Goal: Contribute content: Contribute content

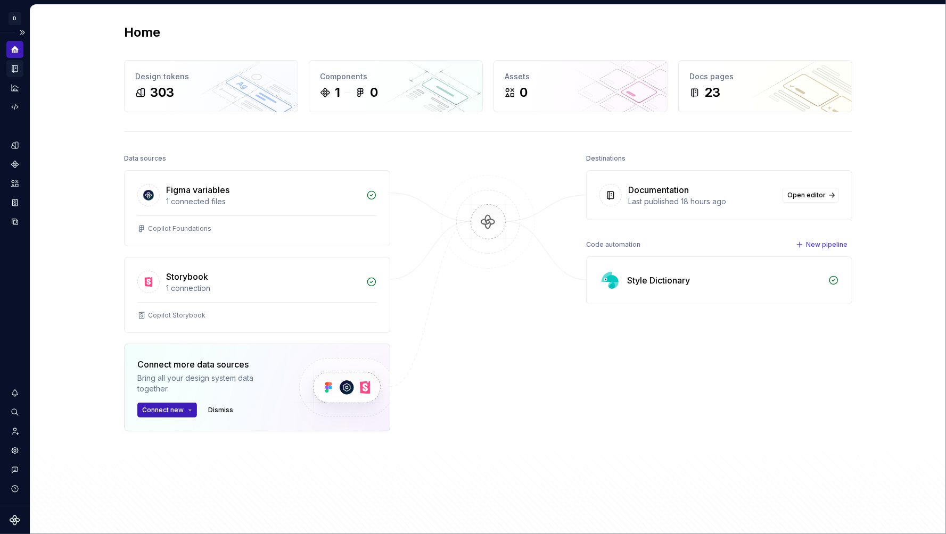
click at [15, 75] on div "Documentation" at bounding box center [14, 68] width 17 height 17
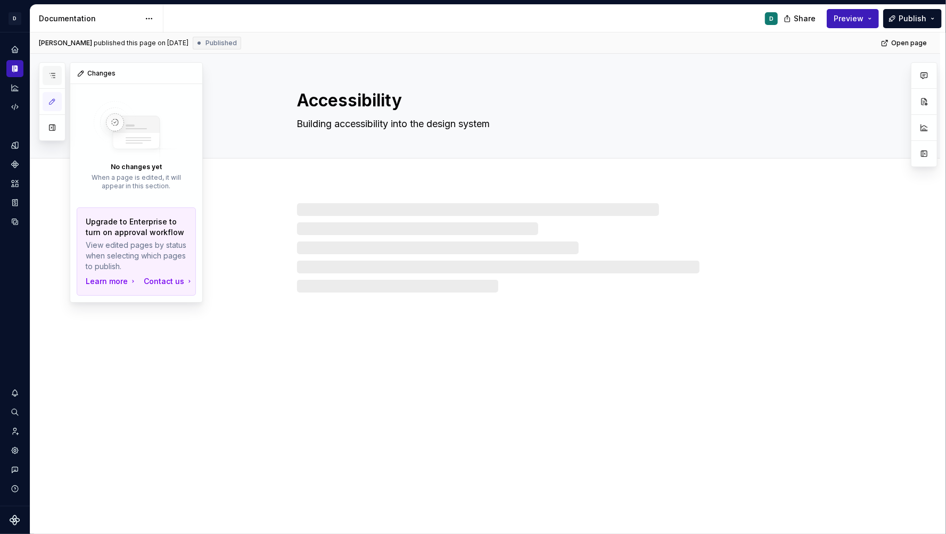
click at [53, 82] on button "button" at bounding box center [52, 75] width 19 height 19
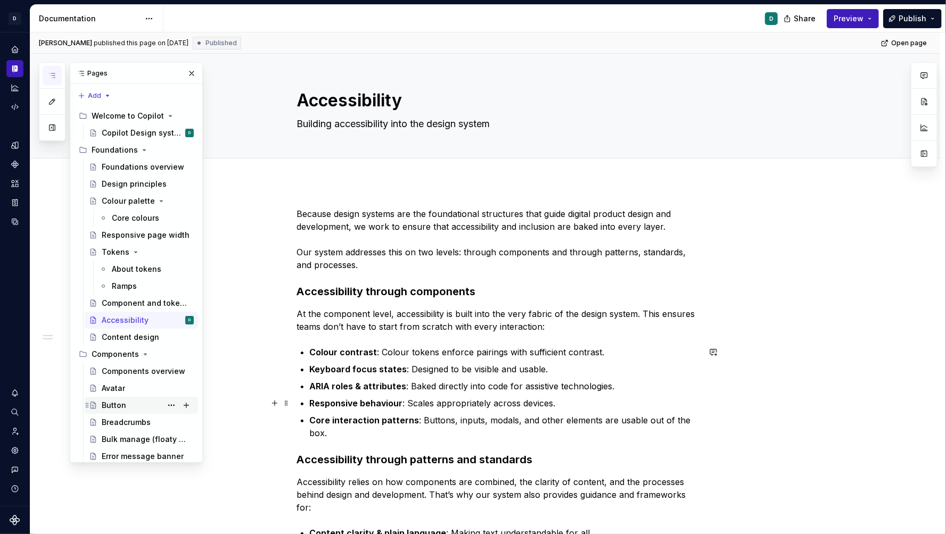
click at [142, 401] on div "Button" at bounding box center [148, 405] width 92 height 15
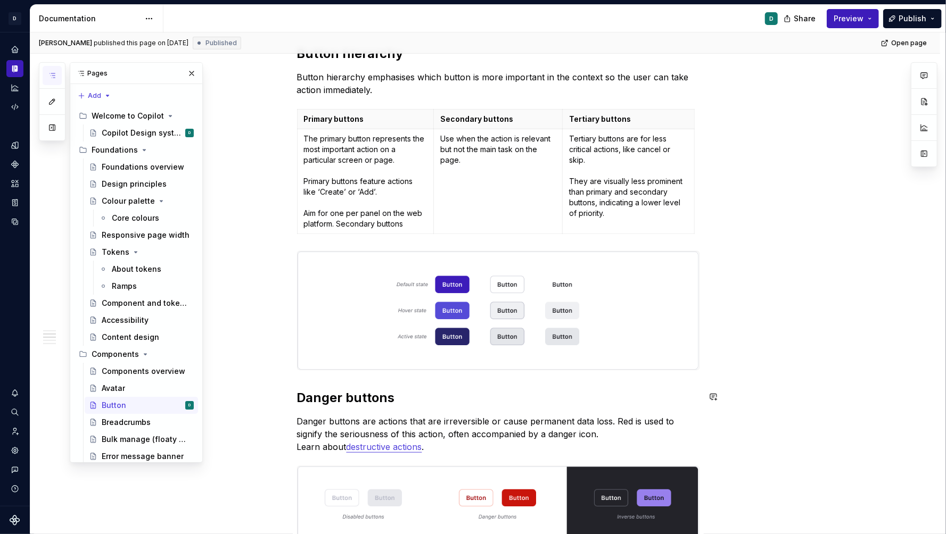
scroll to position [356, 0]
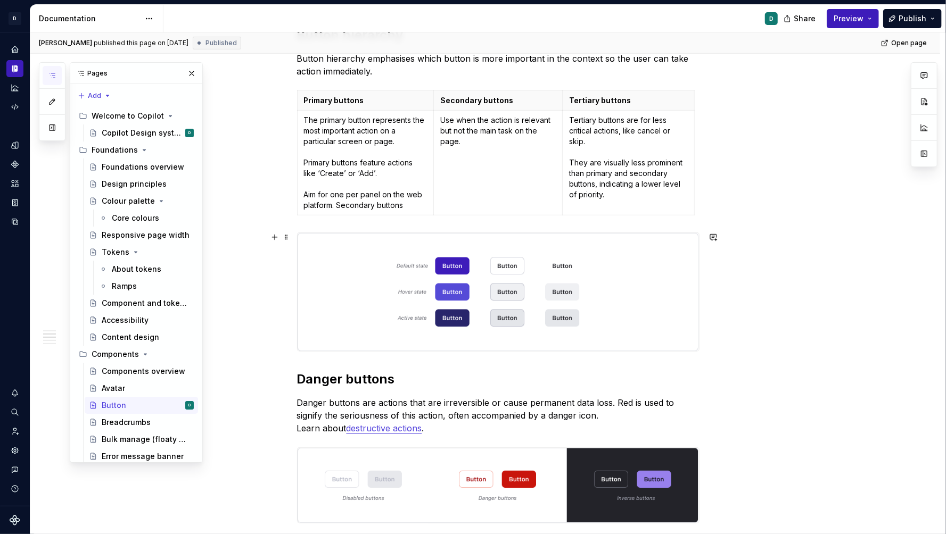
click at [423, 312] on img at bounding box center [497, 292] width 401 height 118
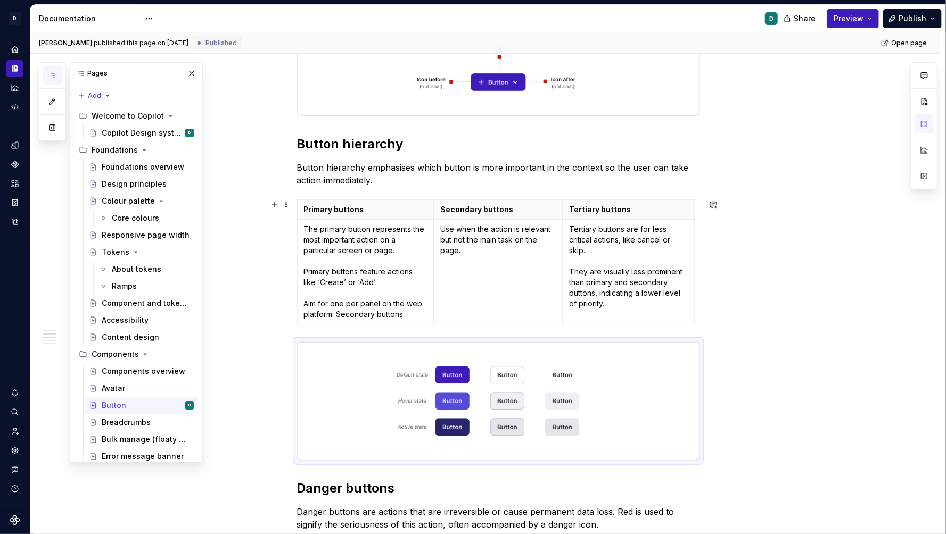
scroll to position [171, 0]
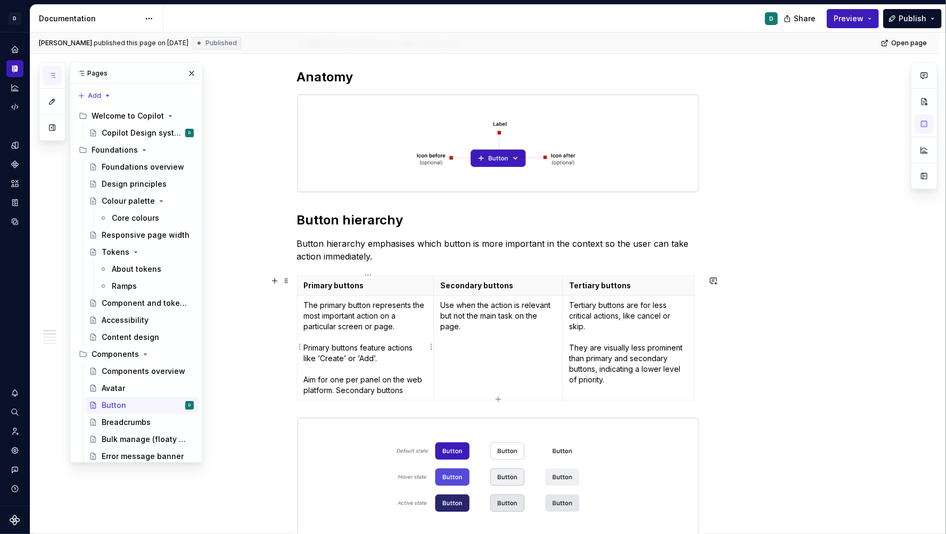
click at [423, 310] on p "The primary button represents the most important action on a particular screen …" at bounding box center [365, 348] width 123 height 96
click at [421, 247] on p "Button hierarchy emphasises which button is more important in the context so th…" at bounding box center [498, 250] width 402 height 26
click at [302, 214] on h2 "Button hierarchy" at bounding box center [498, 220] width 402 height 17
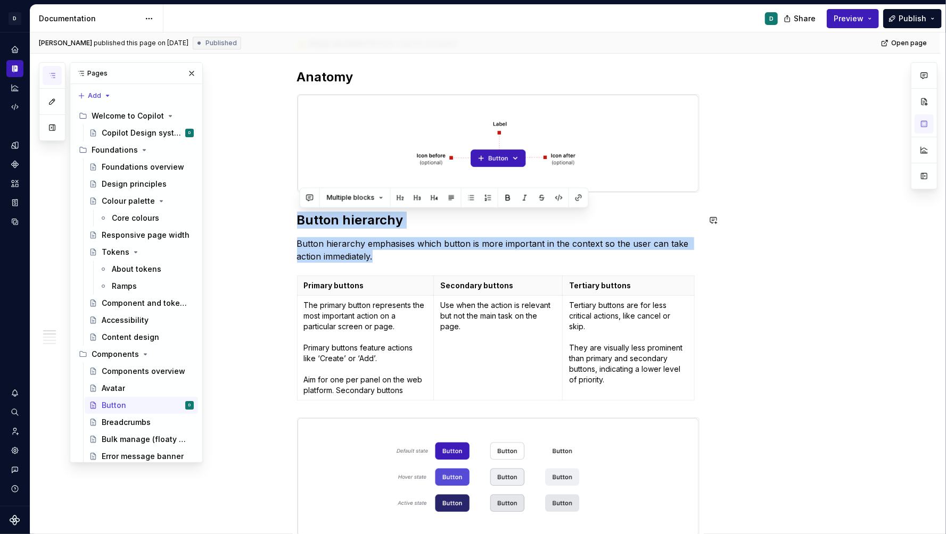
drag, startPoint x: 384, startPoint y: 257, endPoint x: 283, endPoint y: 206, distance: 113.8
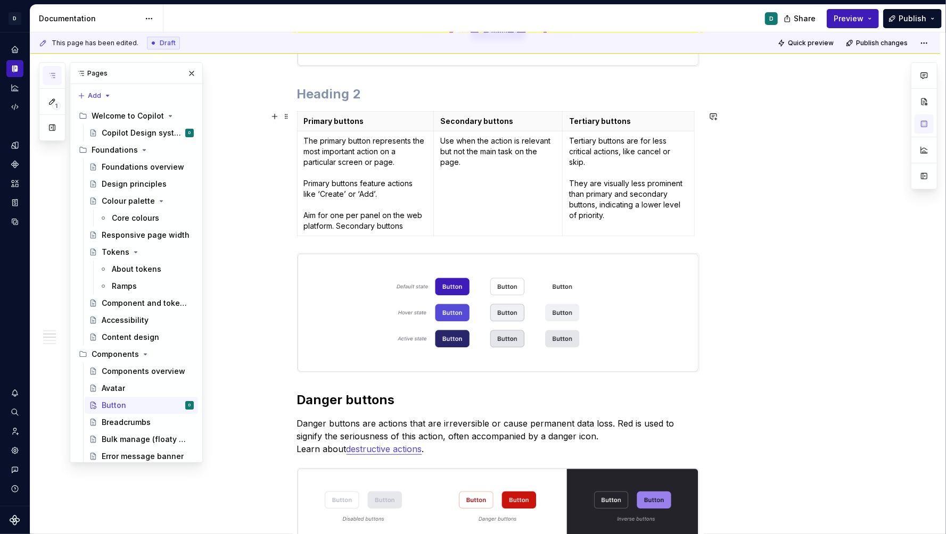
scroll to position [296, 0]
click at [388, 182] on p "The primary button represents the most important action on a particular screen …" at bounding box center [365, 185] width 123 height 96
click at [285, 117] on span at bounding box center [286, 117] width 9 height 15
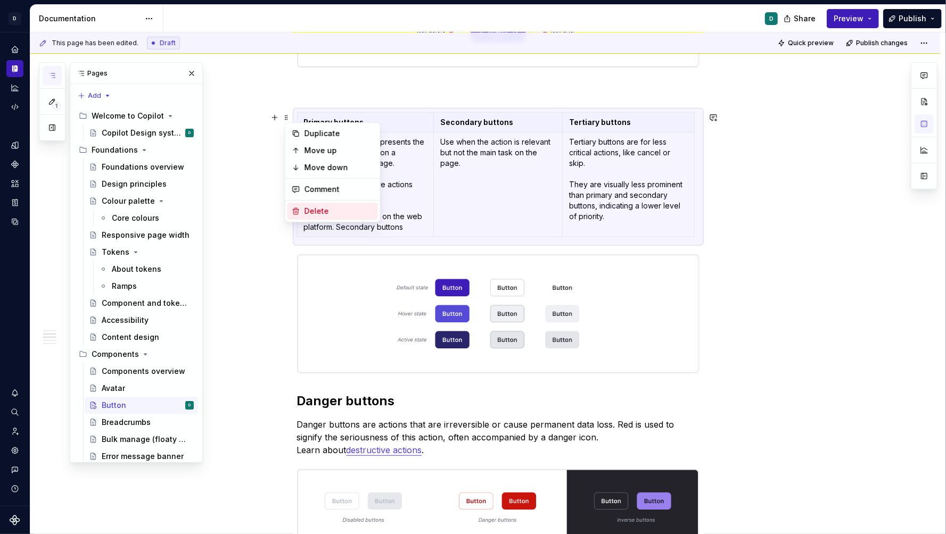
click at [333, 204] on div "Delete" at bounding box center [332, 211] width 90 height 17
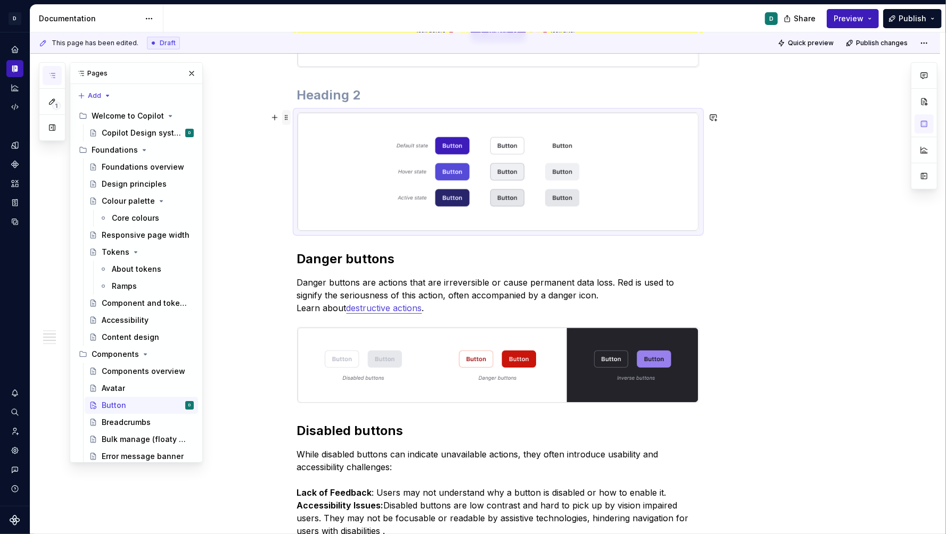
click at [287, 114] on span at bounding box center [286, 117] width 9 height 15
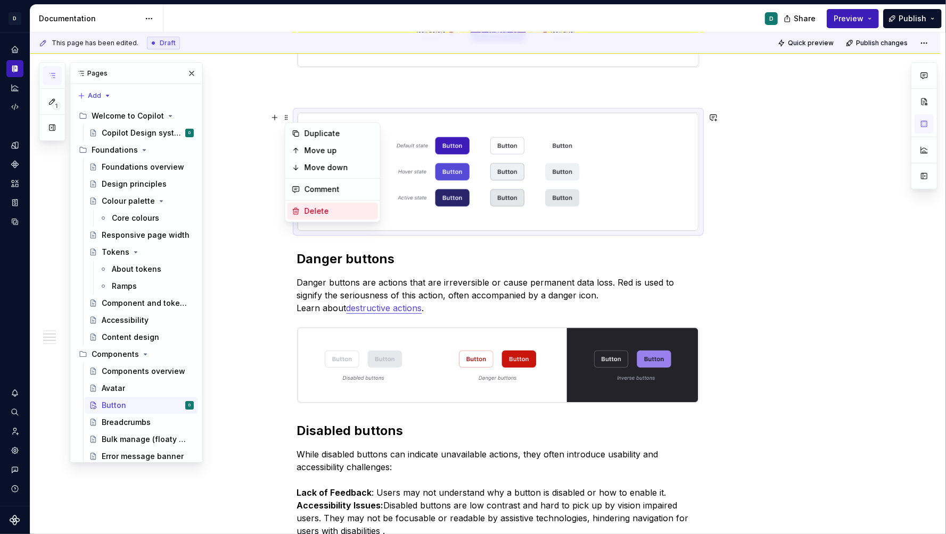
click at [314, 211] on div "Delete" at bounding box center [338, 211] width 69 height 11
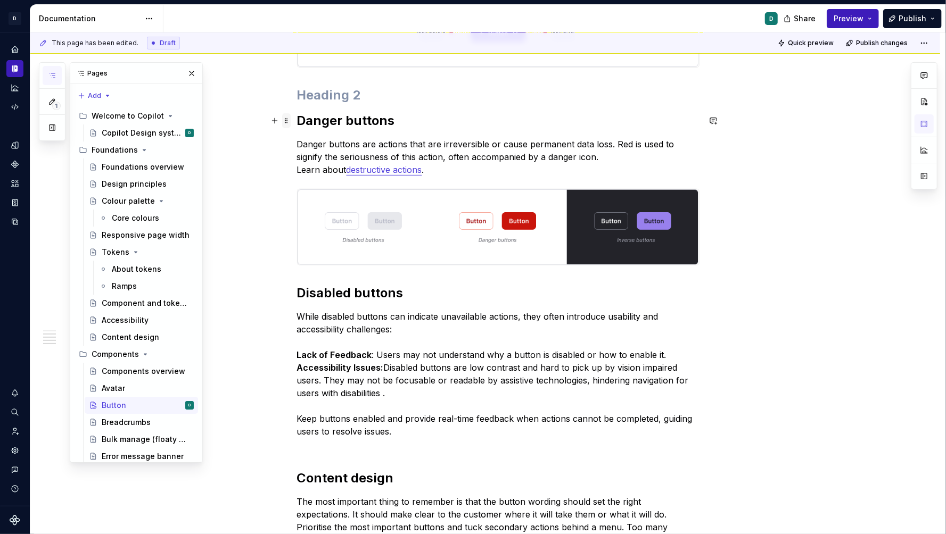
click at [290, 125] on span at bounding box center [286, 120] width 9 height 15
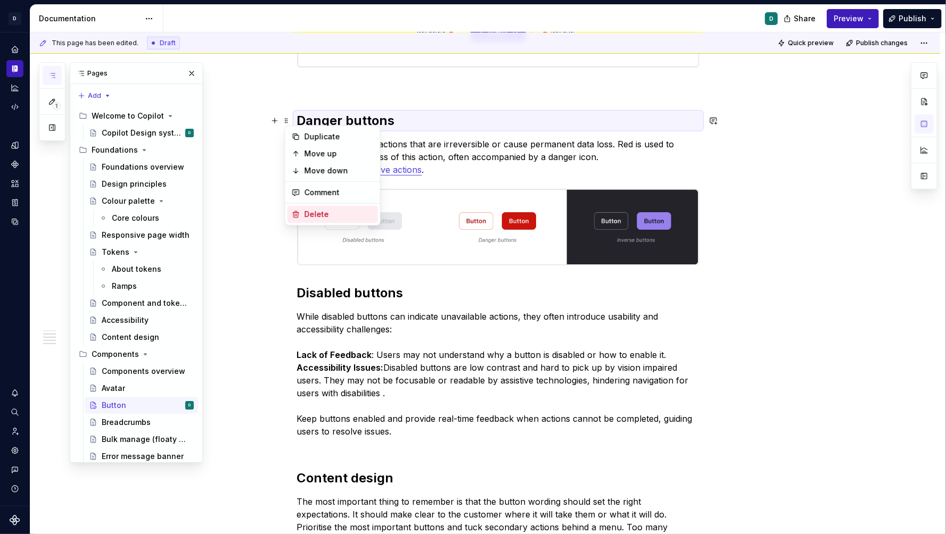
click at [300, 212] on div "Delete" at bounding box center [332, 214] width 90 height 17
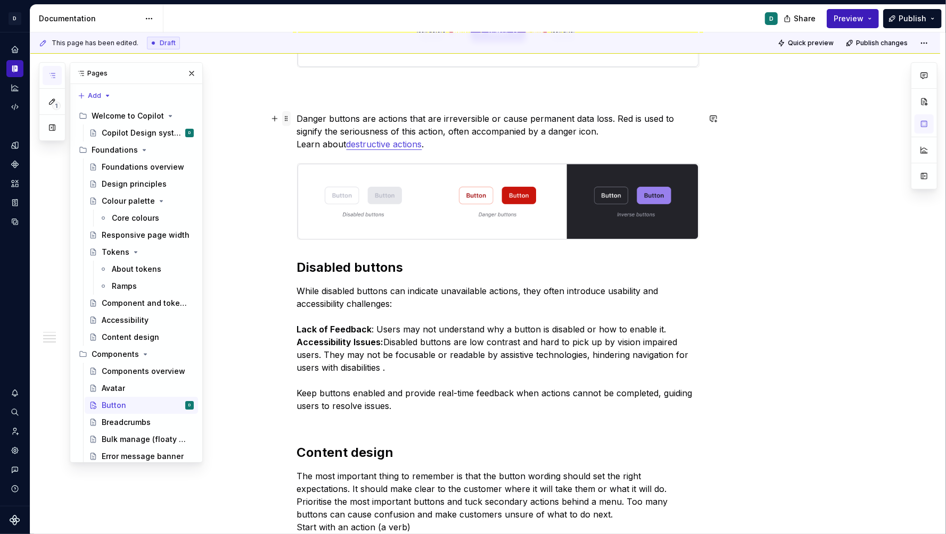
click at [286, 117] on span at bounding box center [286, 118] width 9 height 15
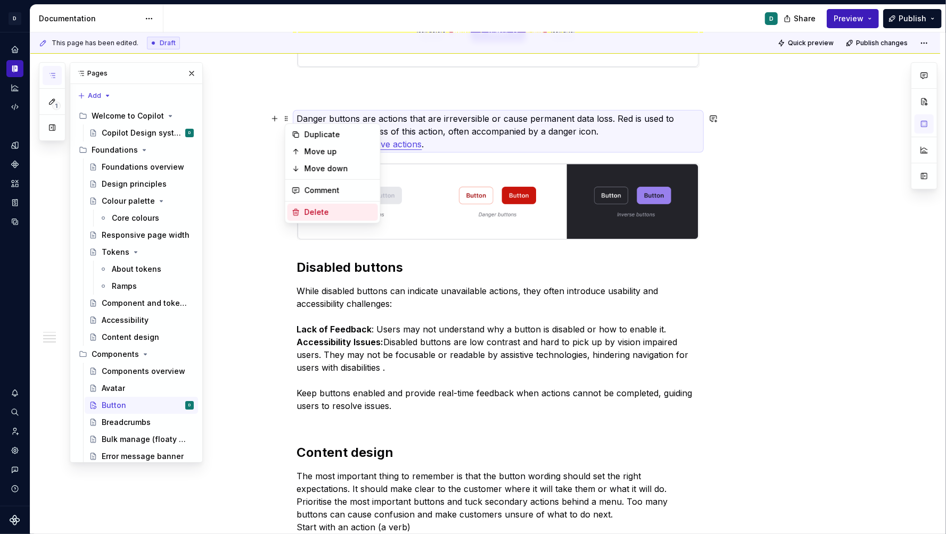
click at [304, 210] on div "Delete" at bounding box center [338, 212] width 69 height 11
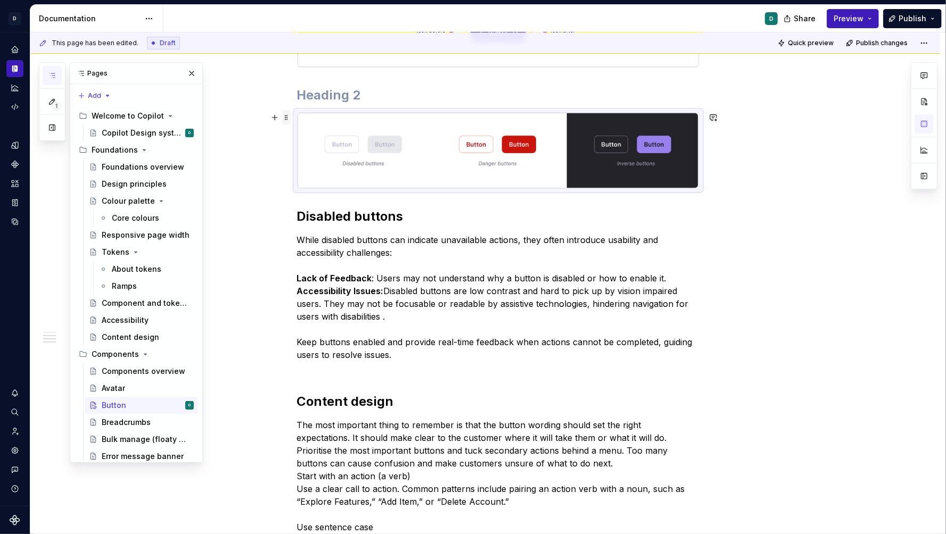
click at [288, 119] on span at bounding box center [286, 117] width 9 height 15
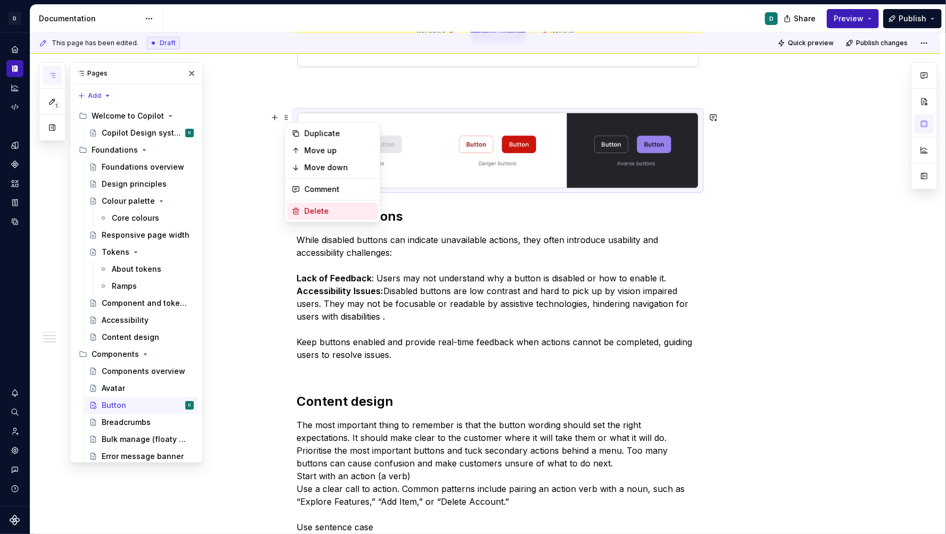
click at [302, 212] on div "Delete" at bounding box center [332, 211] width 90 height 17
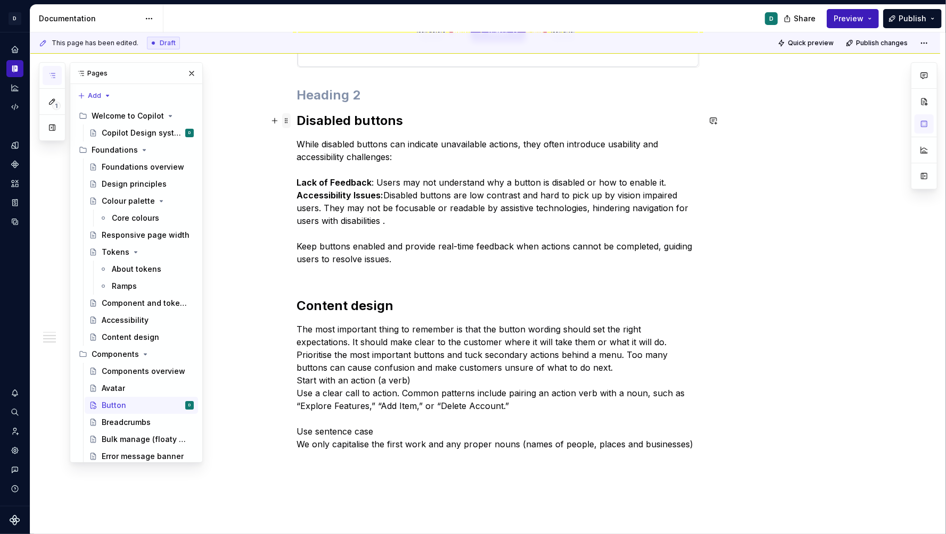
click at [287, 122] on span at bounding box center [286, 120] width 9 height 15
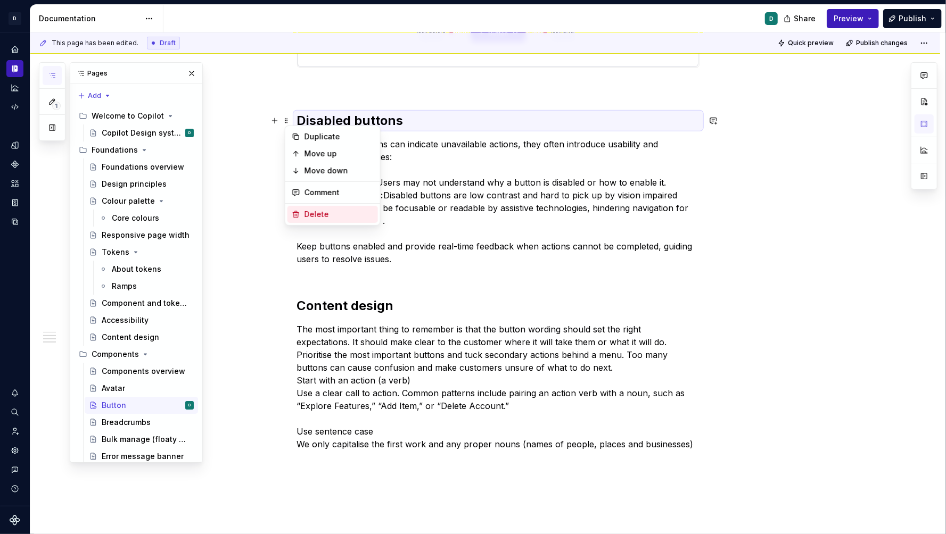
click at [301, 208] on div "Delete" at bounding box center [332, 214] width 90 height 17
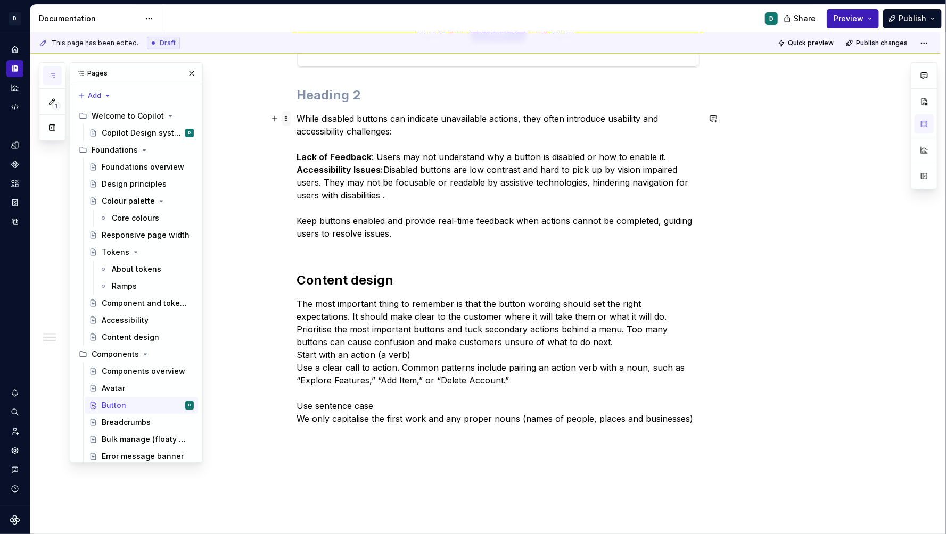
click at [288, 117] on span at bounding box center [286, 118] width 9 height 15
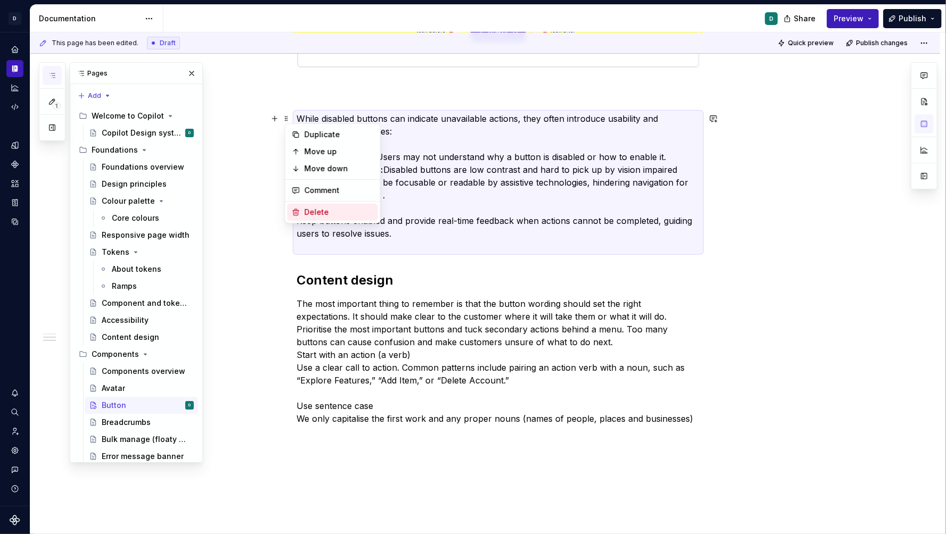
click at [313, 210] on div "Delete" at bounding box center [338, 212] width 69 height 11
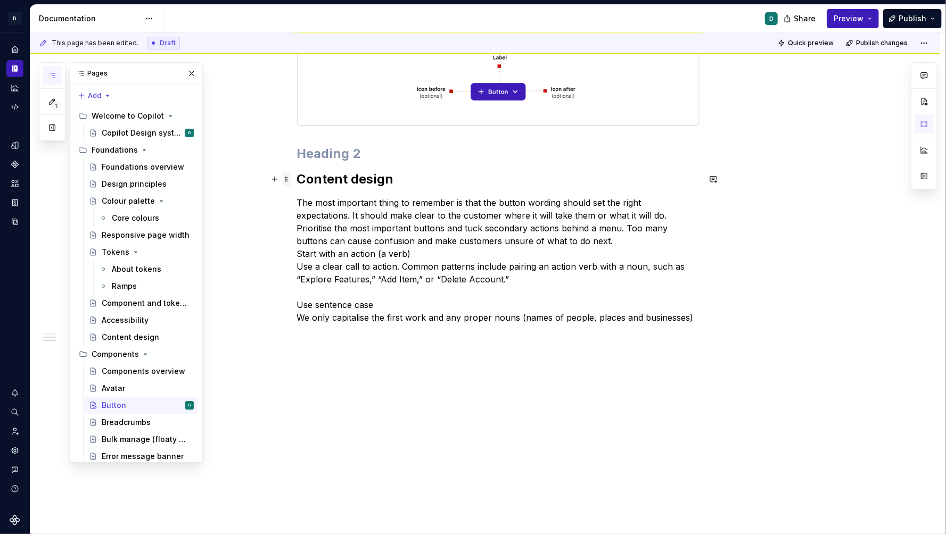
click at [290, 180] on span at bounding box center [286, 179] width 9 height 15
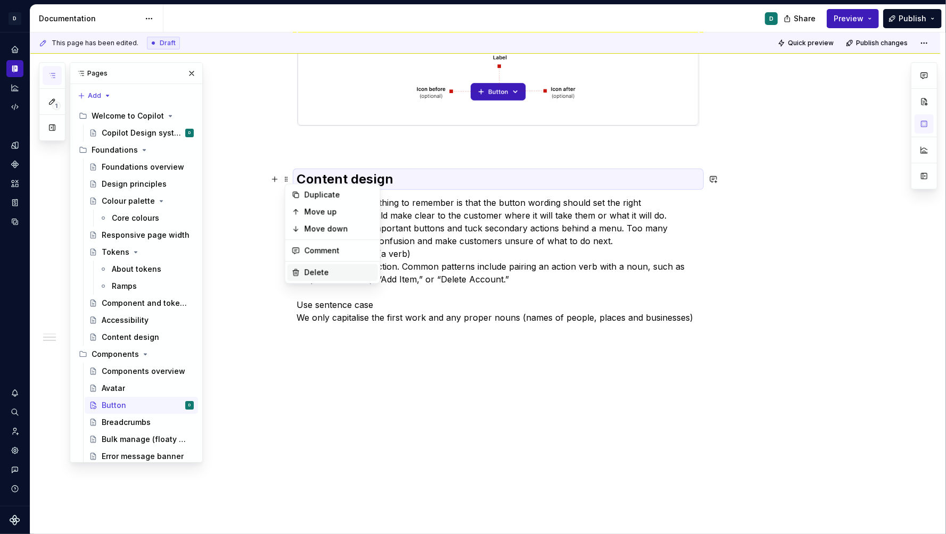
click at [323, 268] on div "Delete" at bounding box center [338, 272] width 69 height 11
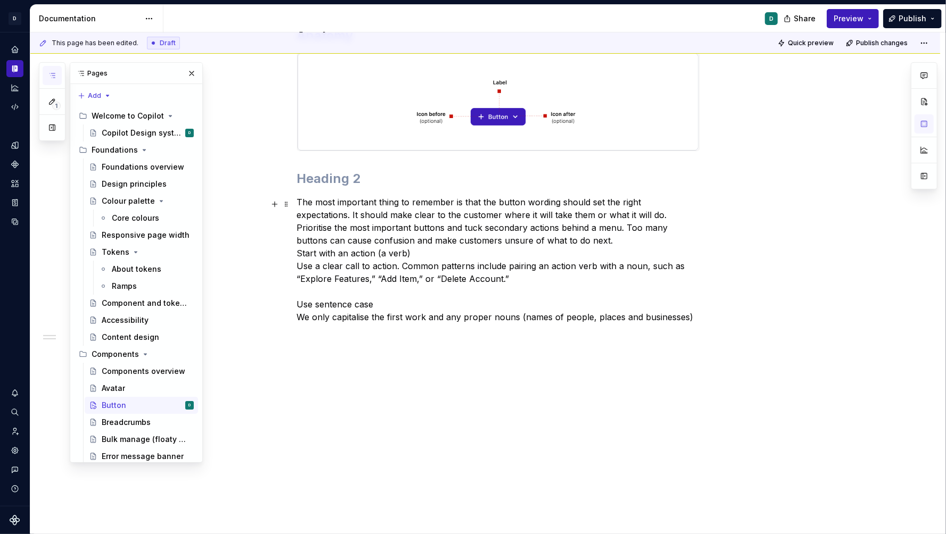
scroll to position [212, 0]
click at [290, 199] on span at bounding box center [286, 202] width 9 height 15
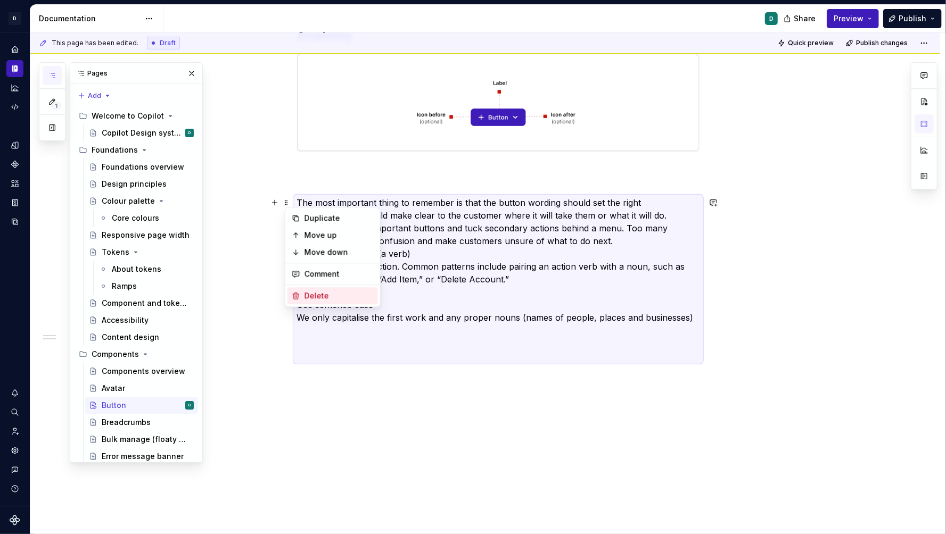
click at [329, 292] on div "Delete" at bounding box center [338, 296] width 69 height 11
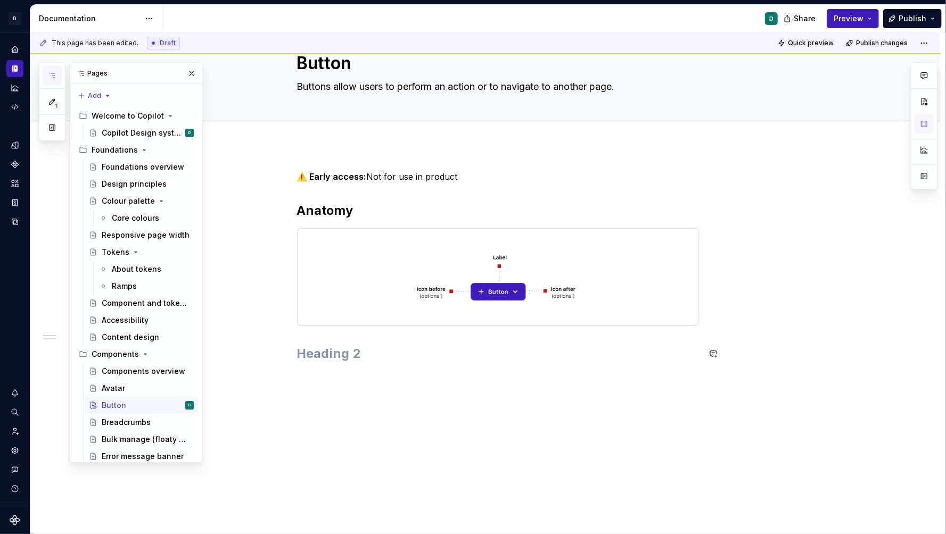
click at [513, 489] on div "⚠️ Early access: Not for use in product Anatomy" at bounding box center [485, 340] width 910 height 391
click at [384, 378] on p at bounding box center [498, 377] width 402 height 13
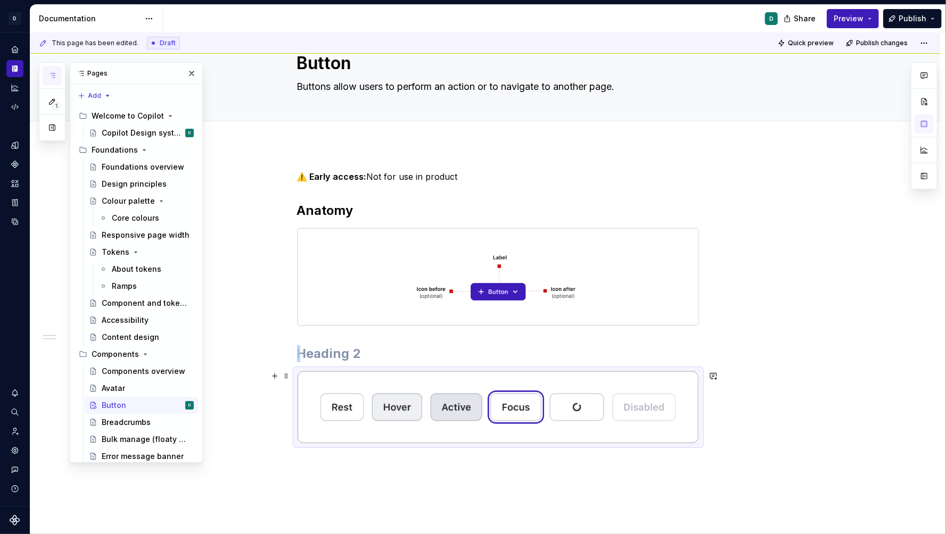
click at [641, 421] on img at bounding box center [497, 407] width 401 height 72
click at [286, 373] on span at bounding box center [286, 376] width 9 height 15
click at [495, 502] on div "⚠️ Early access: Not for use in product Anatomy" at bounding box center [485, 381] width 910 height 472
click at [505, 416] on img at bounding box center [497, 407] width 401 height 72
click at [332, 353] on h2 at bounding box center [498, 353] width 402 height 17
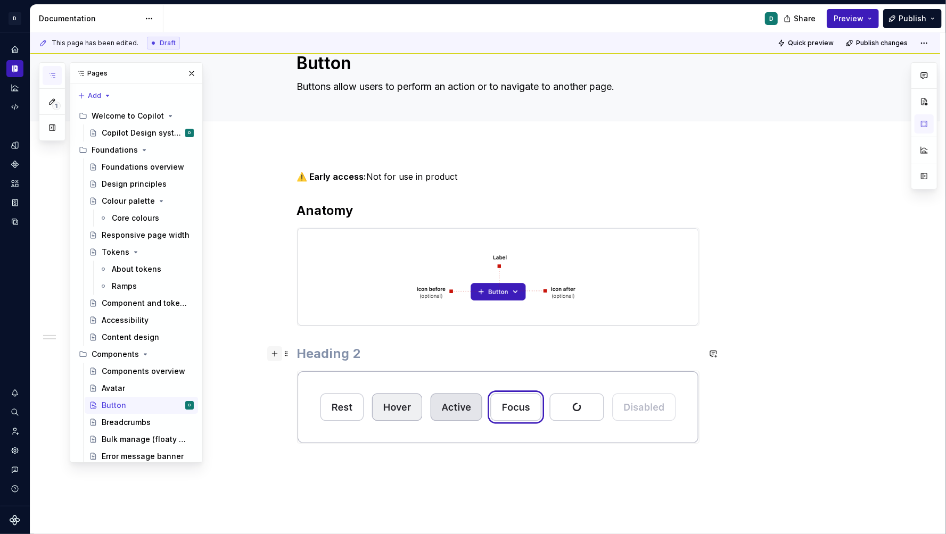
click at [282, 352] on button "button" at bounding box center [274, 353] width 15 height 15
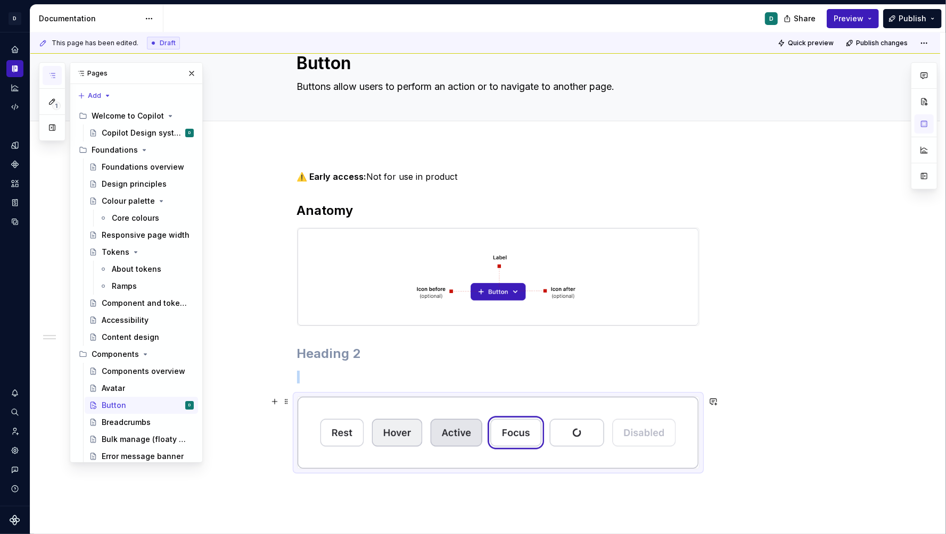
click at [376, 421] on img at bounding box center [497, 433] width 401 height 72
click at [286, 403] on span at bounding box center [286, 401] width 9 height 15
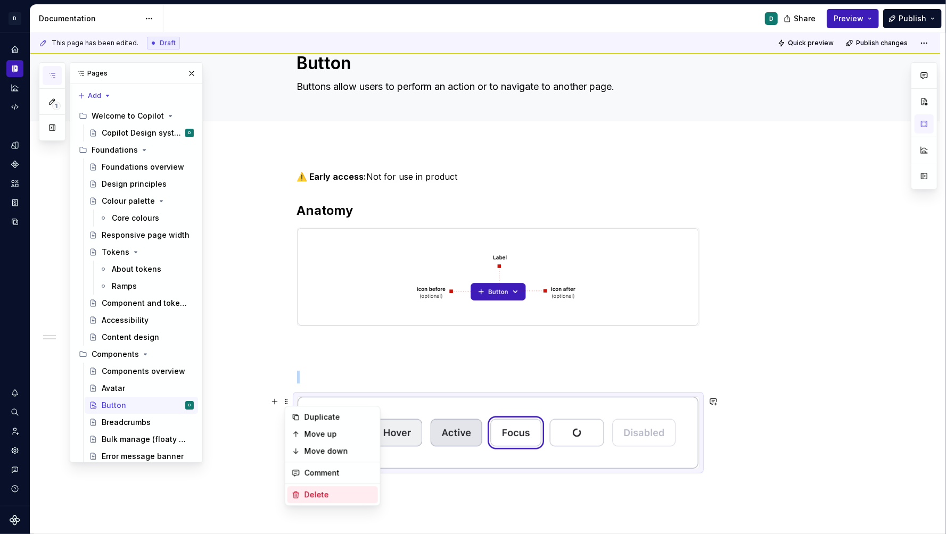
click at [328, 497] on div "Delete" at bounding box center [338, 495] width 69 height 11
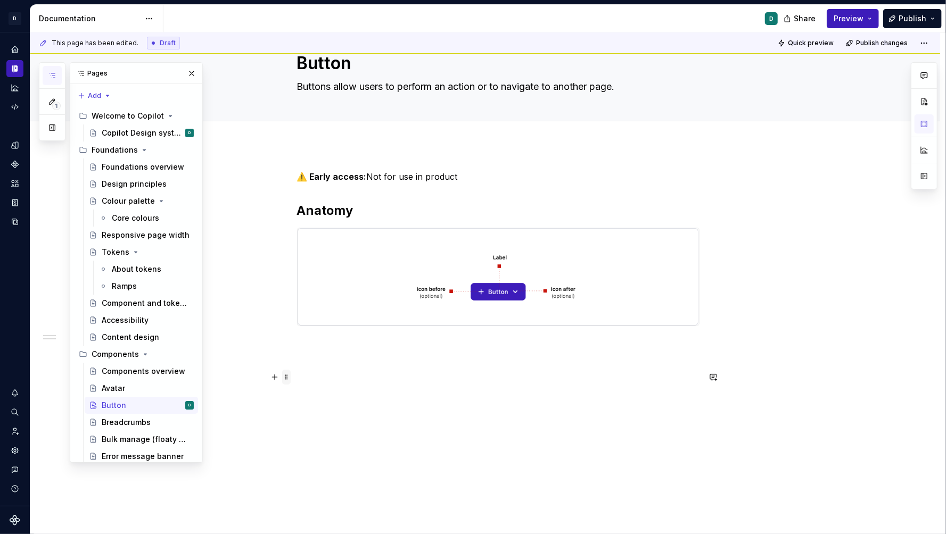
click at [288, 374] on span at bounding box center [286, 377] width 9 height 15
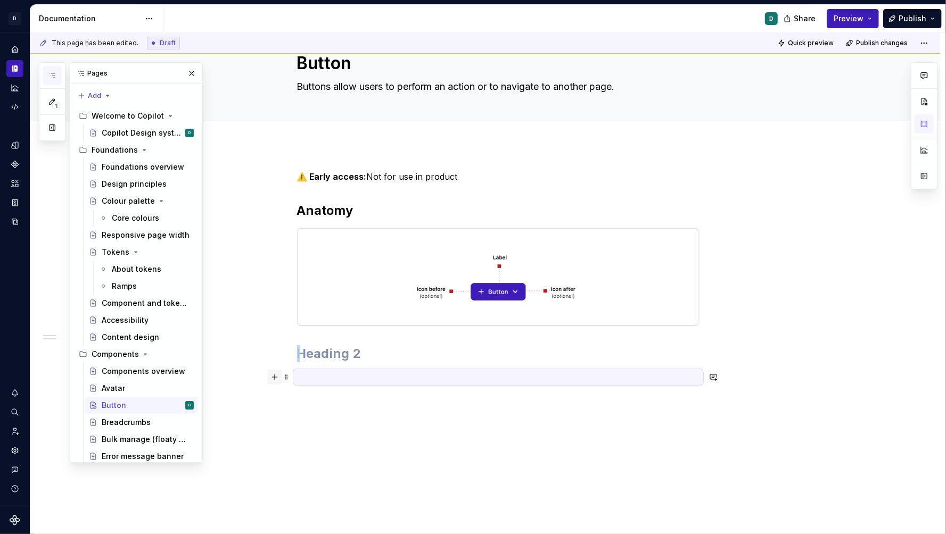
click at [278, 374] on button "button" at bounding box center [274, 377] width 15 height 15
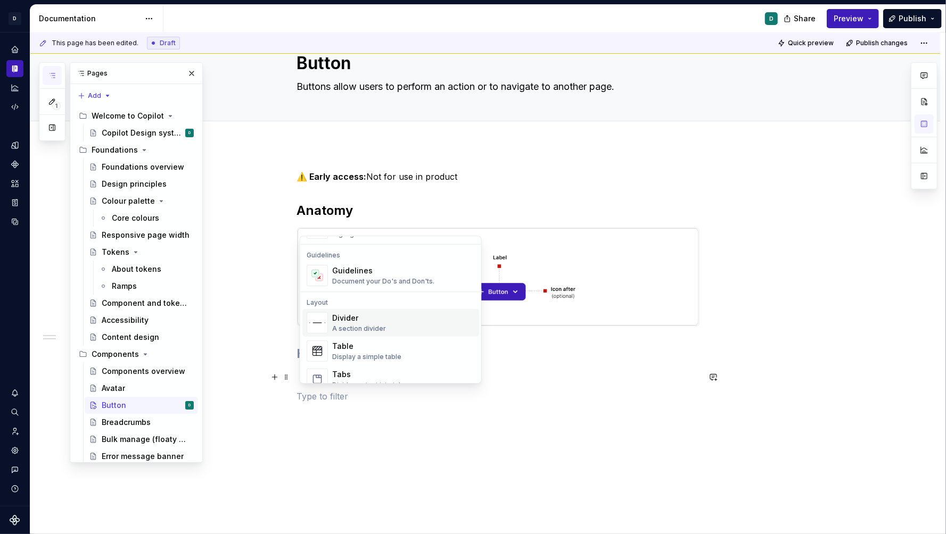
scroll to position [311, 0]
click at [353, 335] on div "Display a simple table" at bounding box center [366, 338] width 69 height 9
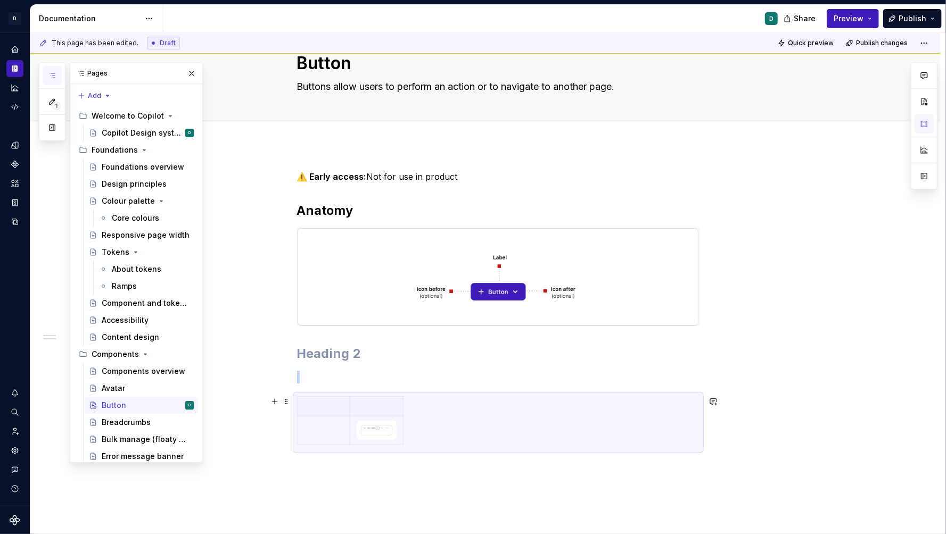
click at [401, 410] on html "D Copilot D Design system data Documentation D Share Preview Publish 1 Pages Ad…" at bounding box center [473, 267] width 946 height 534
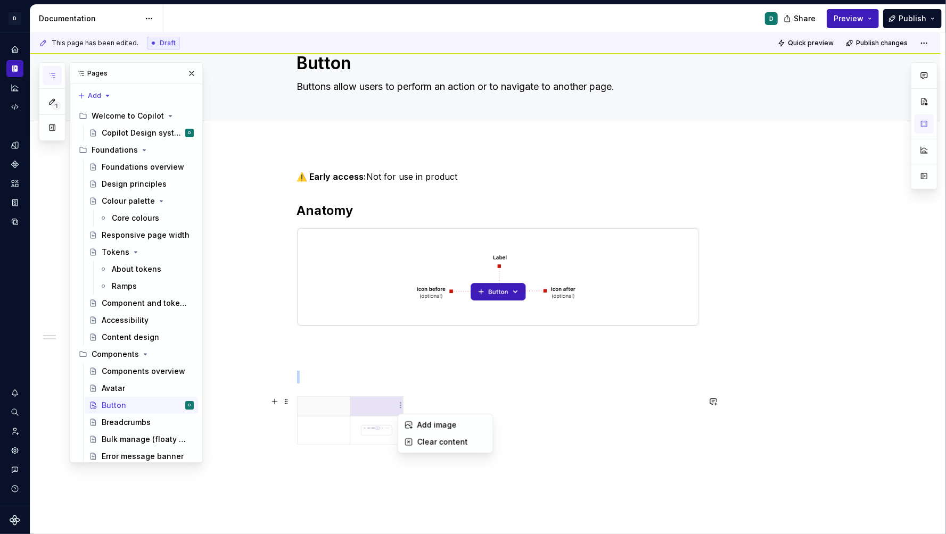
click at [406, 397] on html "D Copilot D Design system data Documentation D Share Preview Publish 1 Pages Ad…" at bounding box center [473, 267] width 946 height 534
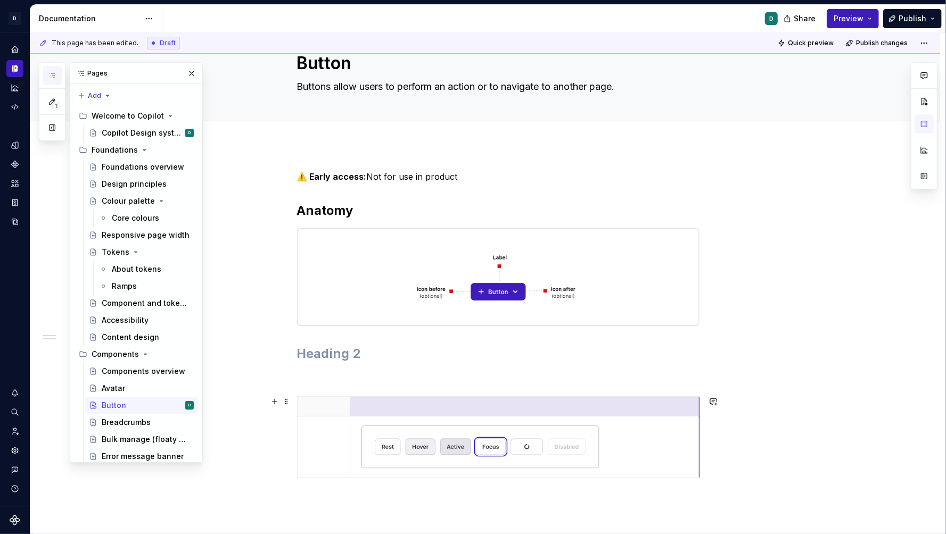
drag, startPoint x: 404, startPoint y: 428, endPoint x: 701, endPoint y: 424, distance: 296.5
click at [595, 448] on img at bounding box center [479, 447] width 237 height 43
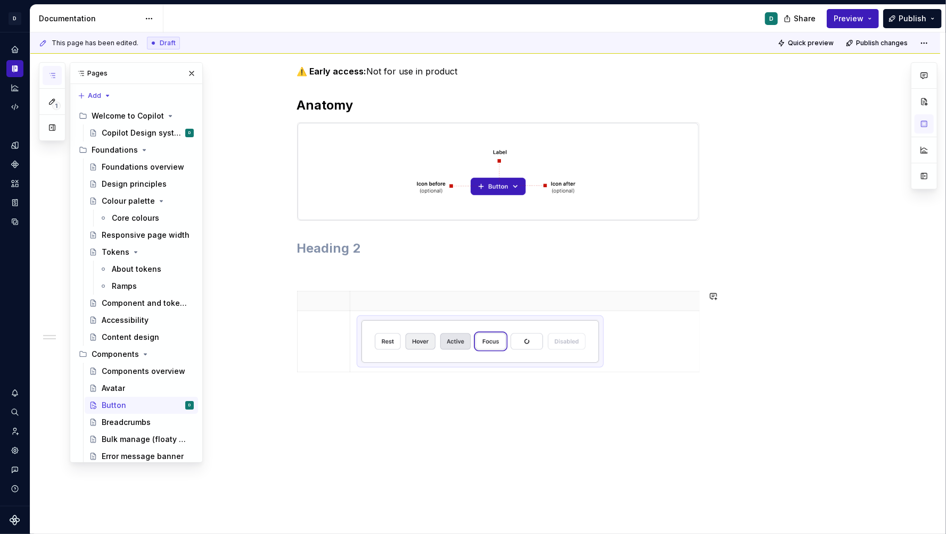
scroll to position [156, 0]
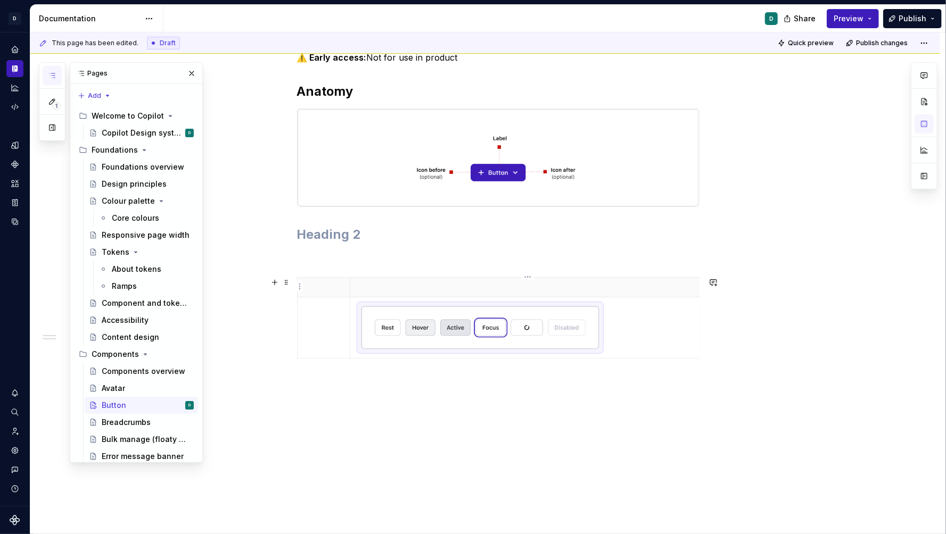
click at [389, 289] on p at bounding box center [525, 287] width 336 height 11
click at [349, 287] on body "D Copilot D Design system data Documentation D Share Preview Publish 1 Pages Ad…" at bounding box center [473, 267] width 946 height 534
click at [528, 277] on html "D Copilot D Design system data Documentation D Share Preview Publish 1 Pages Ad…" at bounding box center [473, 267] width 946 height 534
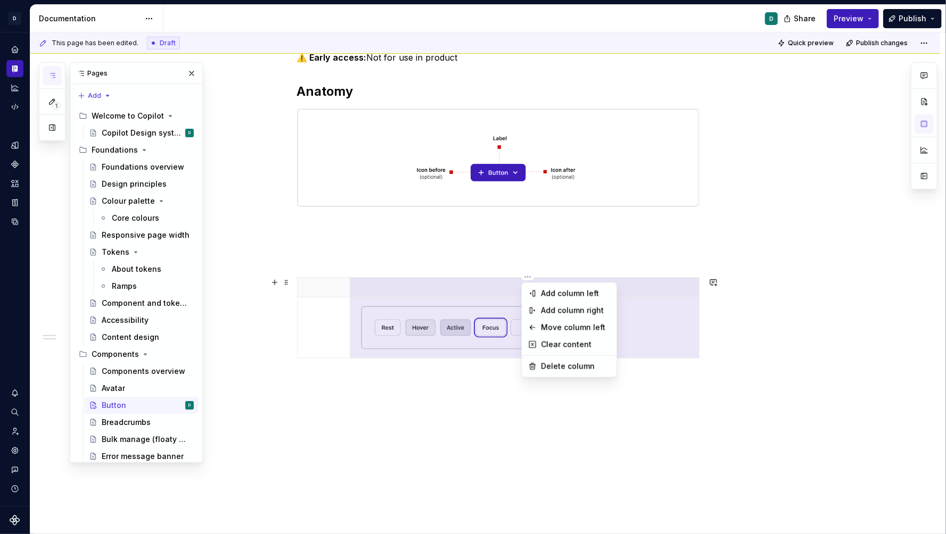
click at [349, 284] on html "D Copilot D Design system data Documentation D Share Preview Publish 1 Pages Ad…" at bounding box center [473, 267] width 946 height 534
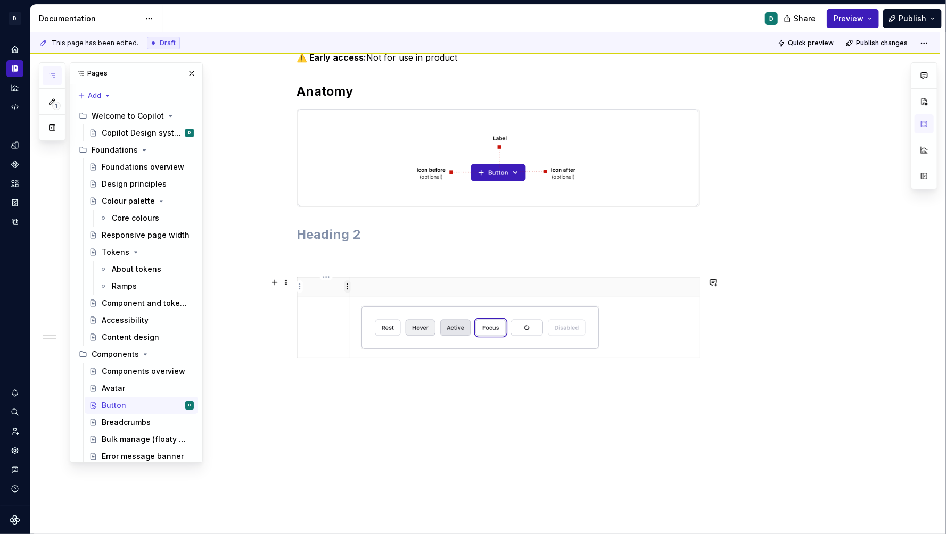
click at [349, 287] on html "D Copilot D Design system data Documentation D Share Preview Publish 1 Pages Ad…" at bounding box center [473, 267] width 946 height 534
click at [319, 290] on html "D Copilot D Design system data Documentation D Share Preview Publish 1 Pages Ad…" at bounding box center [473, 267] width 946 height 534
click at [583, 327] on img at bounding box center [479, 328] width 237 height 43
click at [592, 338] on img at bounding box center [479, 328] width 237 height 43
click at [598, 342] on img at bounding box center [479, 328] width 237 height 43
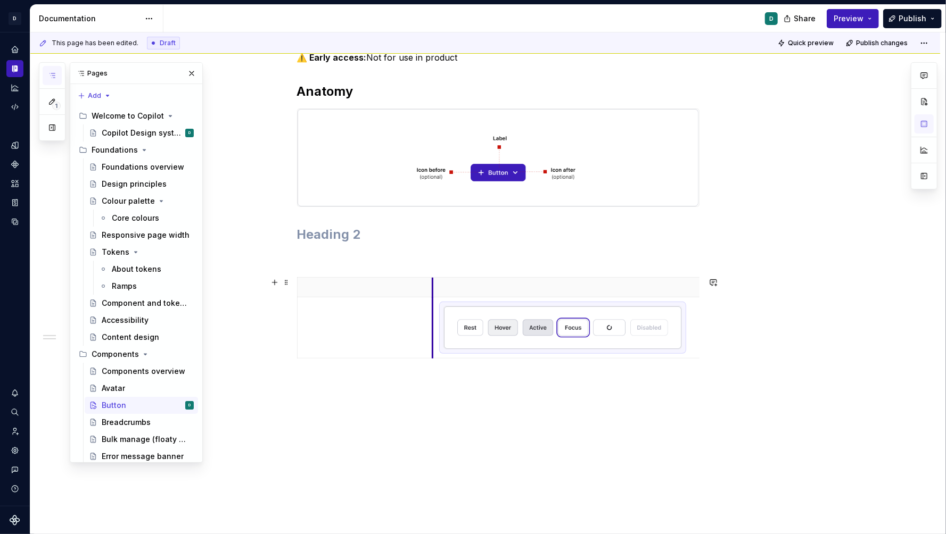
drag, startPoint x: 351, startPoint y: 315, endPoint x: 434, endPoint y: 325, distance: 83.6
click at [514, 342] on img at bounding box center [562, 328] width 237 height 43
click at [515, 329] on img at bounding box center [562, 328] width 237 height 43
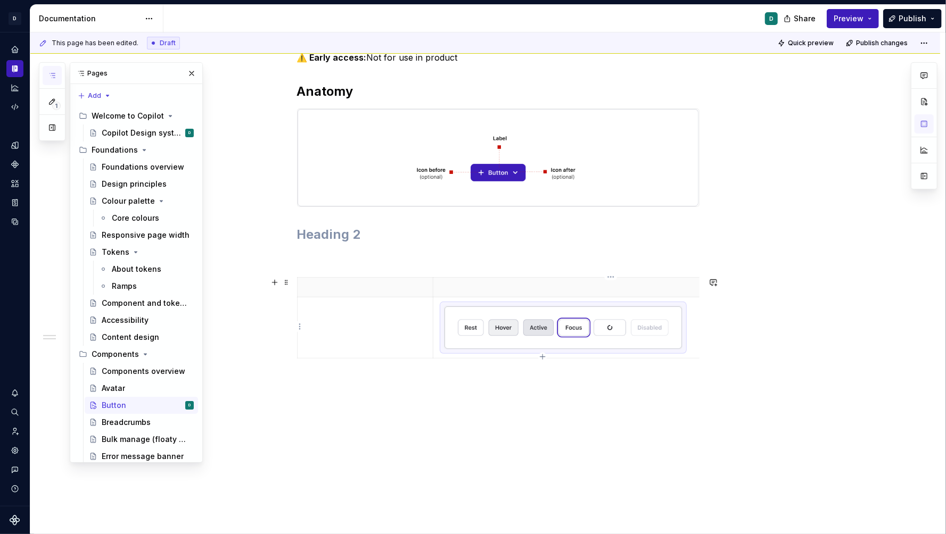
click at [515, 329] on img at bounding box center [562, 328] width 237 height 43
click at [444, 453] on div "⚠️ Early access: Not for use in product Anatomy" at bounding box center [485, 281] width 910 height 510
drag, startPoint x: 436, startPoint y: 320, endPoint x: 413, endPoint y: 321, distance: 22.9
click at [413, 321] on td at bounding box center [584, 327] width 349 height 61
click at [798, 424] on div "⚠️ Early access: Not for use in product Anatomy" at bounding box center [485, 281] width 910 height 510
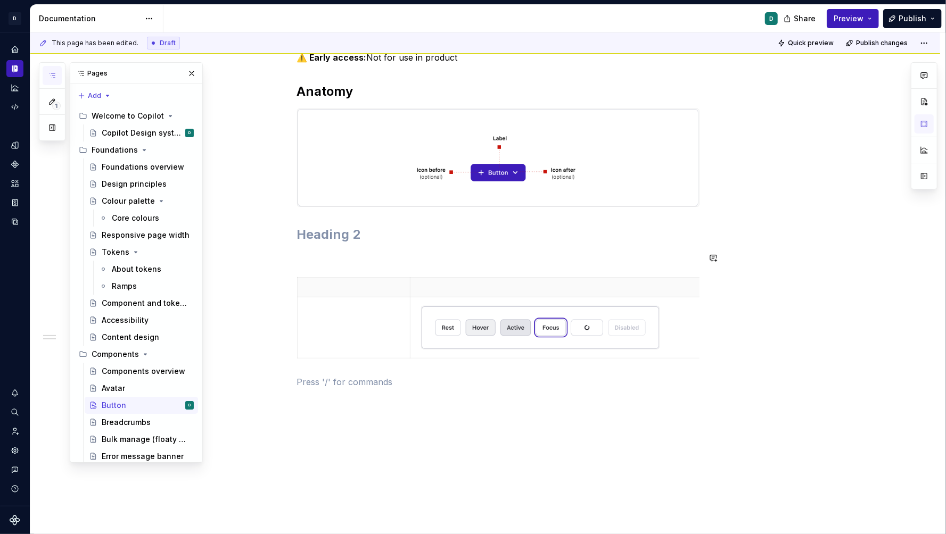
click at [399, 284] on p at bounding box center [354, 287] width 100 height 11
click at [285, 284] on span at bounding box center [286, 282] width 9 height 15
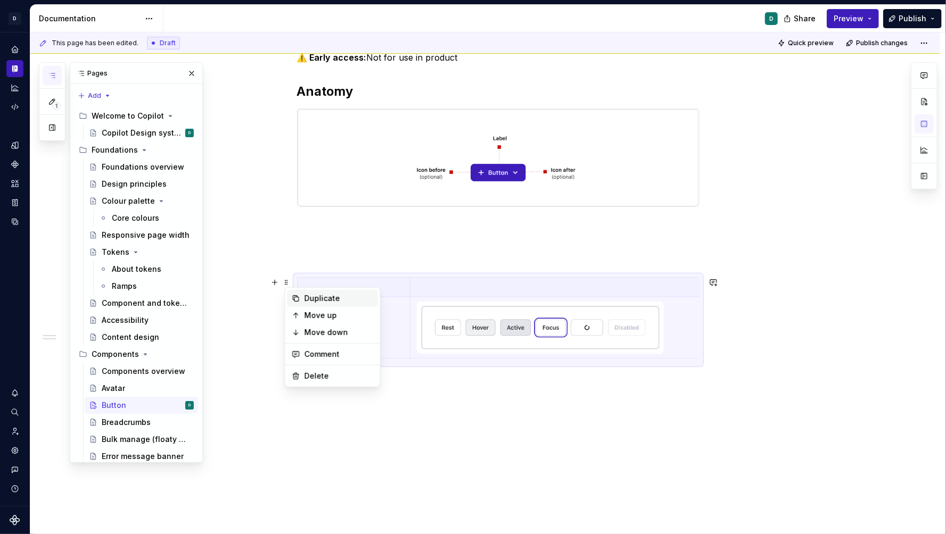
click at [308, 293] on div "Duplicate" at bounding box center [338, 298] width 69 height 11
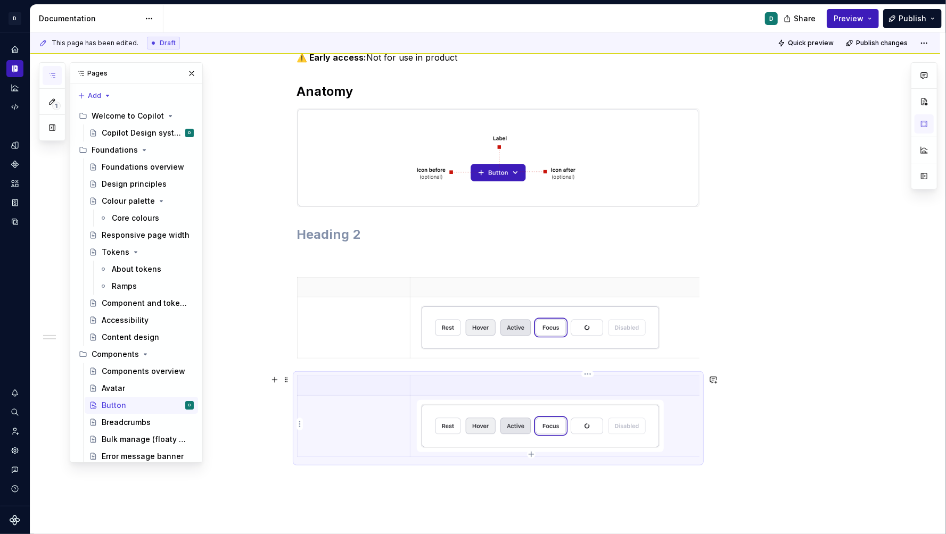
click at [568, 415] on img at bounding box center [539, 426] width 237 height 43
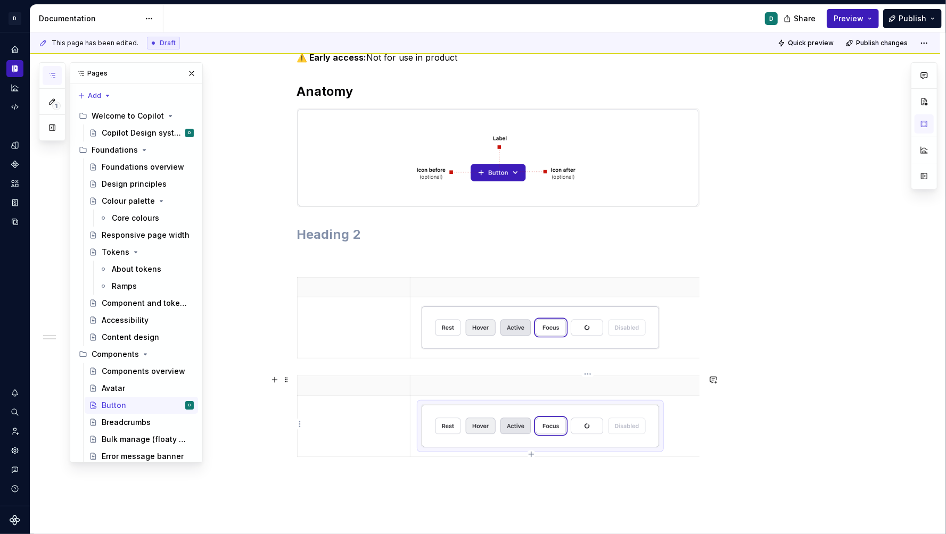
click at [632, 452] on td at bounding box center [584, 425] width 349 height 61
click at [633, 428] on img at bounding box center [539, 426] width 237 height 43
click at [648, 432] on img at bounding box center [539, 426] width 237 height 43
click at [712, 505] on div "⚠️ Early access: Not for use in product Anatomy" at bounding box center [485, 343] width 910 height 634
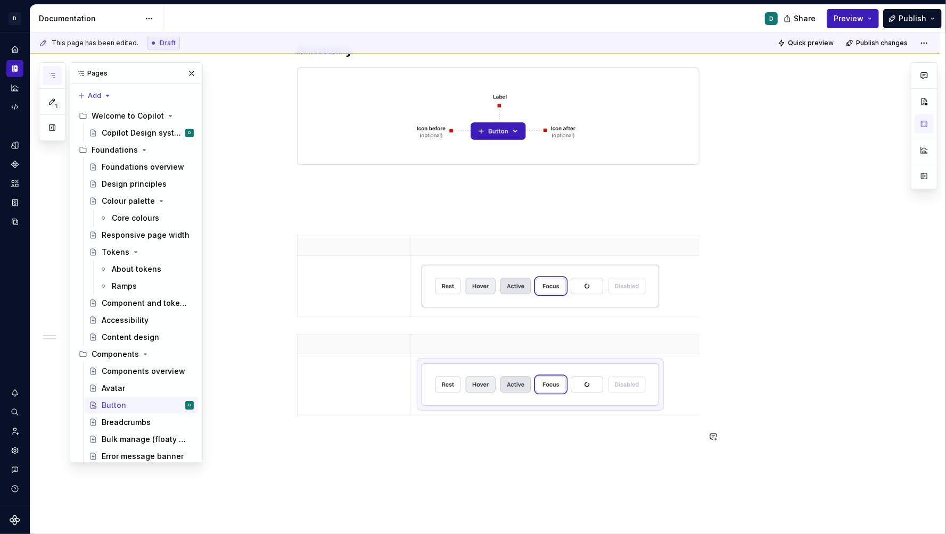
scroll to position [202, 0]
click at [702, 395] on div "⚠️ Early access: Not for use in product Anatomy" at bounding box center [485, 297] width 910 height 634
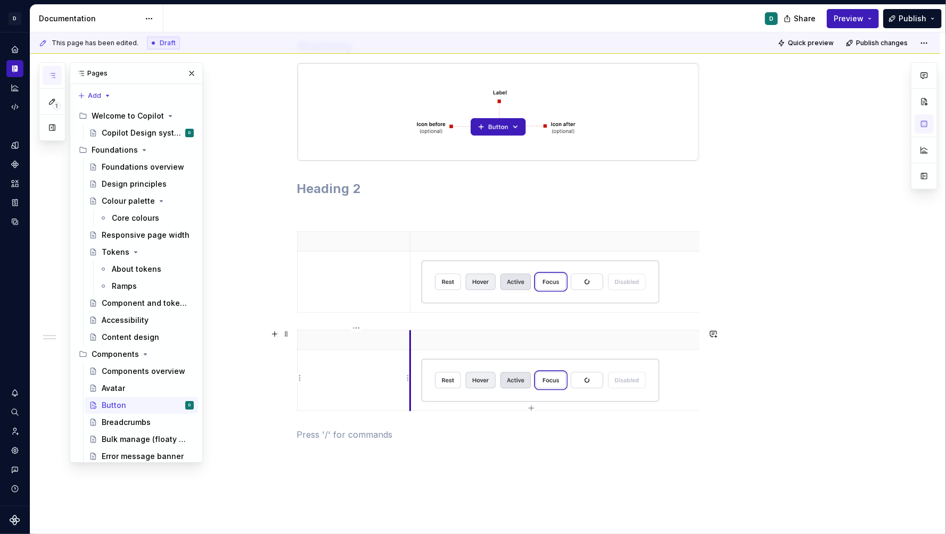
click at [410, 355] on td at bounding box center [353, 380] width 113 height 61
click at [550, 449] on div "⚠️ Early access: Not for use in product Anatomy" at bounding box center [498, 229] width 402 height 449
click at [291, 236] on span at bounding box center [286, 236] width 9 height 15
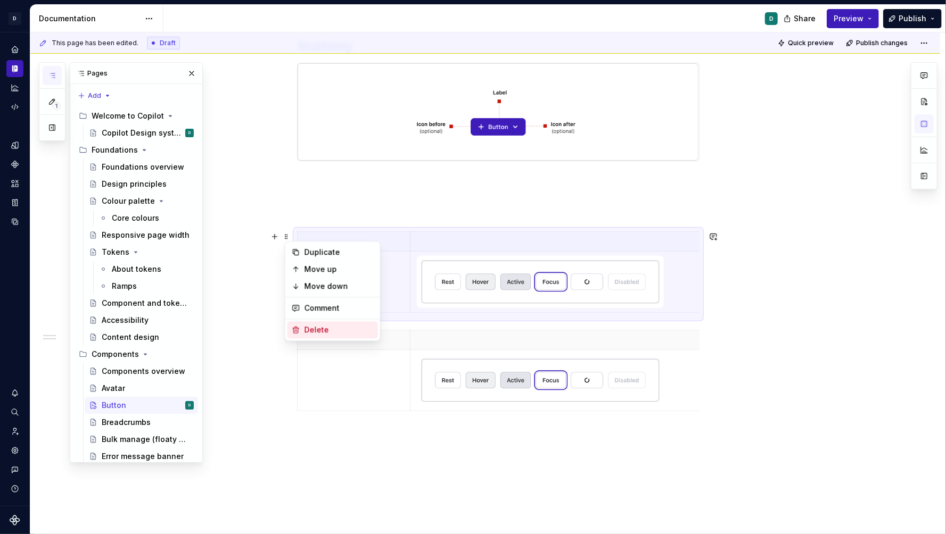
click at [319, 323] on div "Delete" at bounding box center [332, 329] width 90 height 17
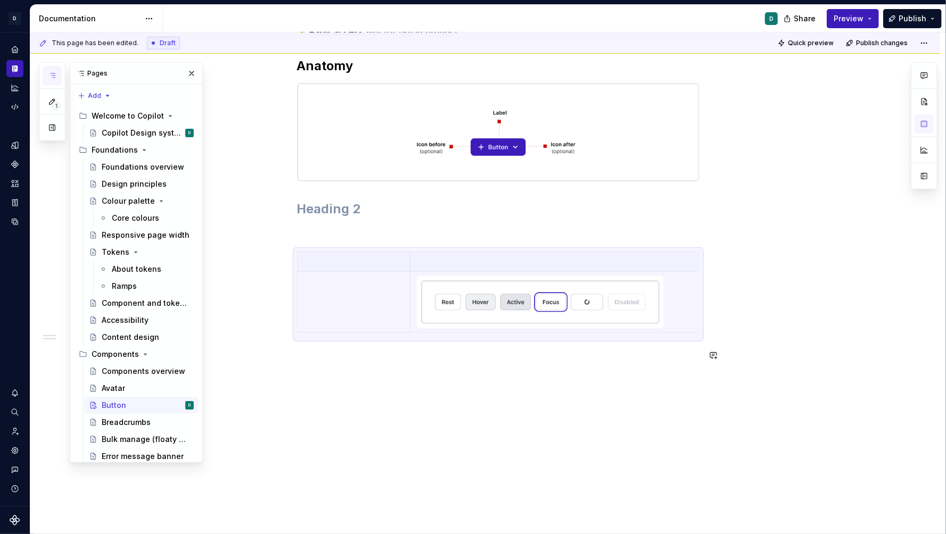
click at [409, 435] on div "⚠️ Early access: Not for use in product Anatomy" at bounding box center [485, 268] width 910 height 536
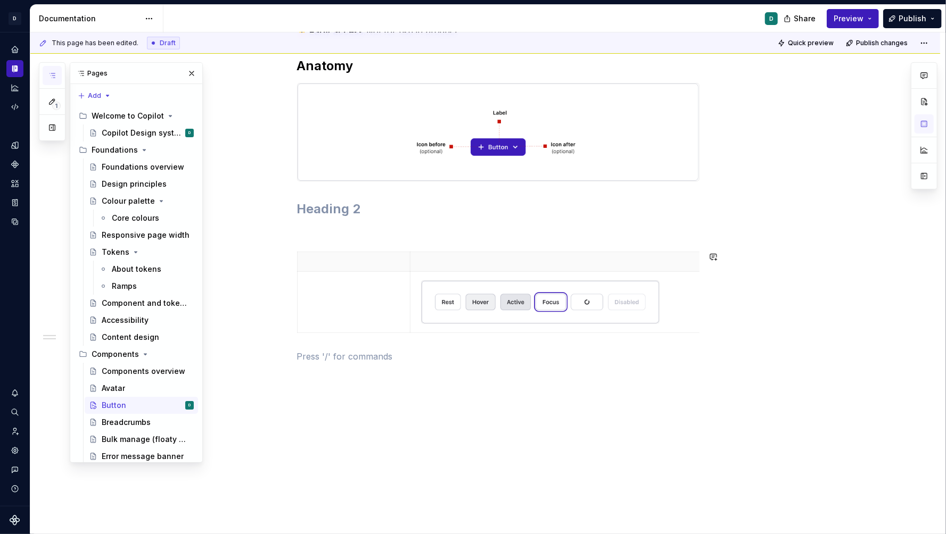
click at [376, 320] on td at bounding box center [353, 302] width 113 height 61
click at [541, 324] on div at bounding box center [540, 302] width 238 height 44
click at [532, 331] on icon "button" at bounding box center [530, 331] width 5 height 5
click at [544, 387] on div "⚠️ Early access: Not for use in product Anatomy" at bounding box center [498, 211] width 402 height 370
click at [530, 349] on icon "button" at bounding box center [531, 350] width 9 height 9
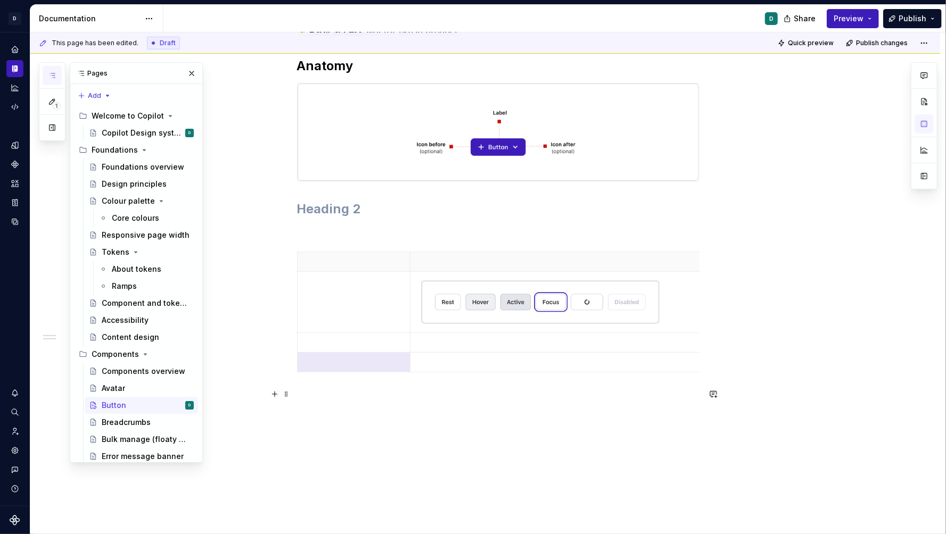
click at [545, 411] on div "⚠️ Early access: Not for use in product Anatomy" at bounding box center [498, 221] width 402 height 390
click at [489, 262] on p at bounding box center [585, 262] width 336 height 11
click at [589, 252] on th at bounding box center [584, 262] width 349 height 20
click at [400, 261] on p at bounding box center [354, 262] width 100 height 11
click at [409, 260] on html "D Copilot D Design system data Documentation D Share Preview Publish 1 Pages Ad…" at bounding box center [473, 267] width 946 height 534
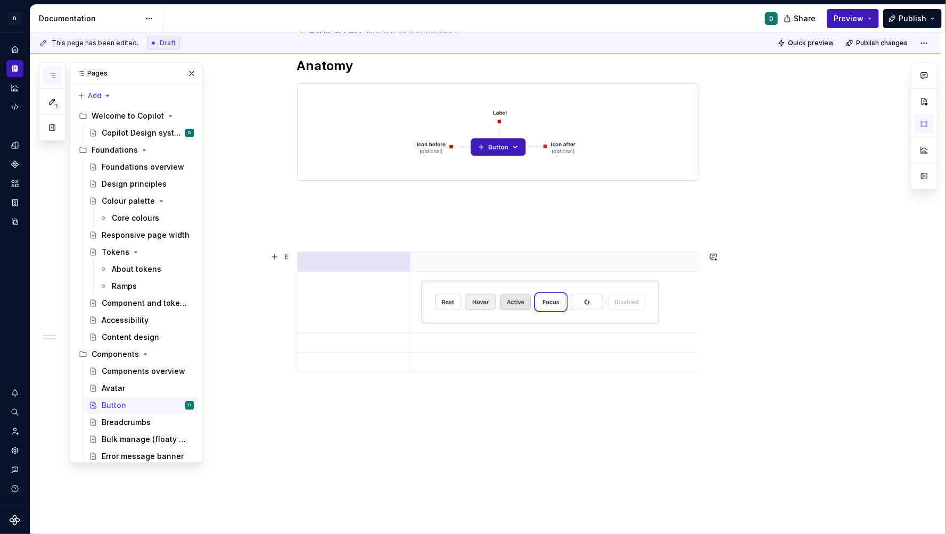
click at [927, 123] on div at bounding box center [924, 125] width 27 height 127
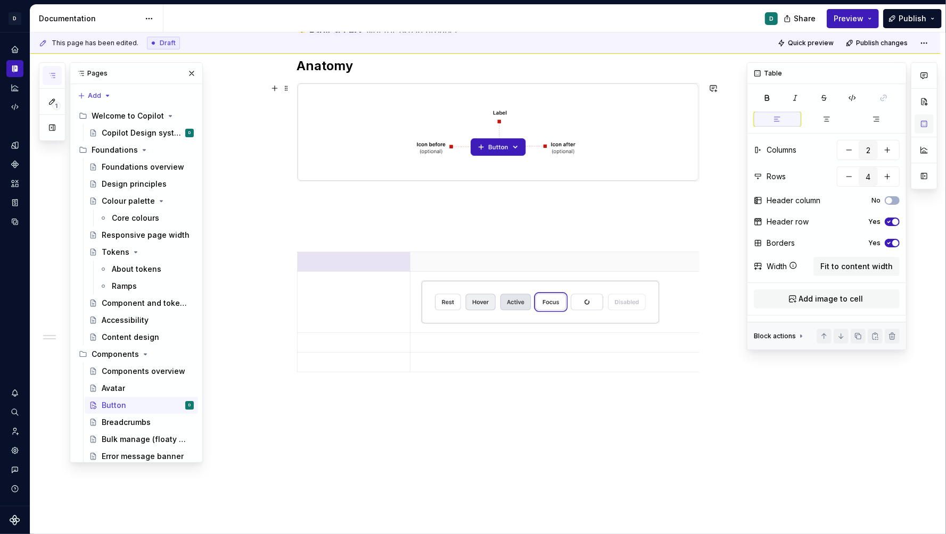
click at [924, 126] on button "button" at bounding box center [923, 123] width 19 height 19
click at [888, 221] on icon "button" at bounding box center [889, 222] width 3 height 2
click at [889, 241] on icon "button" at bounding box center [889, 243] width 9 height 6
click at [853, 268] on span "Fit to content width" at bounding box center [856, 266] width 72 height 11
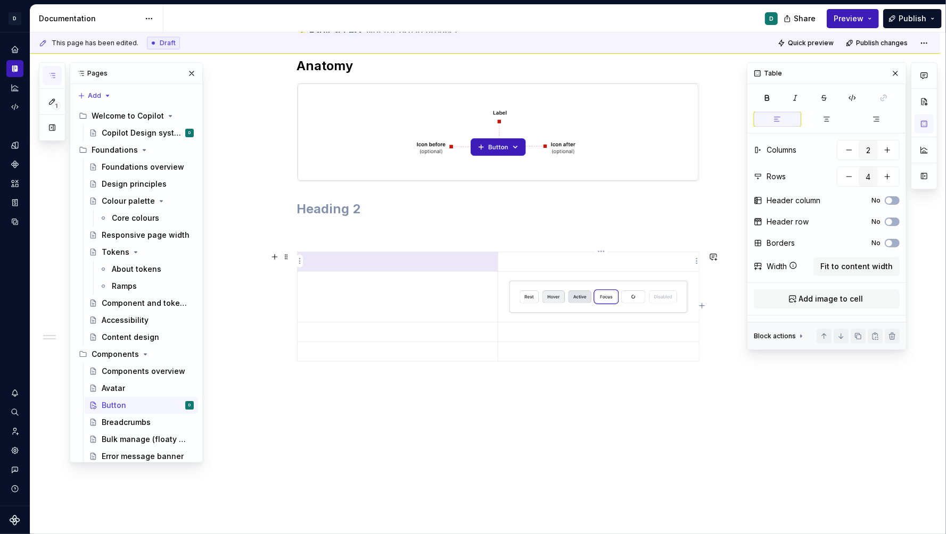
click at [617, 257] on p at bounding box center [599, 262] width 188 height 11
drag, startPoint x: 585, startPoint y: 261, endPoint x: 440, endPoint y: 260, distance: 145.3
click at [440, 260] on tr at bounding box center [498, 262] width 402 height 20
click at [495, 265] on html "D Copilot D Design system data Documentation D Share Preview Publish 1 Pages Ad…" at bounding box center [473, 267] width 946 height 534
click at [516, 297] on div "Clear content" at bounding box center [546, 298] width 69 height 11
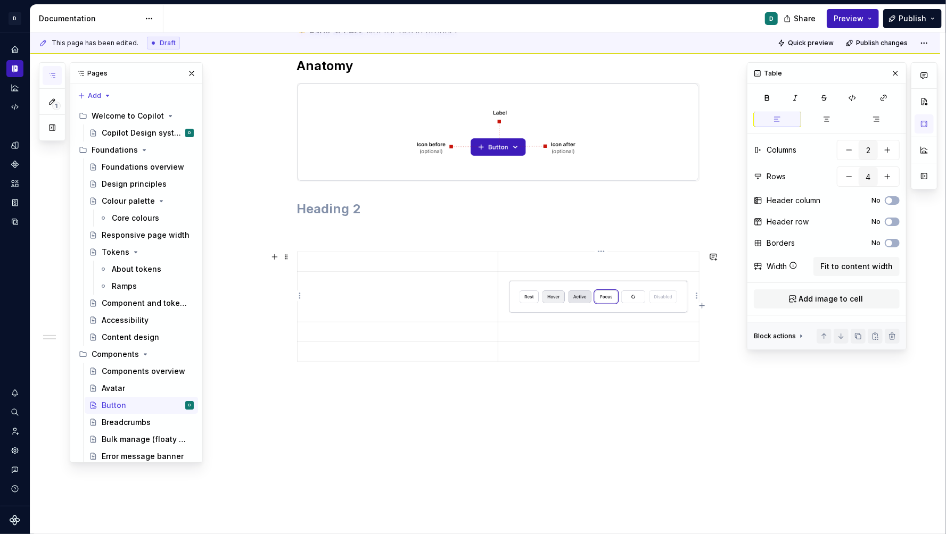
click at [566, 293] on img at bounding box center [598, 297] width 178 height 32
click at [540, 263] on p at bounding box center [599, 264] width 188 height 11
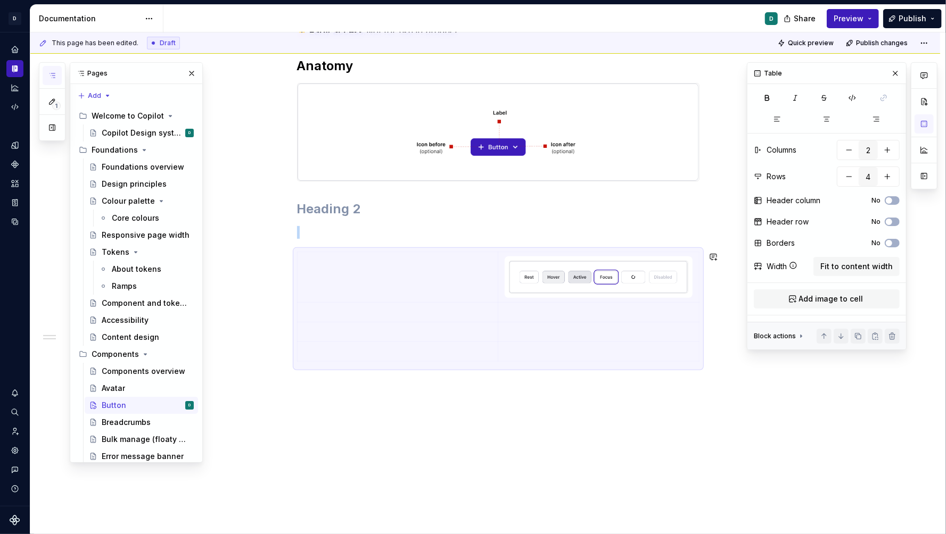
click at [601, 381] on p at bounding box center [498, 385] width 402 height 13
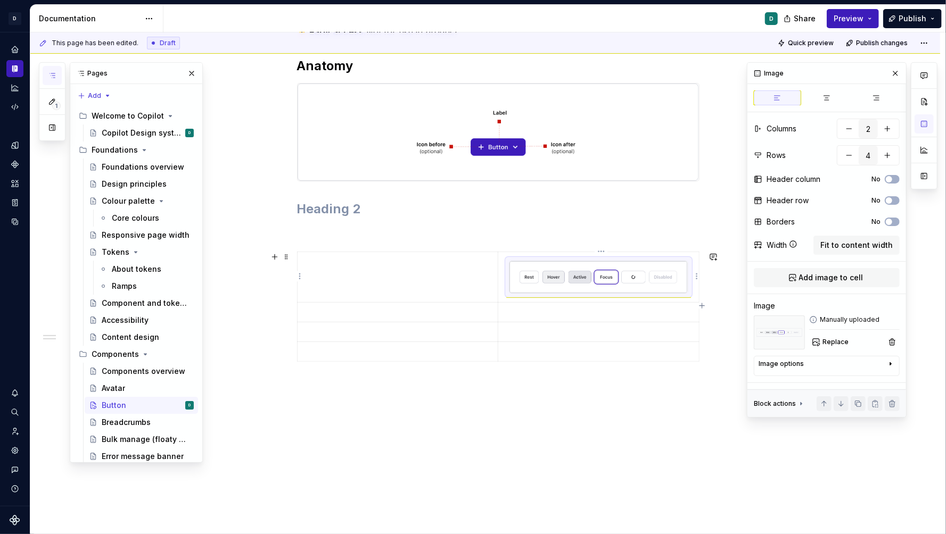
click at [585, 278] on img at bounding box center [598, 277] width 178 height 32
drag, startPoint x: 500, startPoint y: 296, endPoint x: 430, endPoint y: 304, distance: 70.2
click at [629, 287] on td at bounding box center [528, 277] width 201 height 51
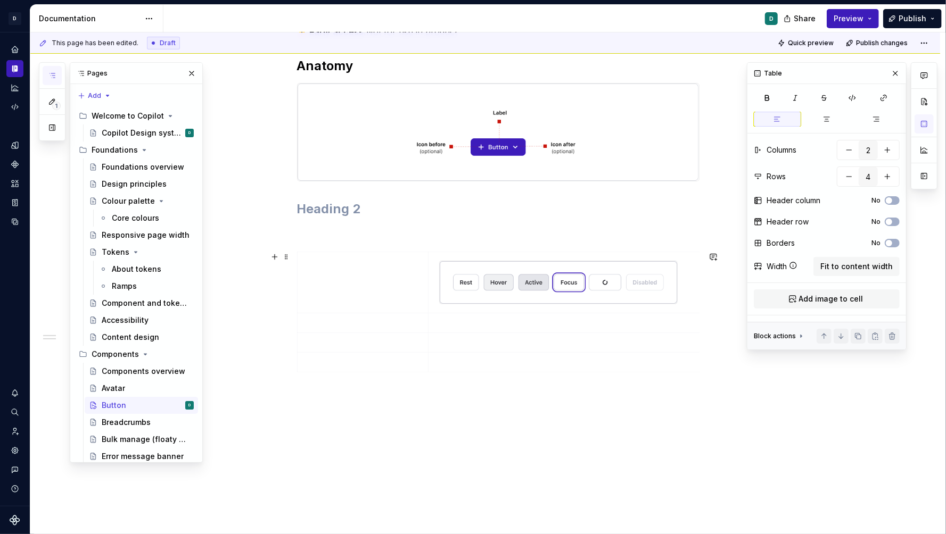
drag, startPoint x: 630, startPoint y: 287, endPoint x: 704, endPoint y: 297, distance: 74.7
drag, startPoint x: 428, startPoint y: 306, endPoint x: 412, endPoint y: 308, distance: 16.6
click at [412, 308] on td at bounding box center [362, 282] width 131 height 61
drag, startPoint x: 429, startPoint y: 302, endPoint x: 416, endPoint y: 302, distance: 13.8
drag, startPoint x: 690, startPoint y: 329, endPoint x: 695, endPoint y: 334, distance: 6.4
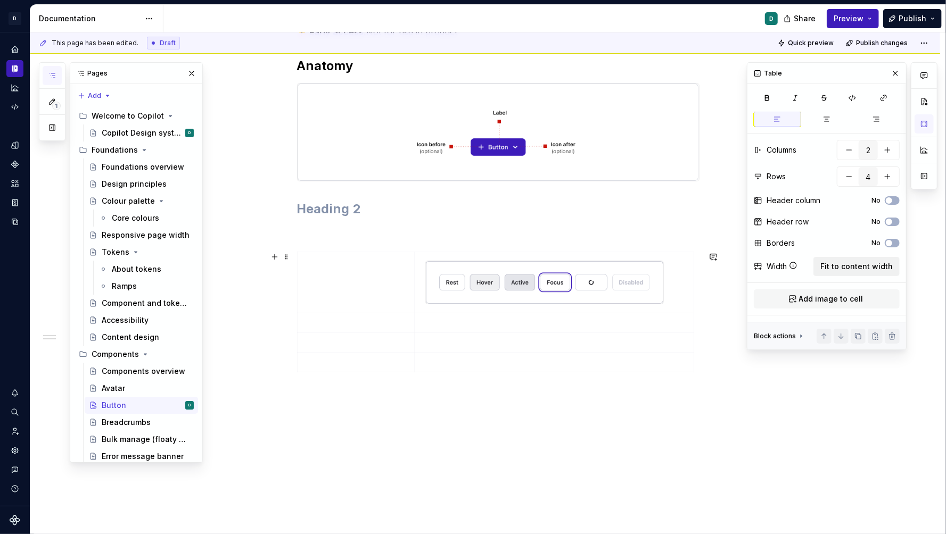
click at [853, 263] on span "Fit to content width" at bounding box center [856, 266] width 72 height 11
type textarea "*"
drag, startPoint x: 499, startPoint y: 288, endPoint x: 382, endPoint y: 295, distance: 117.3
drag, startPoint x: 583, startPoint y: 287, endPoint x: 697, endPoint y: 292, distance: 114.0
drag, startPoint x: 384, startPoint y: 292, endPoint x: 437, endPoint y: 297, distance: 53.5
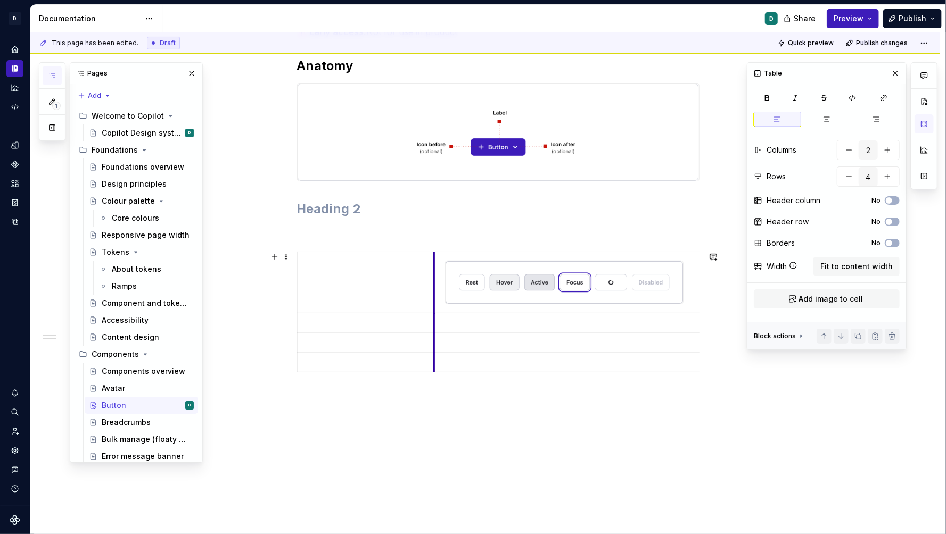
click at [437, 297] on td at bounding box center [591, 282] width 315 height 61
click at [480, 483] on div "⚠️ Early access: Not for use in product Anatomy" at bounding box center [485, 287] width 910 height 575
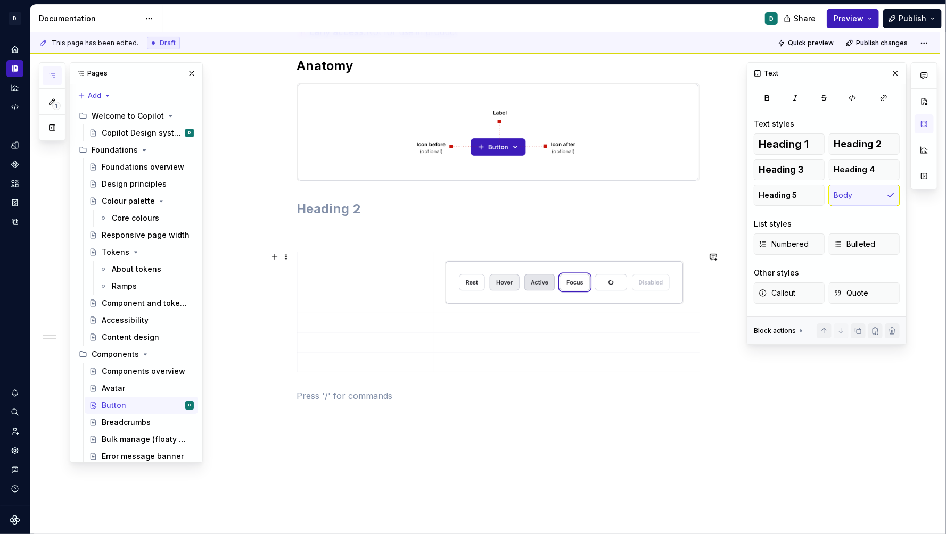
click at [336, 280] on td at bounding box center [365, 282] width 137 height 61
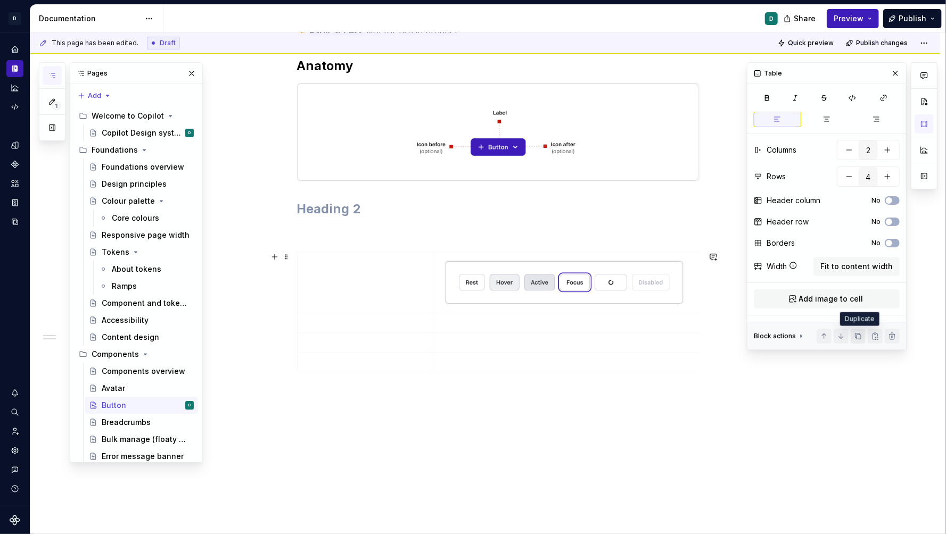
click at [859, 336] on button "button" at bounding box center [857, 336] width 15 height 15
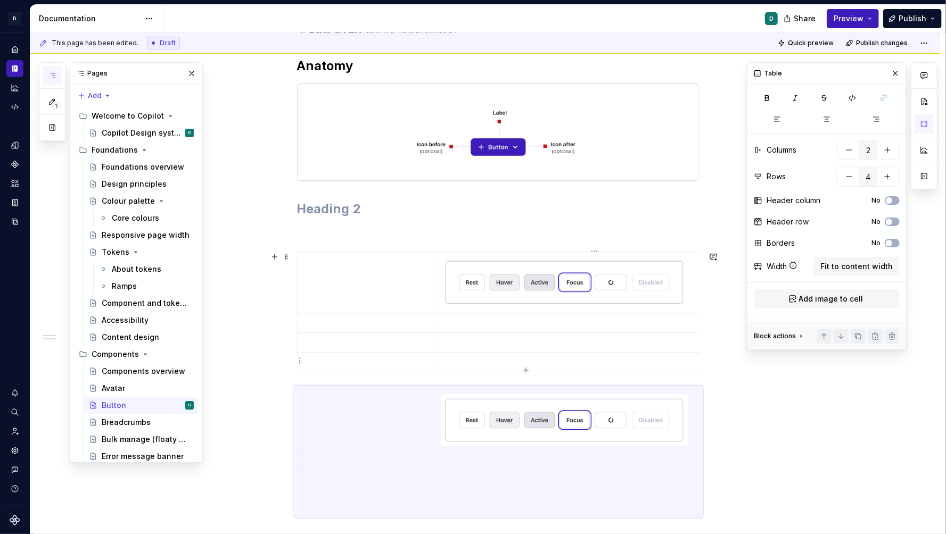
click at [535, 357] on p at bounding box center [591, 362] width 301 height 11
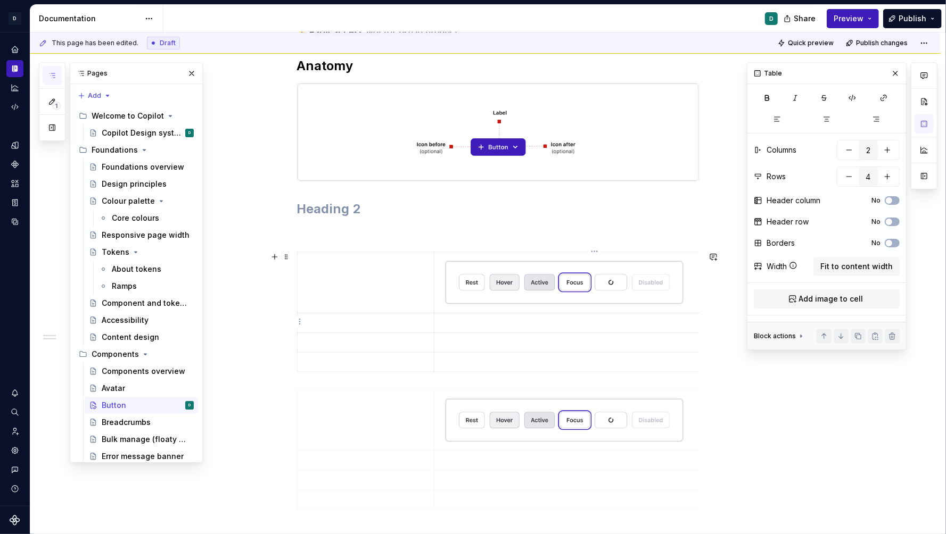
click at [518, 321] on p at bounding box center [591, 323] width 301 height 11
click at [431, 324] on html "D Copilot D Design system data Documentation D Share Preview Publish 1 Pages Ad…" at bounding box center [473, 267] width 946 height 534
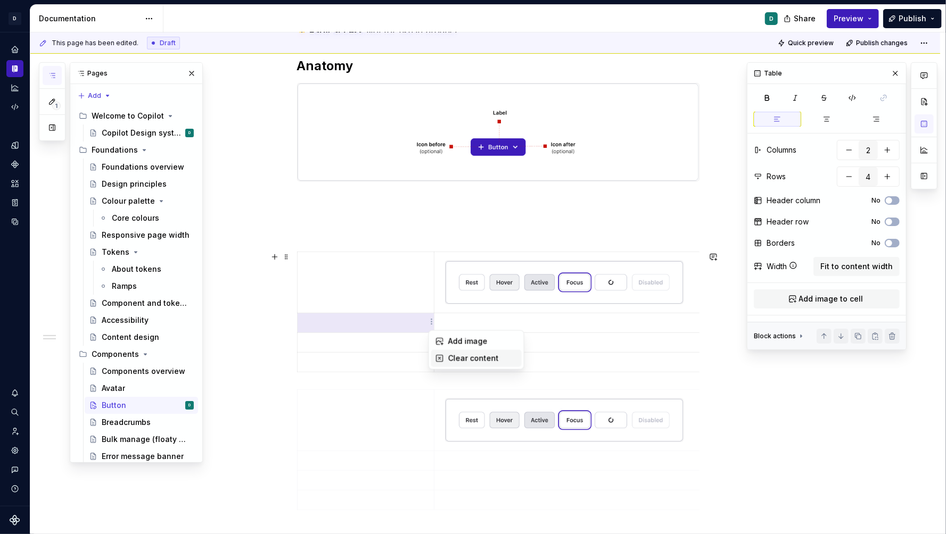
click at [447, 359] on div "Clear content" at bounding box center [476, 358] width 90 height 17
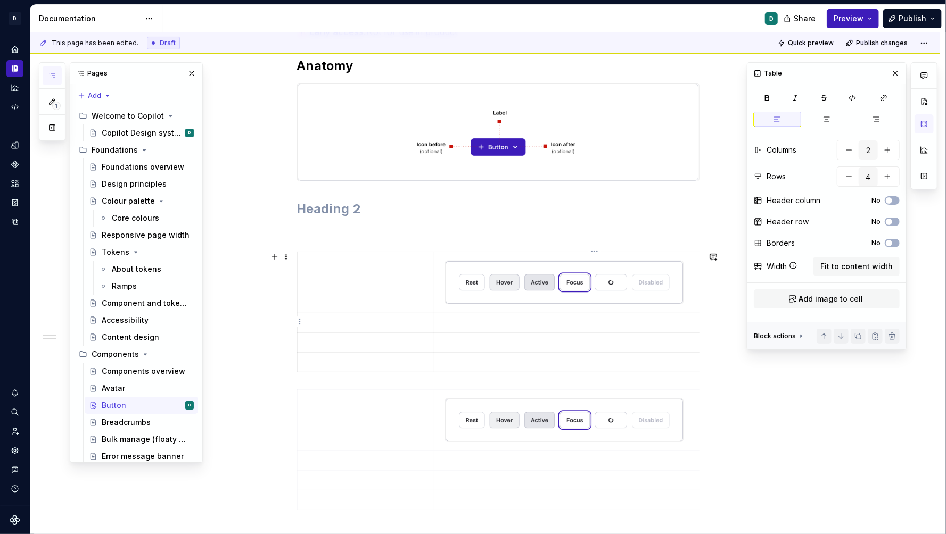
click at [466, 327] on td at bounding box center [591, 323] width 315 height 20
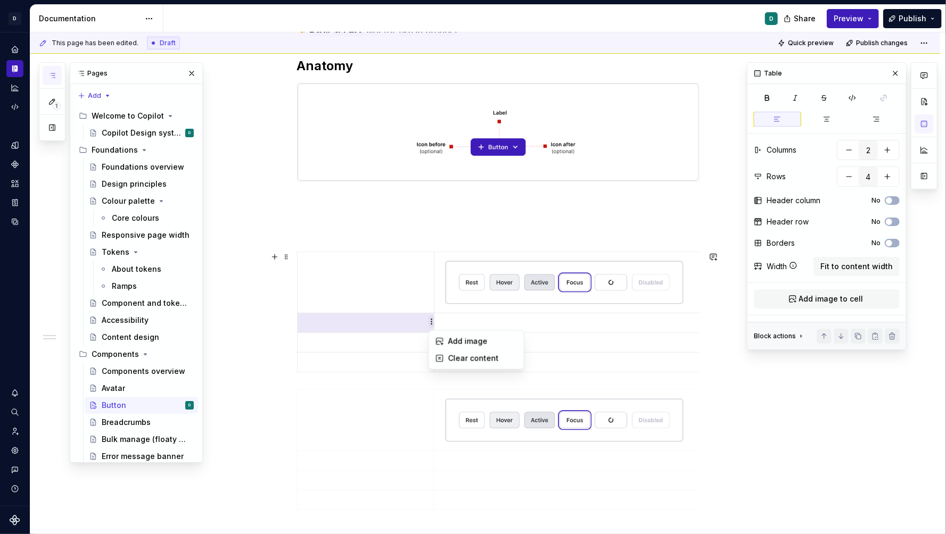
click at [428, 321] on html "D Copilot D Design system data Documentation D Share Preview Publish 1 Pages Ad…" at bounding box center [473, 267] width 946 height 534
click at [400, 317] on html "D Copilot D Design system data Documentation D Share Preview Publish 1 Pages Ad…" at bounding box center [473, 267] width 946 height 534
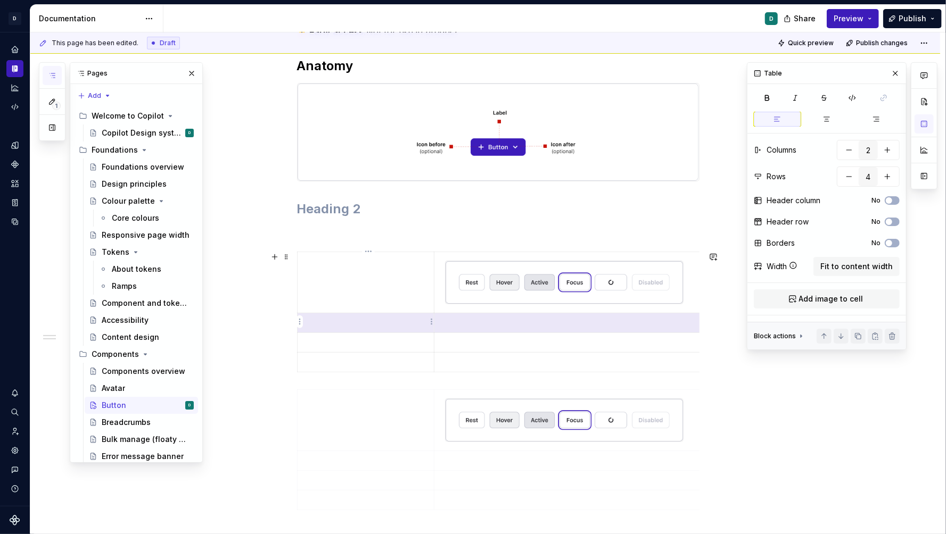
drag, startPoint x: 441, startPoint y: 325, endPoint x: 413, endPoint y: 325, distance: 27.7
click at [413, 325] on tr at bounding box center [523, 323] width 452 height 20
click at [300, 322] on html "D Copilot D Design system data Documentation D Share Preview Publish 1 Pages Ad…" at bounding box center [473, 267] width 946 height 534
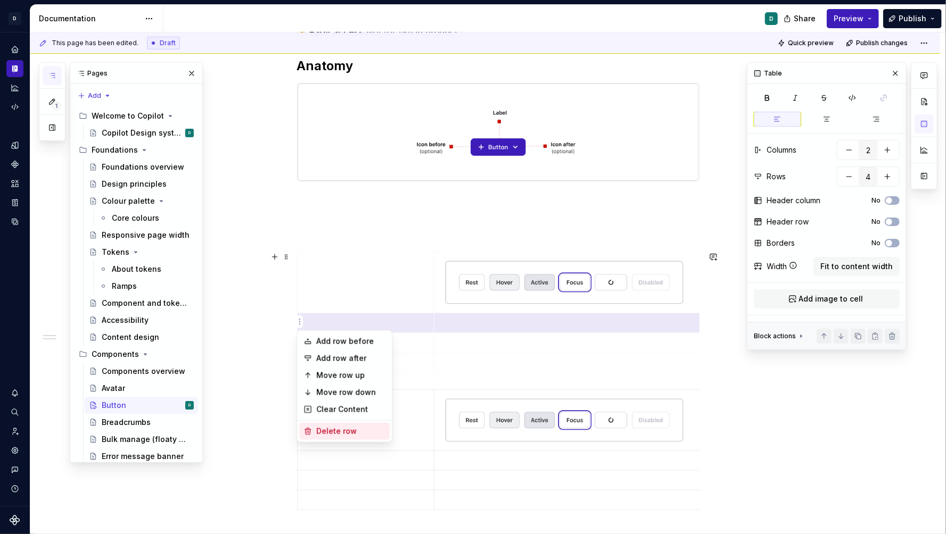
click at [347, 431] on div "Delete row" at bounding box center [350, 431] width 69 height 11
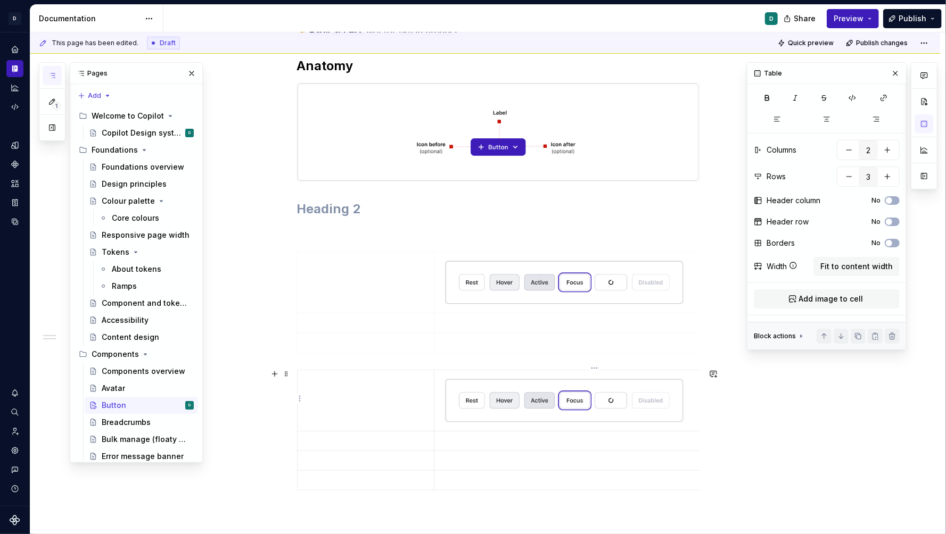
type input "4"
click at [411, 443] on p at bounding box center [366, 441] width 124 height 11
click at [286, 376] on span at bounding box center [286, 374] width 9 height 15
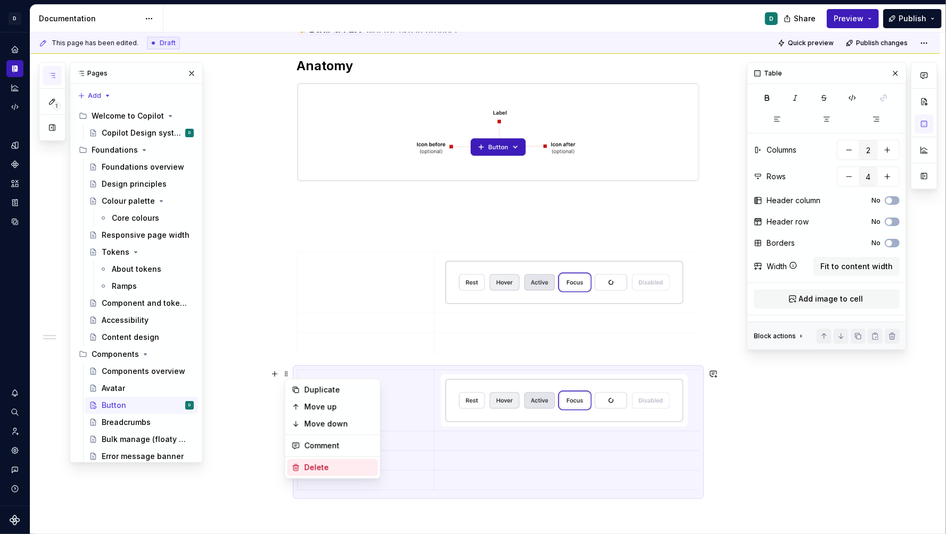
click at [318, 470] on div "Delete" at bounding box center [338, 467] width 69 height 11
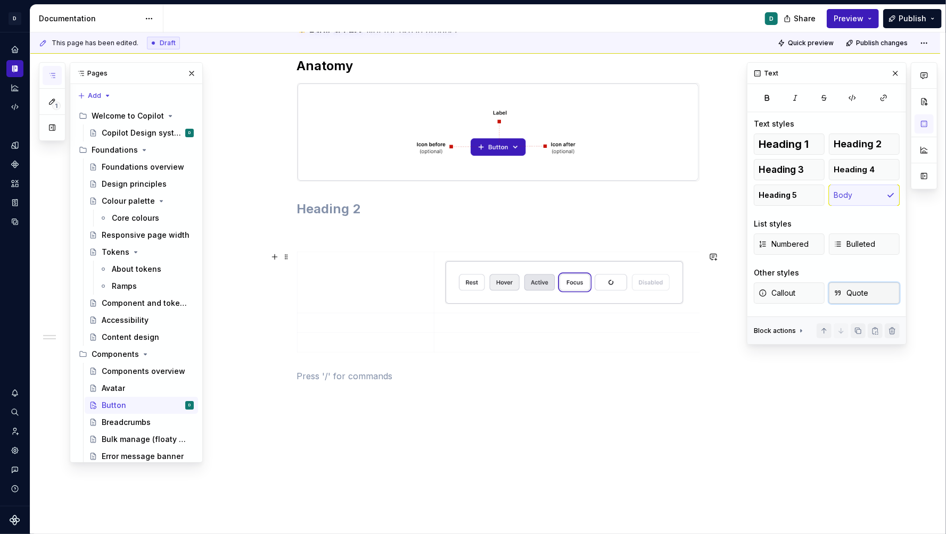
click at [858, 292] on span "Quote" at bounding box center [850, 293] width 35 height 11
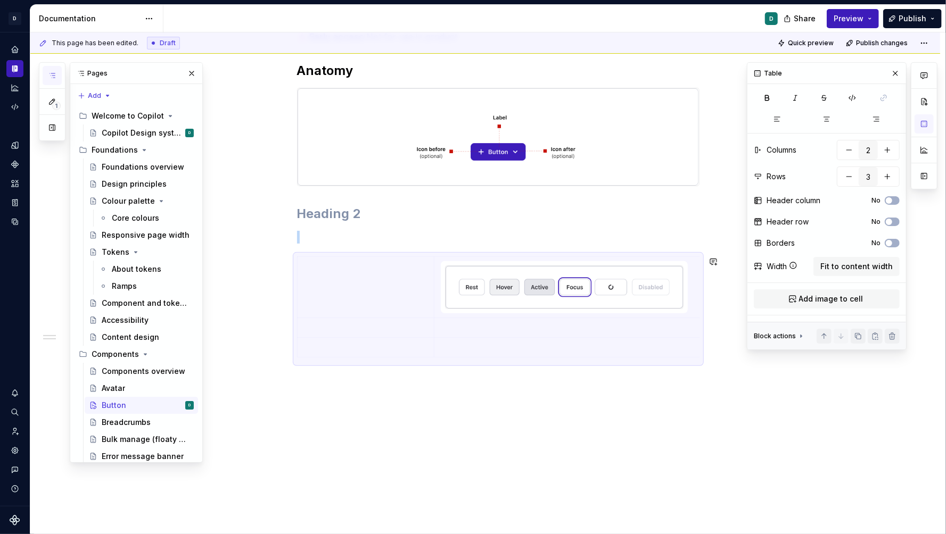
scroll to position [176, 0]
click at [924, 94] on button "button" at bounding box center [923, 101] width 19 height 19
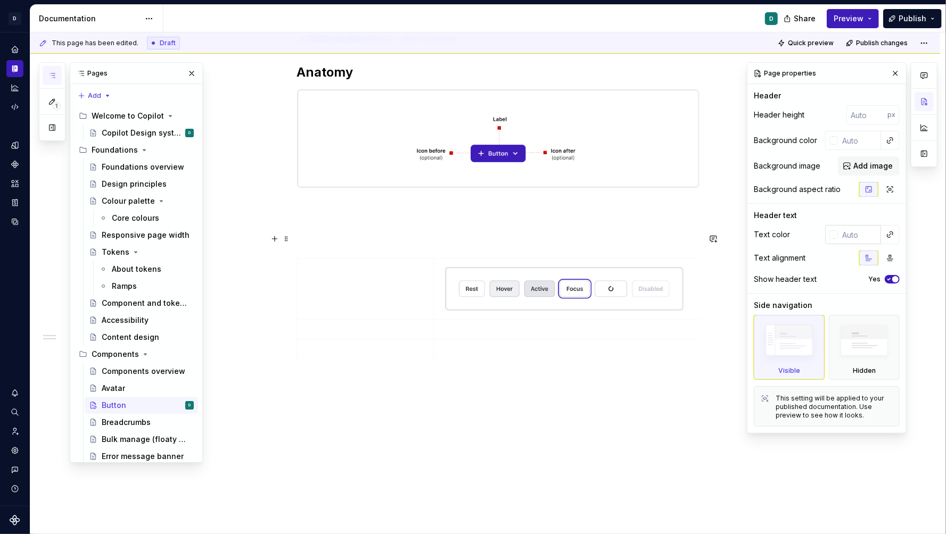
click at [833, 237] on div at bounding box center [833, 234] width 9 height 9
click at [833, 453] on html "D Copilot D Design system data Documentation D Share Preview Publish 1 Pages Ad…" at bounding box center [473, 267] width 946 height 534
click at [774, 482] on div "⚠️ Early access: Not for use in product Anatomy" at bounding box center [485, 271] width 910 height 530
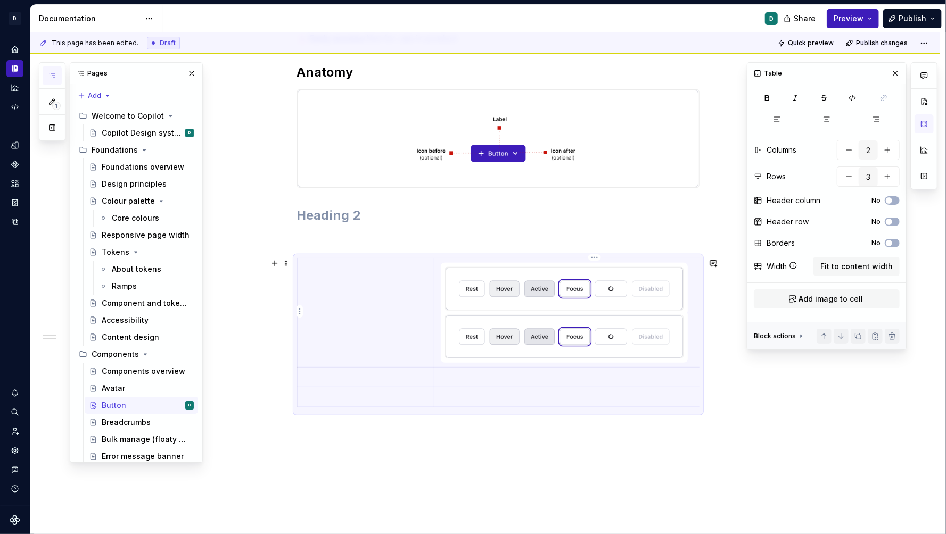
click at [606, 284] on img at bounding box center [563, 289] width 237 height 43
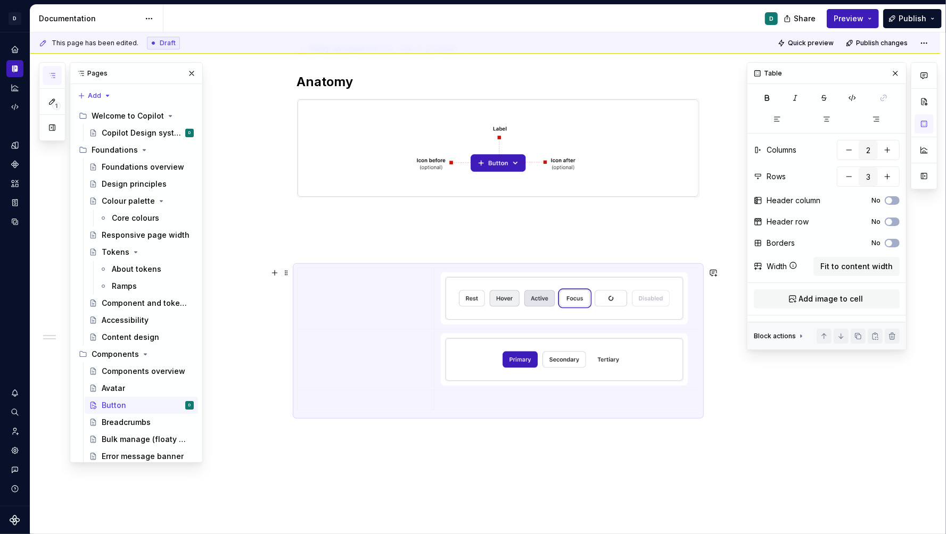
scroll to position [180, 0]
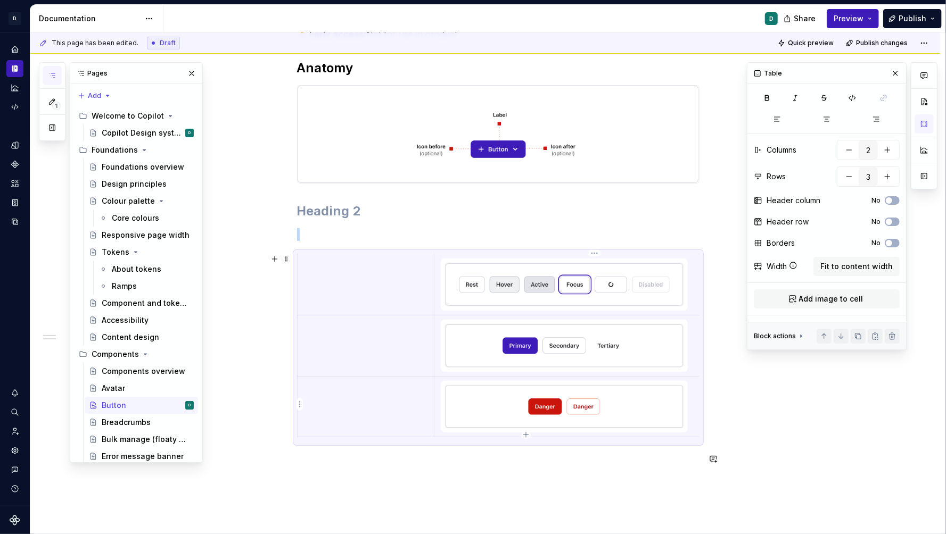
click at [516, 403] on img at bounding box center [563, 407] width 237 height 43
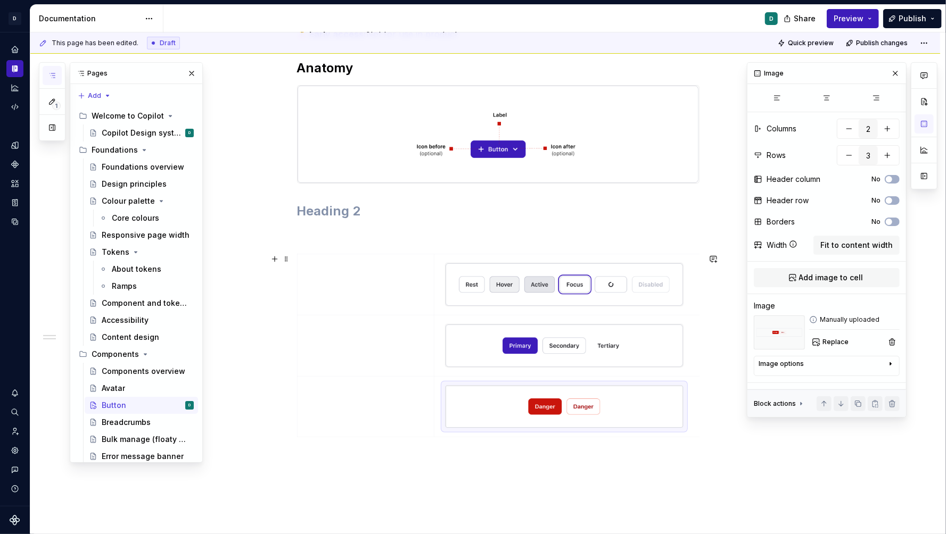
type textarea "*"
click at [527, 435] on div at bounding box center [498, 348] width 402 height 188
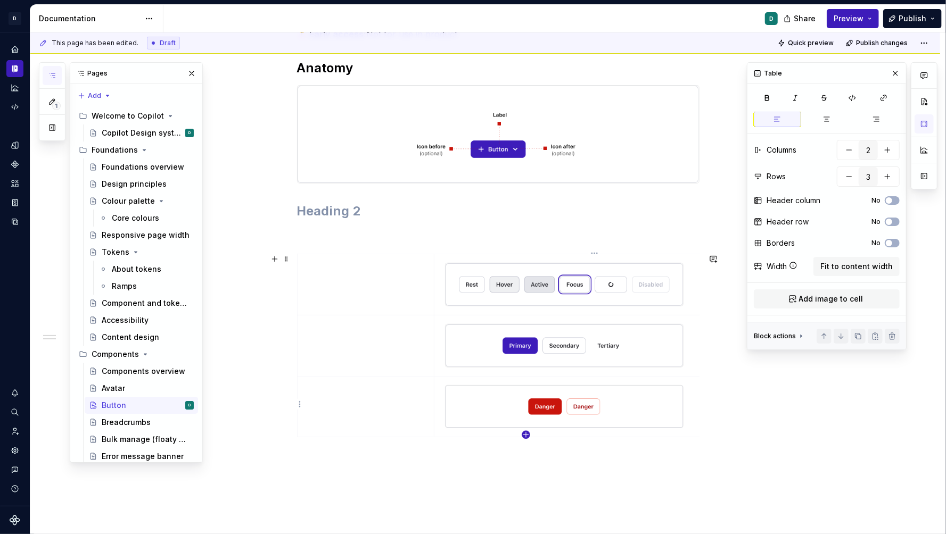
click at [528, 435] on icon "button" at bounding box center [526, 435] width 9 height 9
type input "4"
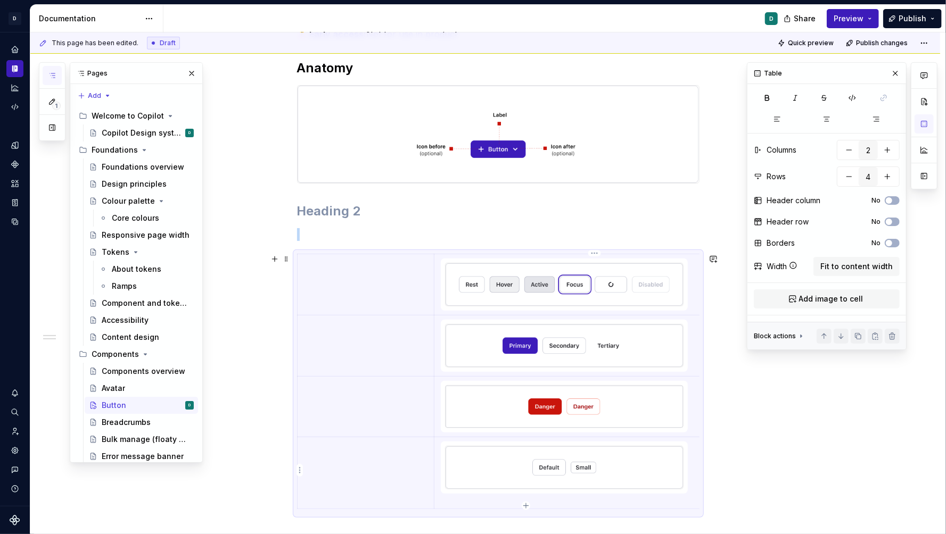
scroll to position [205, 0]
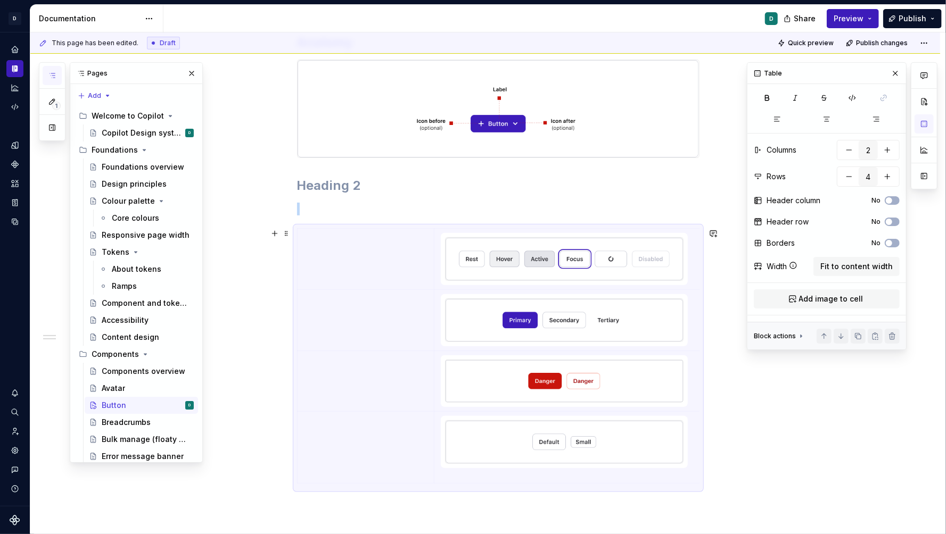
type textarea "*"
click at [525, 476] on icon "button" at bounding box center [526, 480] width 9 height 9
type input "5"
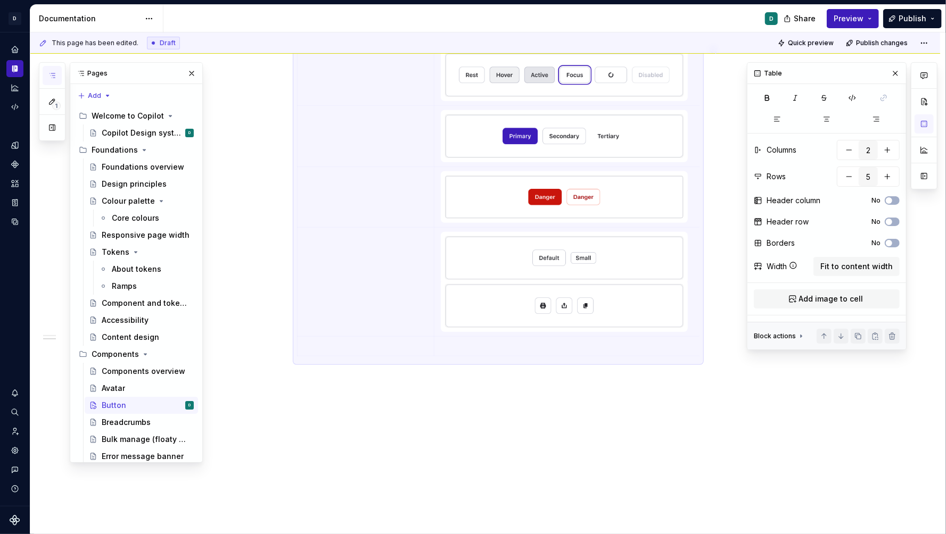
scroll to position [411, 0]
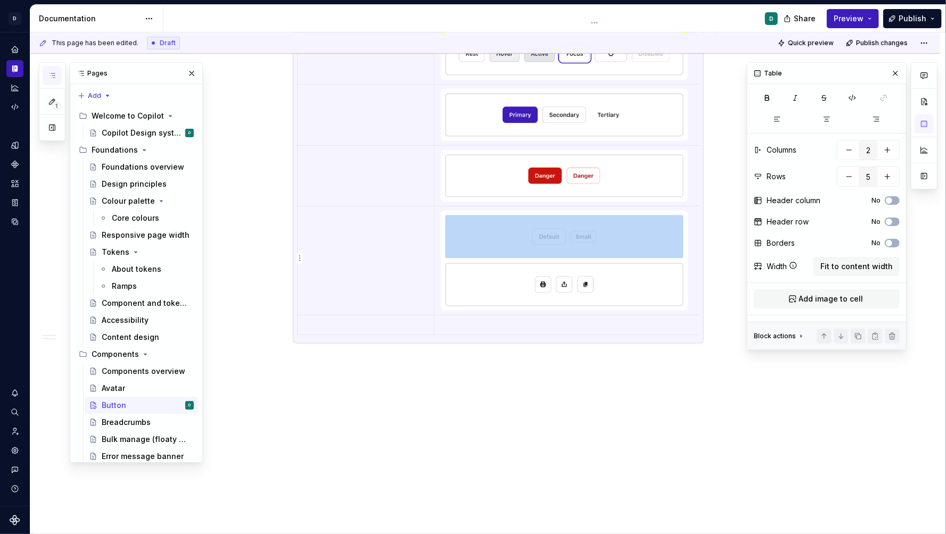
click at [558, 279] on img at bounding box center [563, 284] width 237 height 43
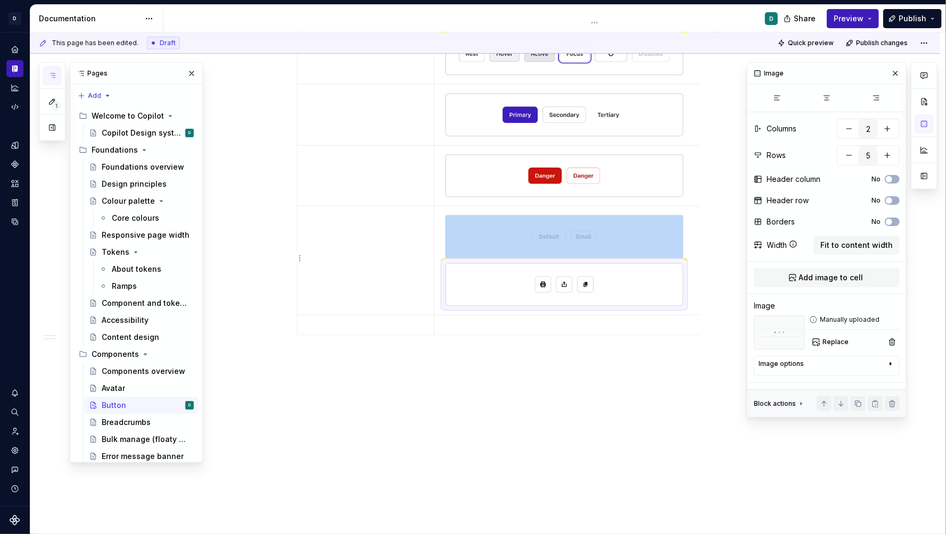
type textarea "*"
click at [505, 277] on img at bounding box center [563, 284] width 237 height 43
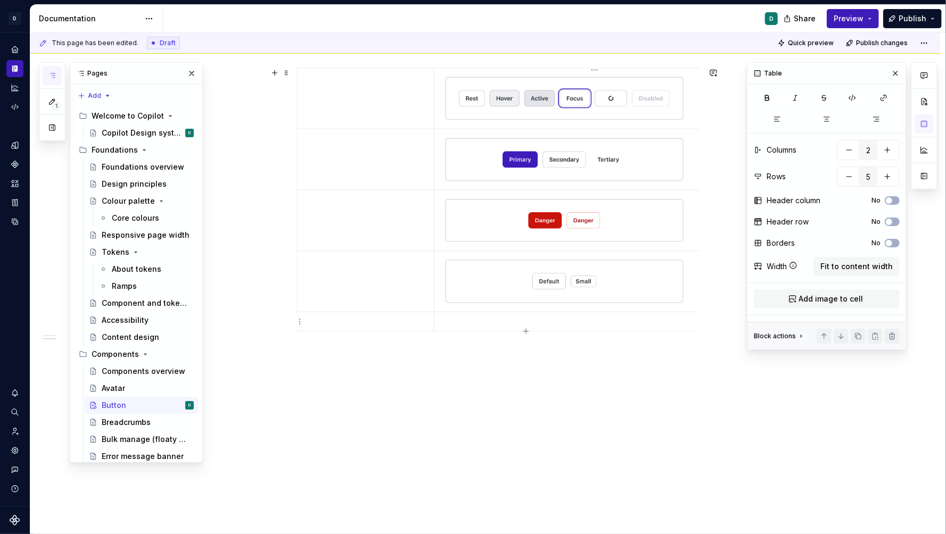
scroll to position [363, 0]
click at [493, 320] on p at bounding box center [591, 324] width 301 height 11
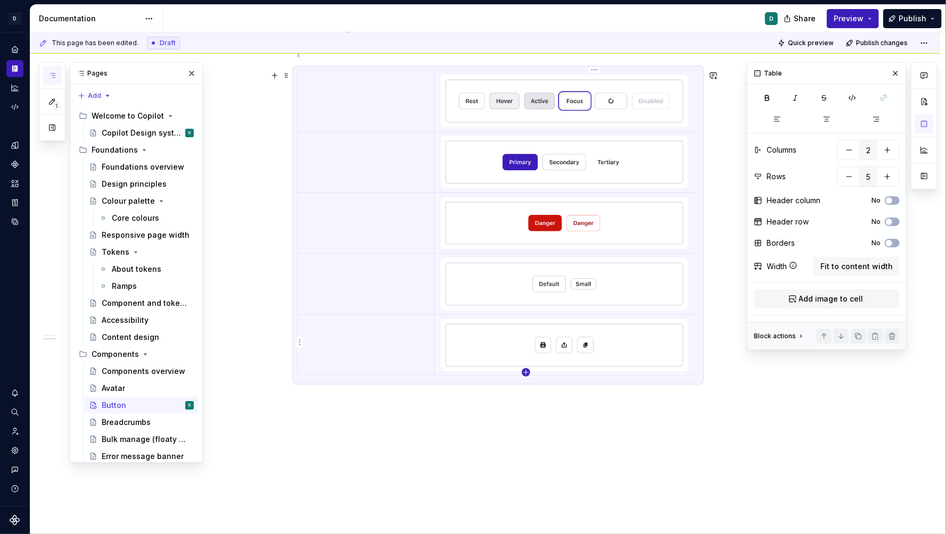
click at [526, 374] on icon "button" at bounding box center [525, 372] width 5 height 5
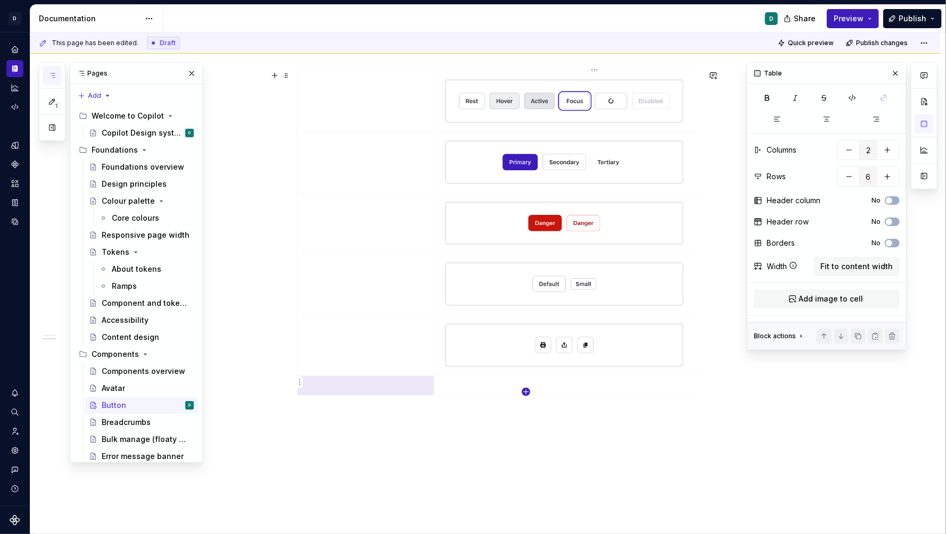
click at [526, 393] on icon "button" at bounding box center [525, 392] width 5 height 5
type input "7"
click at [613, 476] on div "⚠️ Early access: Not for use in product Anatomy" at bounding box center [485, 219] width 910 height 800
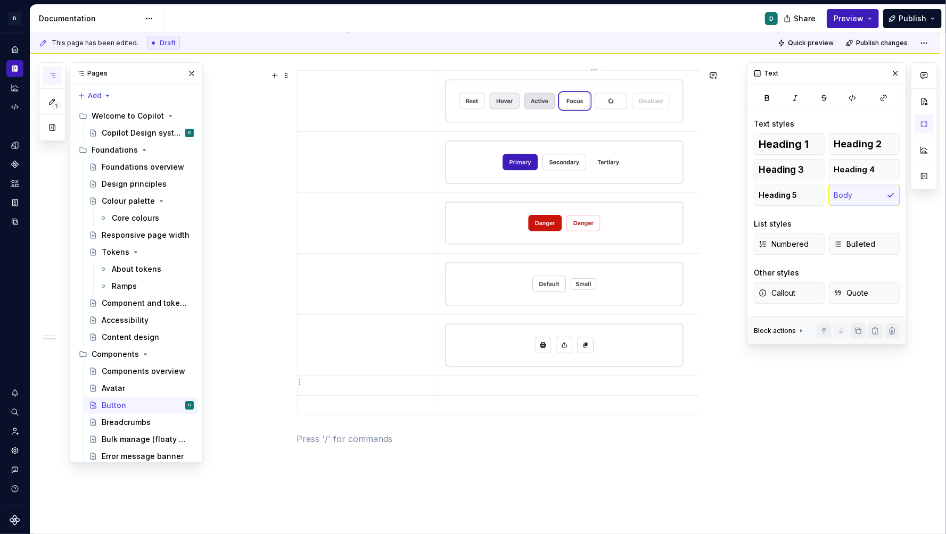
click at [547, 381] on p at bounding box center [591, 386] width 301 height 11
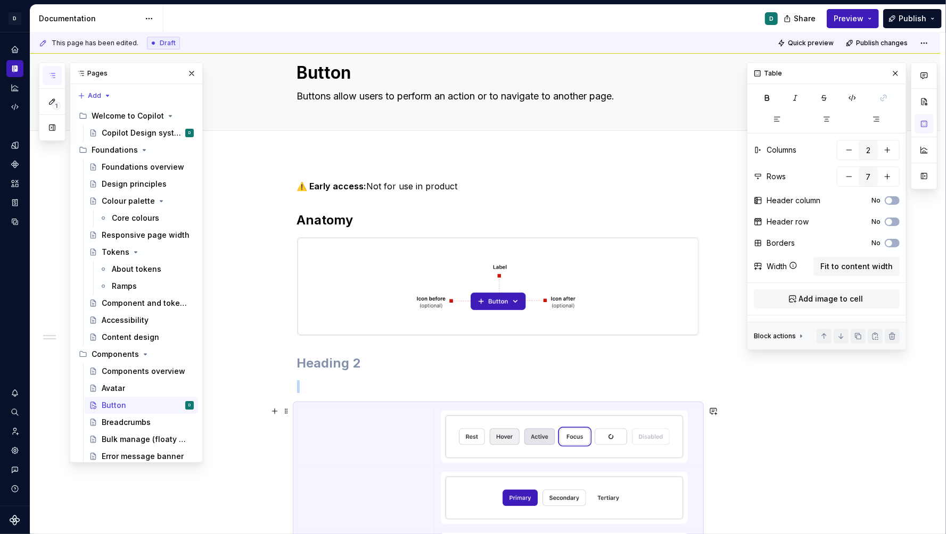
scroll to position [34, 0]
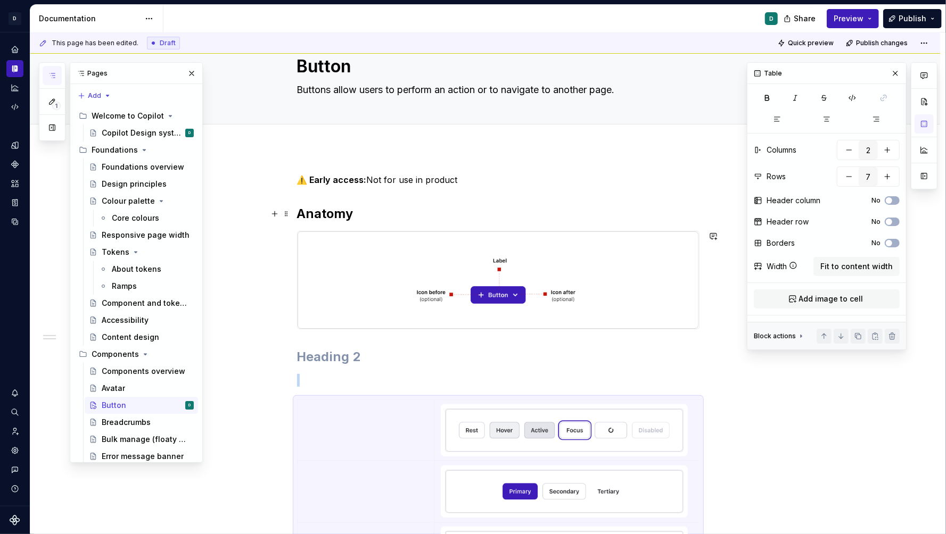
type textarea "*"
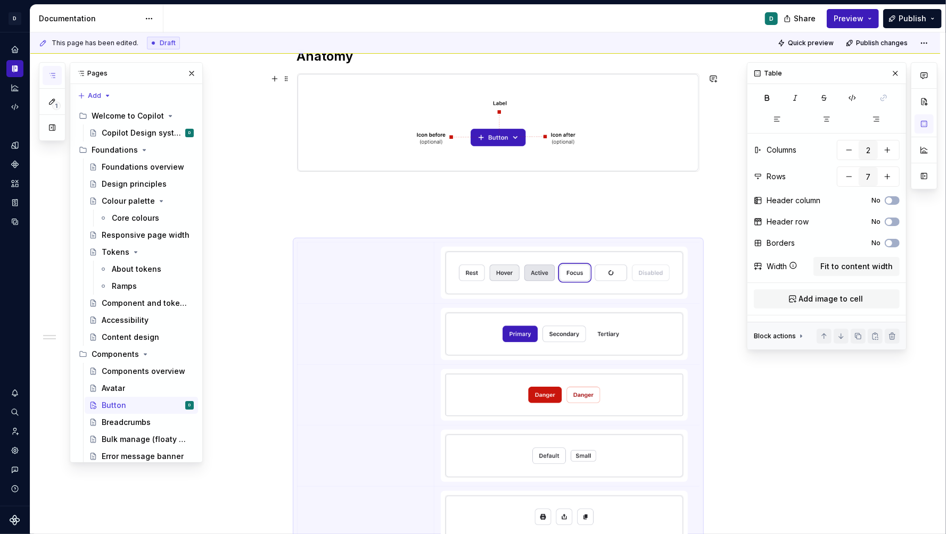
scroll to position [251, 0]
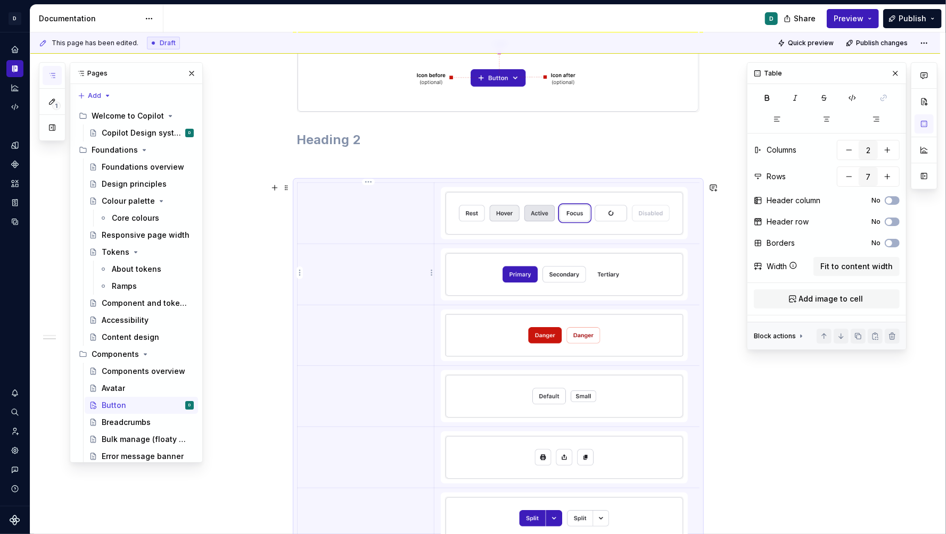
click at [358, 263] on td at bounding box center [365, 274] width 137 height 61
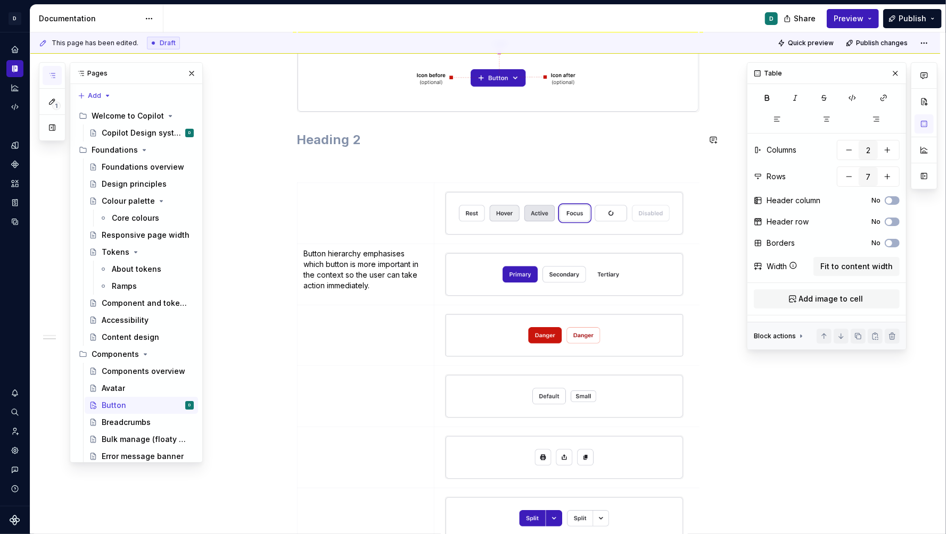
click at [329, 272] on p "Button hierarchy emphasises which button is more important in the context so th…" at bounding box center [366, 270] width 124 height 43
click at [304, 252] on td "Button hierarchy emphasises which button is more important in the context so th…" at bounding box center [365, 274] width 137 height 61
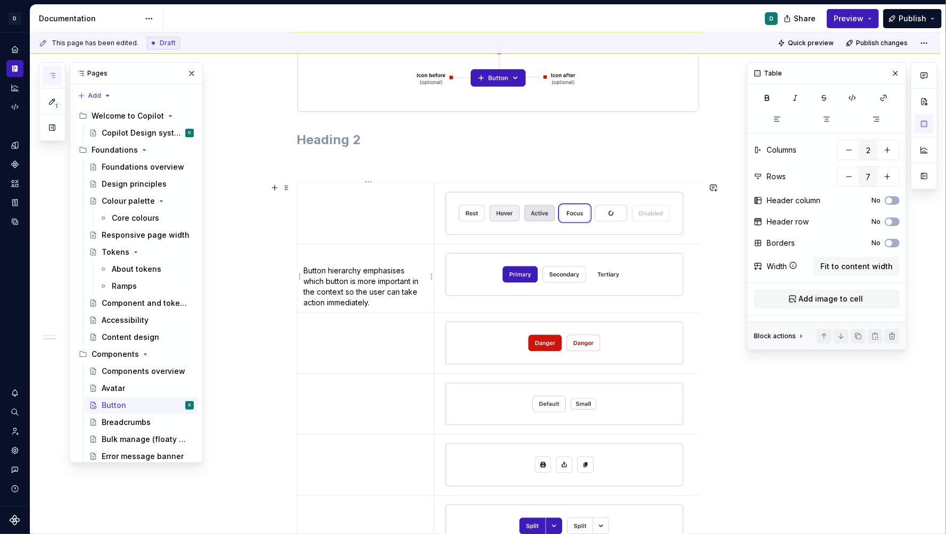
click at [367, 269] on p "Button hierarchy emphasises which button is more important in the context so th…" at bounding box center [366, 287] width 124 height 43
click at [308, 269] on p "Button hierarchy emphasises which button is more important in the context so th…" at bounding box center [366, 287] width 124 height 43
drag, startPoint x: 334, startPoint y: 268, endPoint x: 304, endPoint y: 268, distance: 29.8
click at [304, 268] on td "Button hierarchy emphasises which button is more important in the context so th…" at bounding box center [365, 278] width 137 height 69
click at [305, 269] on p "Hierarchy emphasises which button is more important in the context so the user …" at bounding box center [366, 287] width 124 height 43
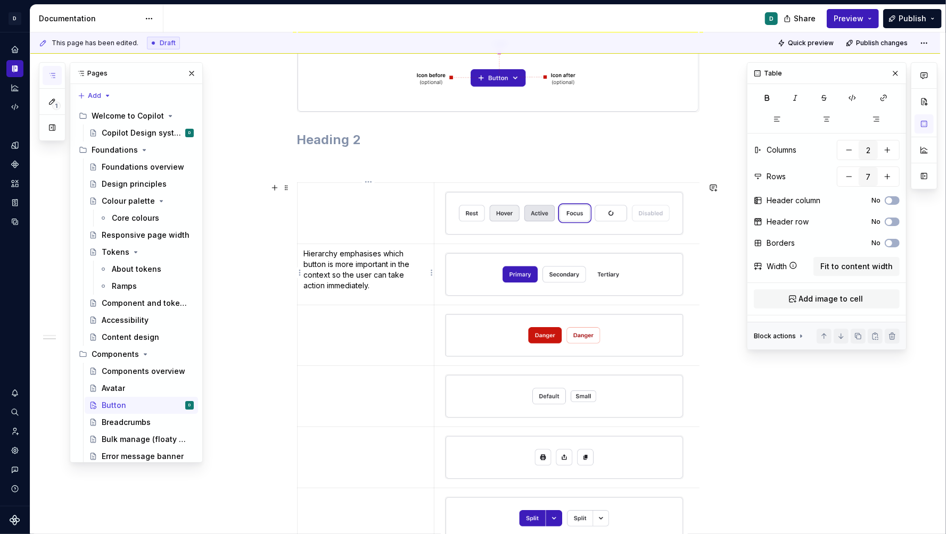
click at [342, 255] on p "Hierarchy emphasises which button is more important in the context so the user …" at bounding box center [366, 270] width 124 height 43
click at [306, 268] on p "emphasises which button is more important in the context so the user can take a…" at bounding box center [366, 282] width 124 height 32
drag, startPoint x: 345, startPoint y: 252, endPoint x: 299, endPoint y: 252, distance: 45.8
click at [299, 252] on td "Hierarchy Emphasises which button is more important in the context so the user …" at bounding box center [365, 274] width 137 height 61
click at [350, 266] on p "Emphasises which button is more important in the context so the user can take a…" at bounding box center [366, 282] width 124 height 32
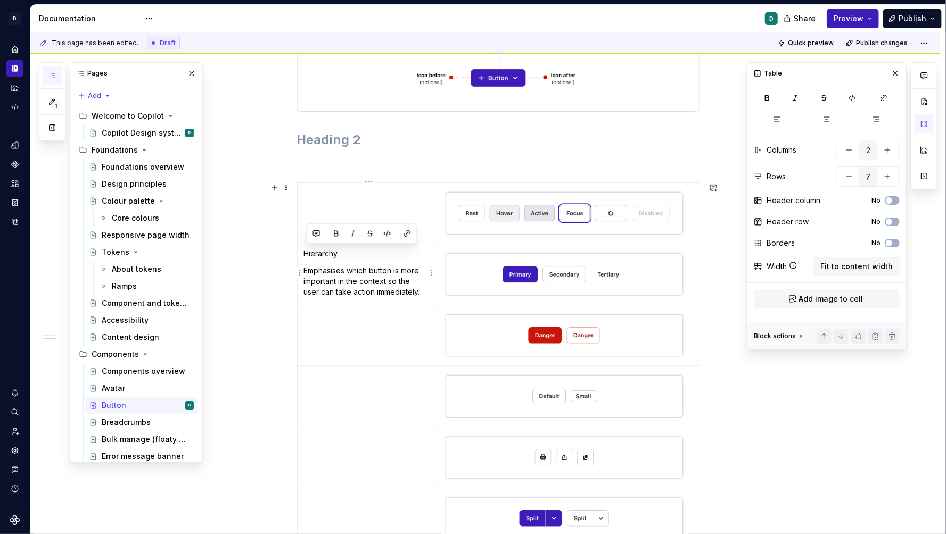
drag, startPoint x: 342, startPoint y: 252, endPoint x: 305, endPoint y: 252, distance: 36.2
click at [305, 252] on td "Hierarchy Emphasises which button is more important in the context so the user …" at bounding box center [365, 274] width 137 height 61
copy p "Hierarchy"
click at [315, 191] on p at bounding box center [366, 192] width 124 height 11
drag, startPoint x: 345, startPoint y: 191, endPoint x: 307, endPoint y: 191, distance: 37.8
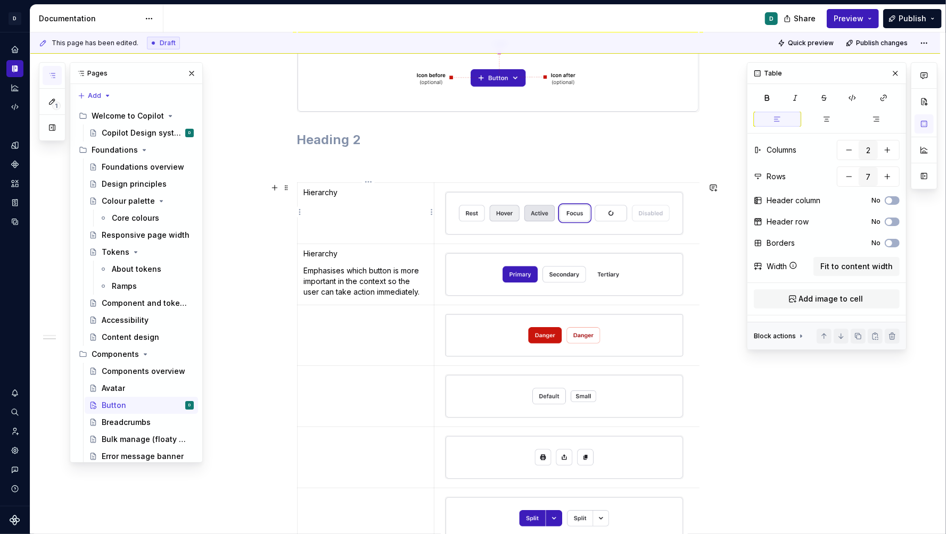
click at [307, 191] on p "Hierarchy" at bounding box center [366, 192] width 124 height 11
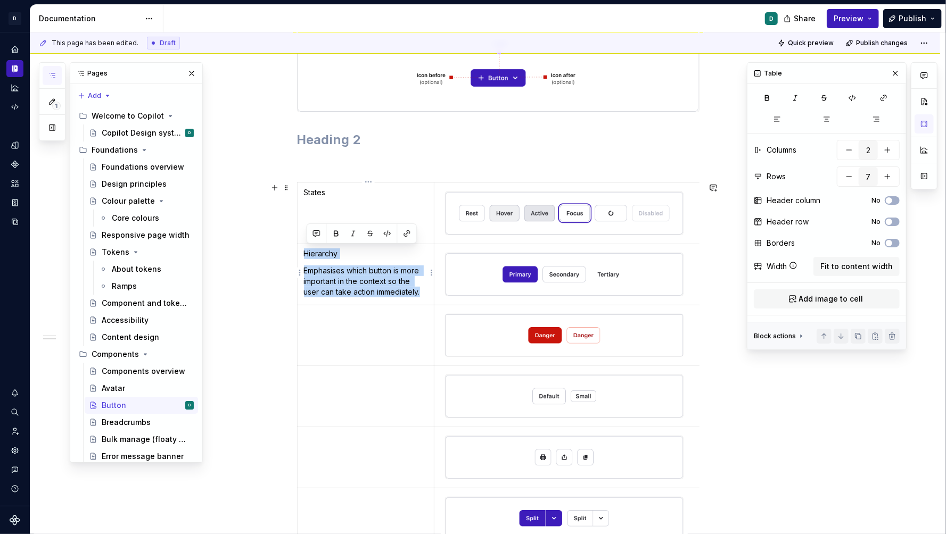
drag, startPoint x: 424, startPoint y: 293, endPoint x: 305, endPoint y: 251, distance: 126.1
click at [305, 251] on td "Hierarchy Emphasises which button is more important in the context so the user …" at bounding box center [365, 274] width 137 height 61
copy td "Hierarchy Emphasises which button is more important in the context so the user …"
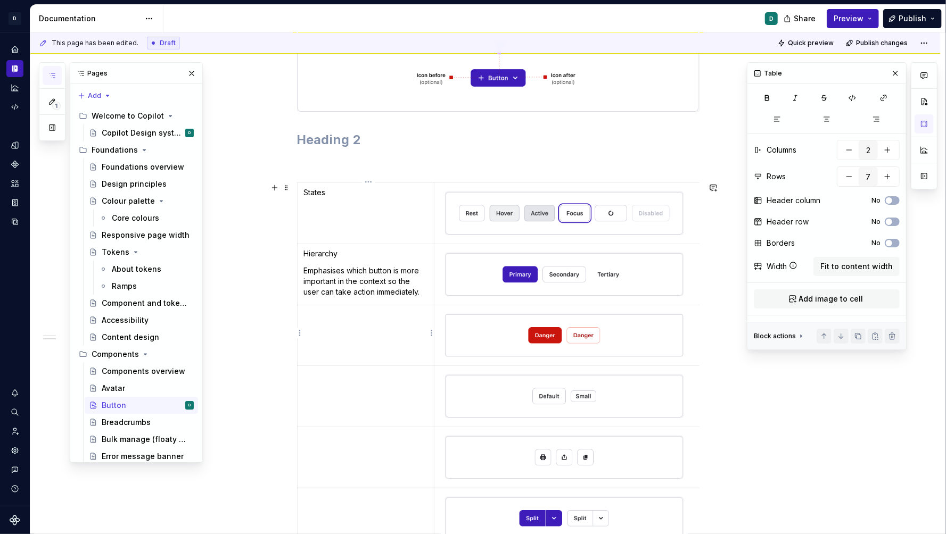
click at [327, 316] on p at bounding box center [366, 315] width 124 height 11
click at [375, 323] on p "Hierarchy Emphasises which button is more important in the context so the user …" at bounding box center [366, 331] width 124 height 43
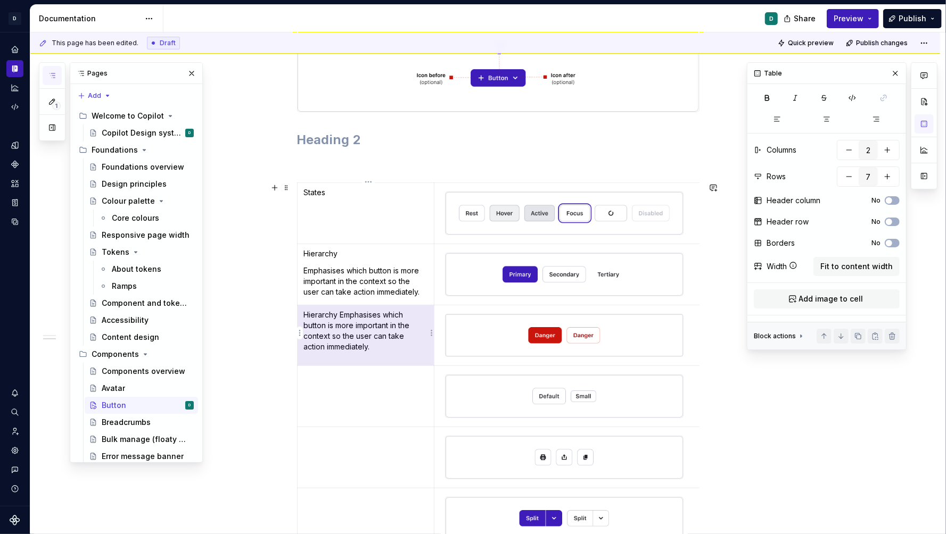
click at [375, 323] on p "Hierarchy Emphasises which button is more important in the context so the user …" at bounding box center [366, 331] width 124 height 43
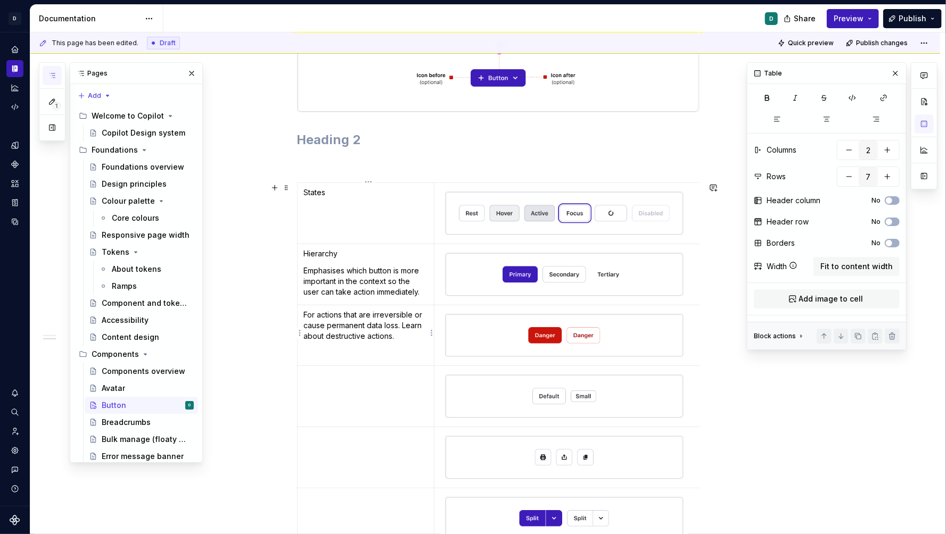
click at [305, 315] on td "For actions that are irreversible or cause permanent data loss. Learn about des…" at bounding box center [365, 335] width 137 height 61
click at [335, 376] on p at bounding box center [366, 375] width 124 height 11
click at [328, 310] on p "Danter" at bounding box center [366, 315] width 124 height 11
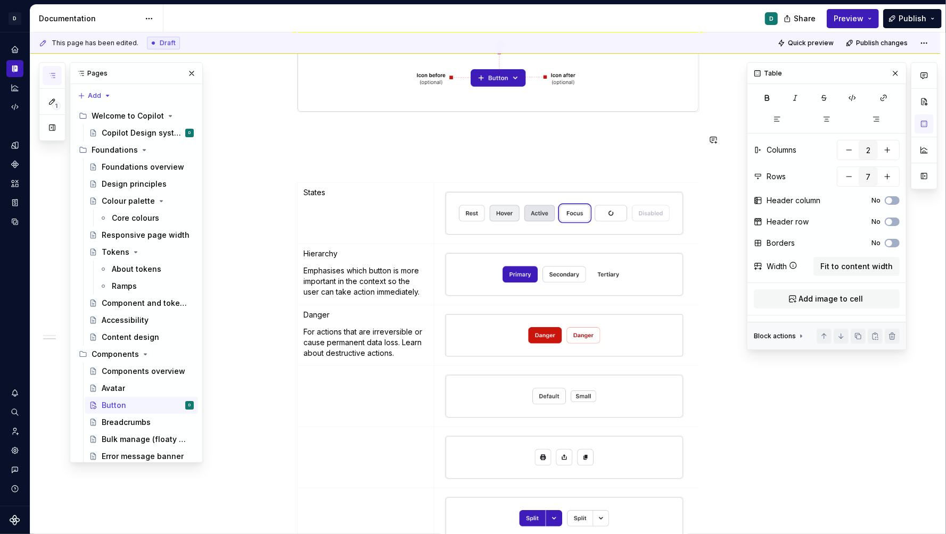
click at [337, 387] on td at bounding box center [365, 396] width 137 height 61
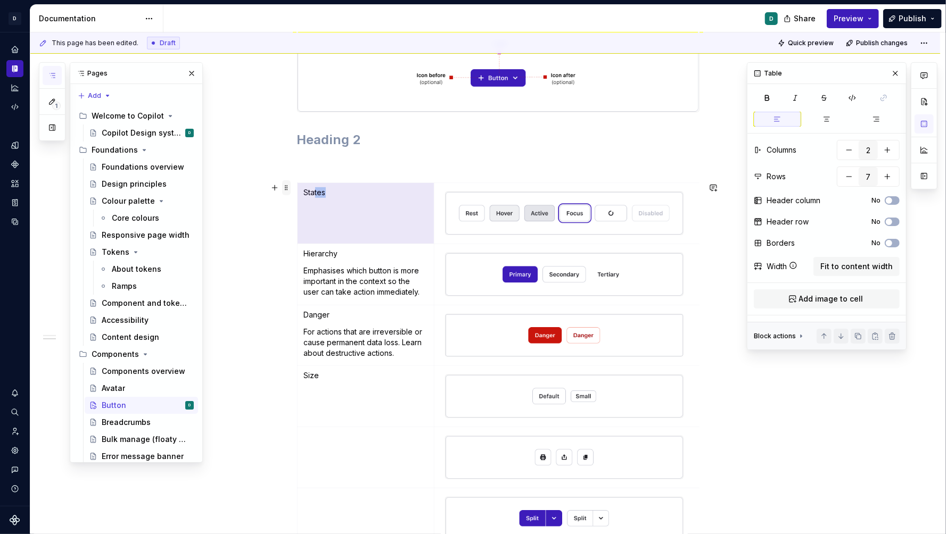
drag, startPoint x: 334, startPoint y: 189, endPoint x: 292, endPoint y: 189, distance: 41.5
click at [297, 189] on div "⚠️ Early access: Not for use in product Anatomy States Hierarchy Emphasises whi…" at bounding box center [498, 304] width 402 height 697
click at [319, 193] on p "States" at bounding box center [366, 192] width 124 height 11
drag, startPoint x: 333, startPoint y: 193, endPoint x: 297, endPoint y: 193, distance: 35.7
click at [297, 193] on div "⚠️ Early access: Not for use in product Anatomy States Hierarchy Emphasises whi…" at bounding box center [485, 372] width 910 height 882
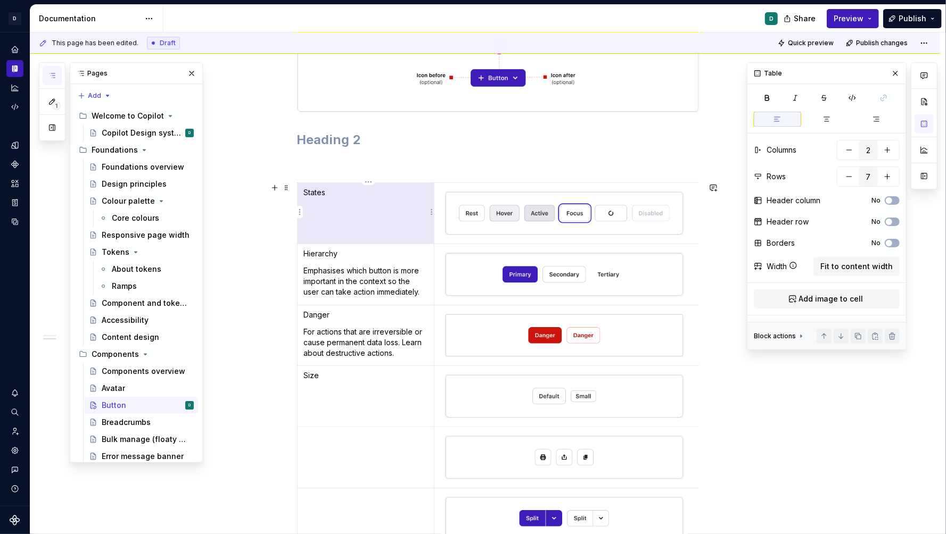
click at [308, 193] on p "States" at bounding box center [366, 192] width 124 height 11
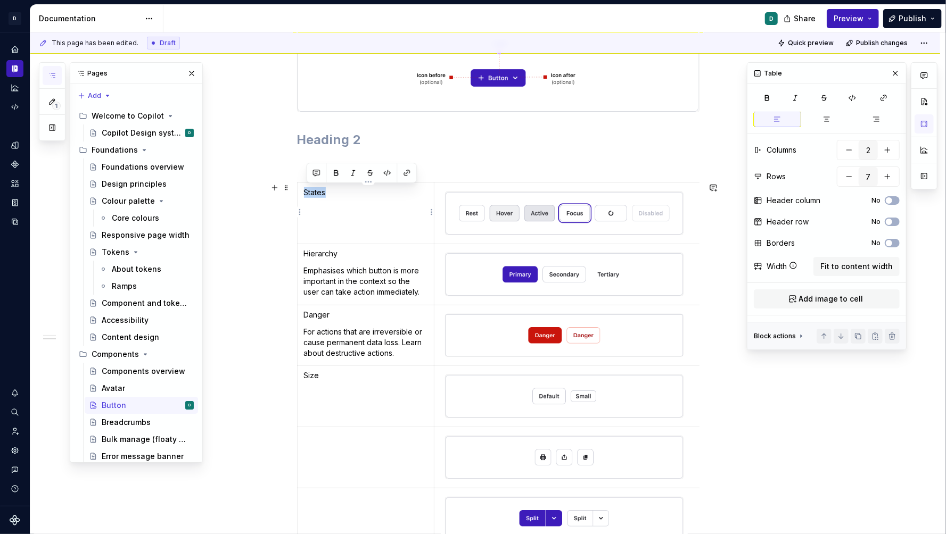
drag, startPoint x: 330, startPoint y: 194, endPoint x: 305, endPoint y: 193, distance: 25.6
click at [305, 193] on td "States" at bounding box center [365, 213] width 137 height 61
click at [334, 173] on button "button" at bounding box center [335, 173] width 15 height 15
drag, startPoint x: 342, startPoint y: 255, endPoint x: 301, endPoint y: 254, distance: 41.0
click at [301, 254] on td "Hierarchy Emphasises which button is more important in the context so the user …" at bounding box center [365, 274] width 137 height 61
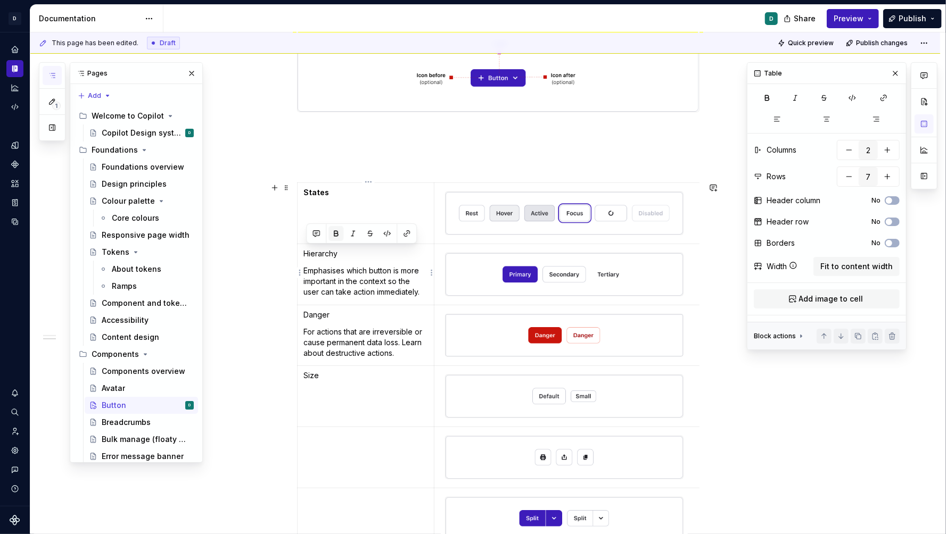
click at [332, 237] on button "button" at bounding box center [335, 233] width 15 height 15
drag, startPoint x: 332, startPoint y: 314, endPoint x: 307, endPoint y: 314, distance: 25.0
click at [307, 314] on p "Danger" at bounding box center [366, 315] width 124 height 11
click at [335, 292] on button "button" at bounding box center [335, 293] width 15 height 15
drag, startPoint x: 323, startPoint y: 374, endPoint x: 304, endPoint y: 374, distance: 19.2
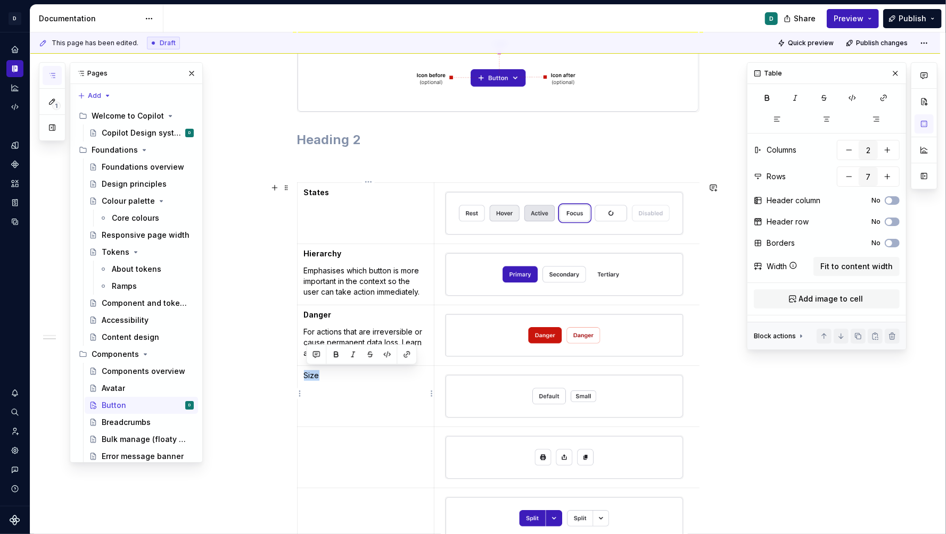
click at [304, 374] on td "Size" at bounding box center [365, 396] width 137 height 61
click at [332, 357] on button "button" at bounding box center [335, 354] width 15 height 15
click at [344, 415] on td "Size" at bounding box center [365, 396] width 137 height 61
click at [345, 443] on td at bounding box center [365, 457] width 137 height 61
click at [304, 434] on td "Icon buttons can be used for low importance actions on the page. Always show a …" at bounding box center [365, 457] width 137 height 61
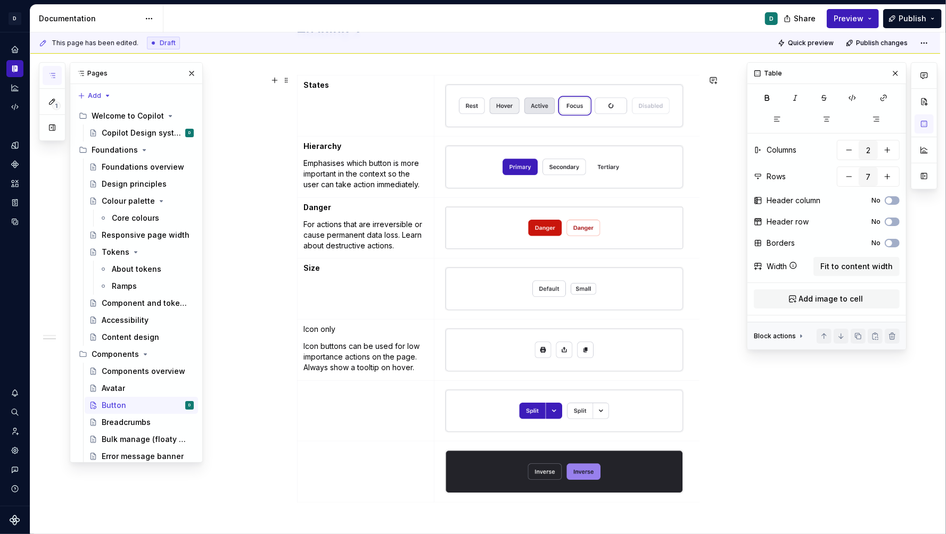
scroll to position [378, 0]
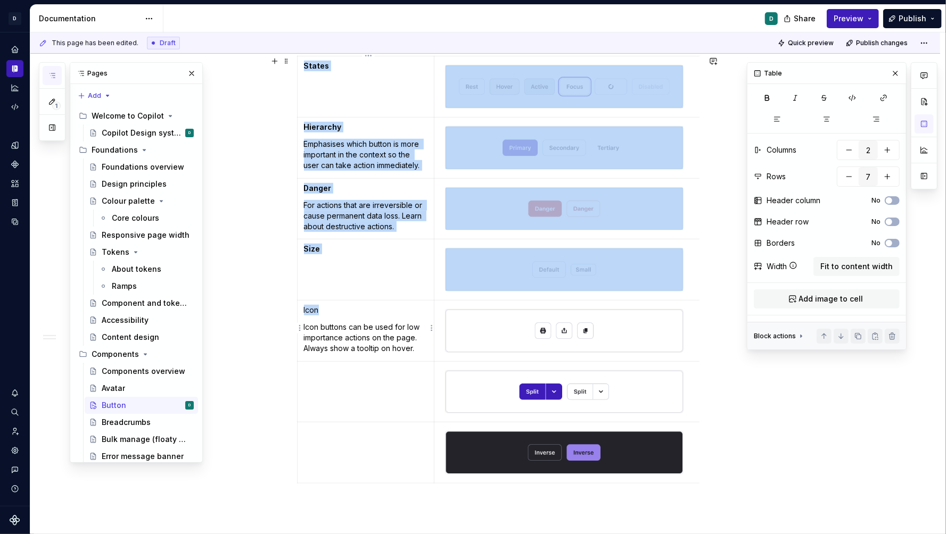
drag, startPoint x: 322, startPoint y: 308, endPoint x: 295, endPoint y: 308, distance: 26.6
click at [295, 308] on div "⚠️ Early access: Not for use in product Anatomy States Hierarchy Emphasises whi…" at bounding box center [485, 245] width 910 height 882
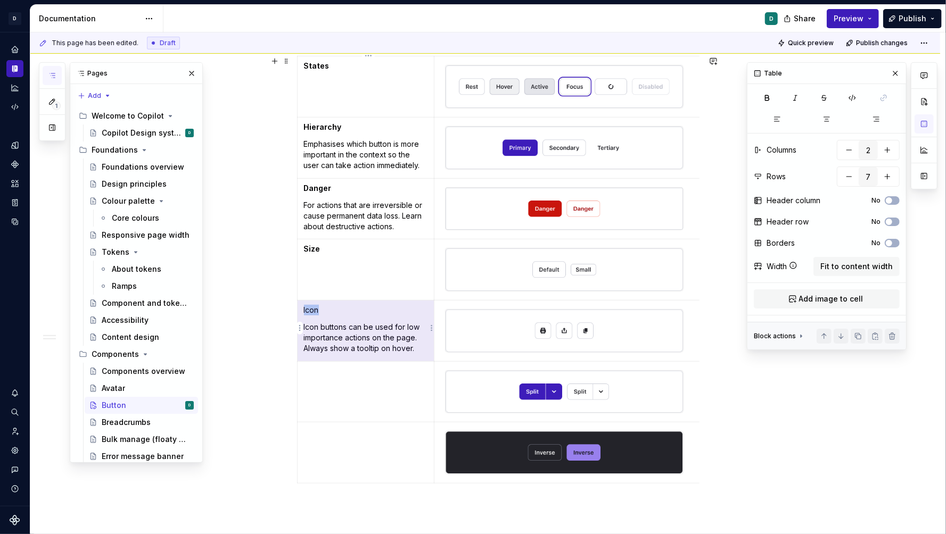
click at [324, 308] on p "Icon" at bounding box center [366, 310] width 124 height 11
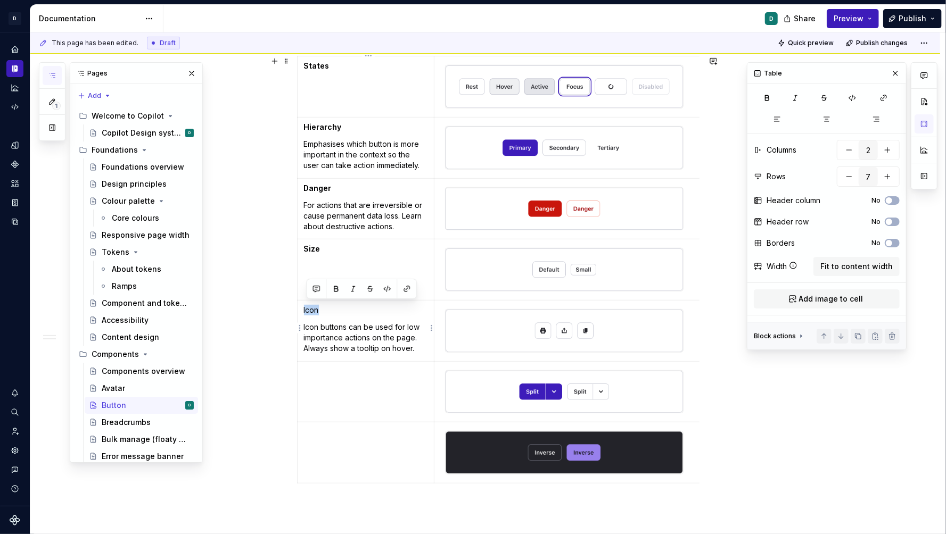
drag, startPoint x: 324, startPoint y: 308, endPoint x: 305, endPoint y: 308, distance: 18.6
click at [305, 308] on td "Icon Icon buttons can be used for low importance actions on the page. Always sh…" at bounding box center [365, 330] width 137 height 61
click at [334, 288] on button "button" at bounding box center [335, 289] width 15 height 15
click at [334, 379] on td at bounding box center [365, 391] width 137 height 61
click at [338, 423] on td at bounding box center [365, 453] width 137 height 61
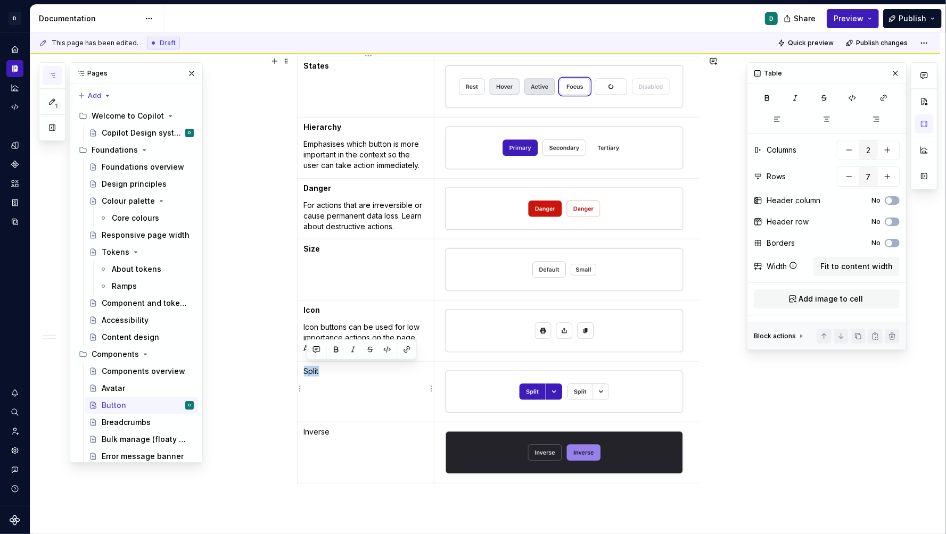
drag, startPoint x: 330, startPoint y: 370, endPoint x: 308, endPoint y: 368, distance: 22.9
click at [306, 369] on p "Split" at bounding box center [366, 371] width 124 height 11
click at [334, 346] on button "button" at bounding box center [335, 349] width 15 height 15
drag, startPoint x: 334, startPoint y: 433, endPoint x: 306, endPoint y: 432, distance: 28.2
click at [306, 432] on p "Inverse" at bounding box center [366, 432] width 124 height 11
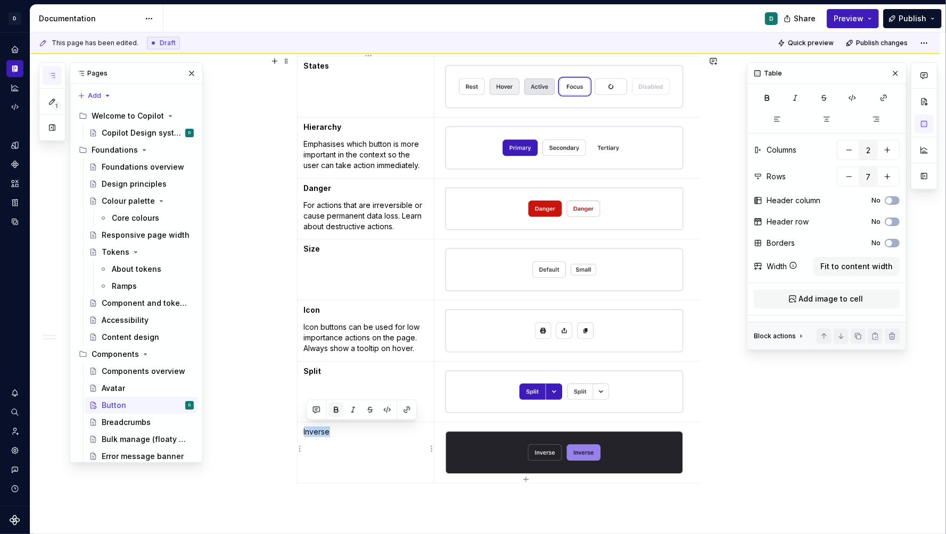
click at [334, 414] on button "button" at bounding box center [335, 409] width 15 height 15
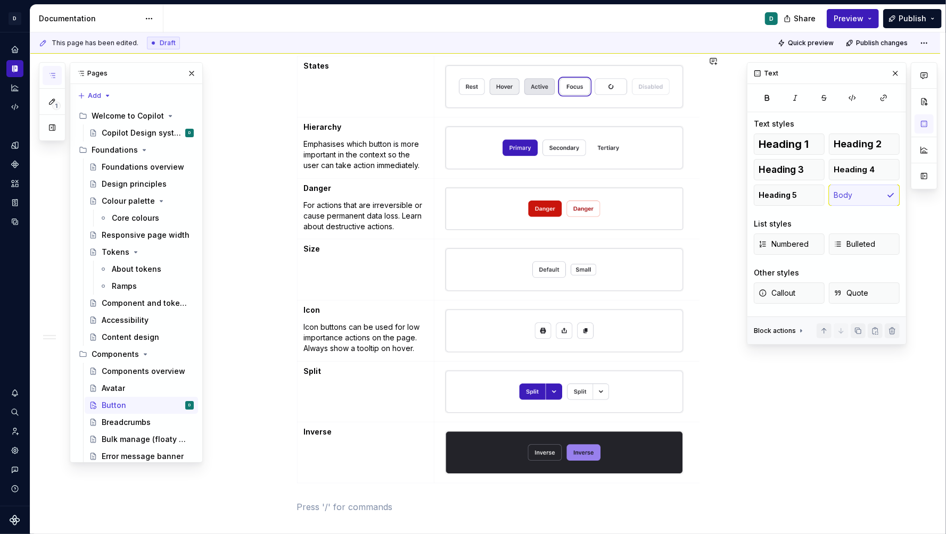
click at [348, 489] on div "⚠️ Early access: Not for use in product Anatomy States Hierarchy Emphasises whi…" at bounding box center [498, 172] width 402 height 684
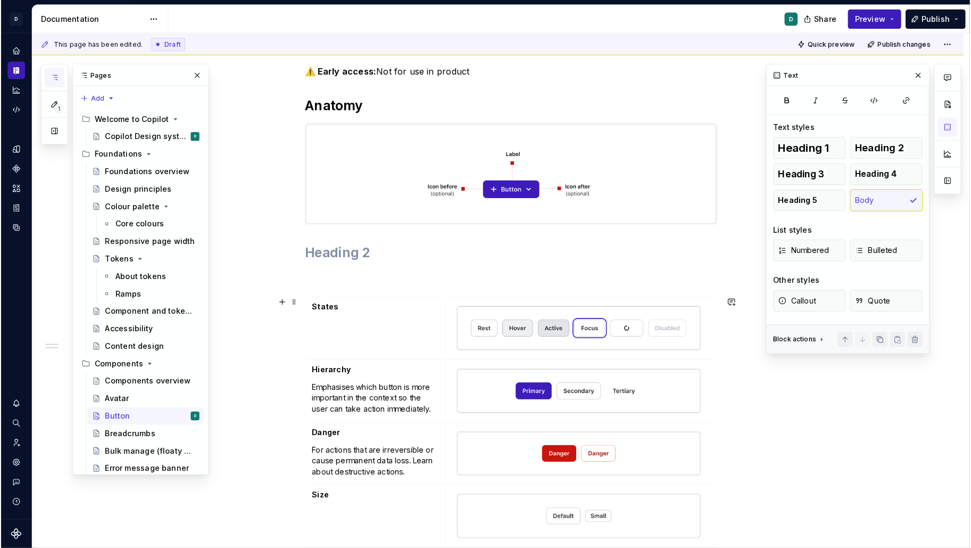
scroll to position [142, 0]
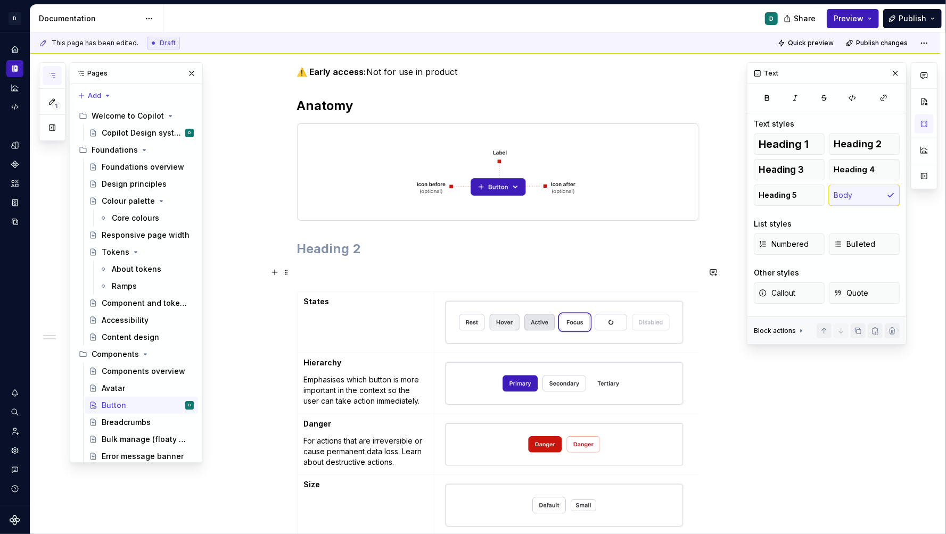
click at [316, 269] on p at bounding box center [498, 272] width 402 height 13
click at [316, 248] on h2 at bounding box center [498, 249] width 402 height 17
click at [329, 270] on p at bounding box center [498, 272] width 402 height 13
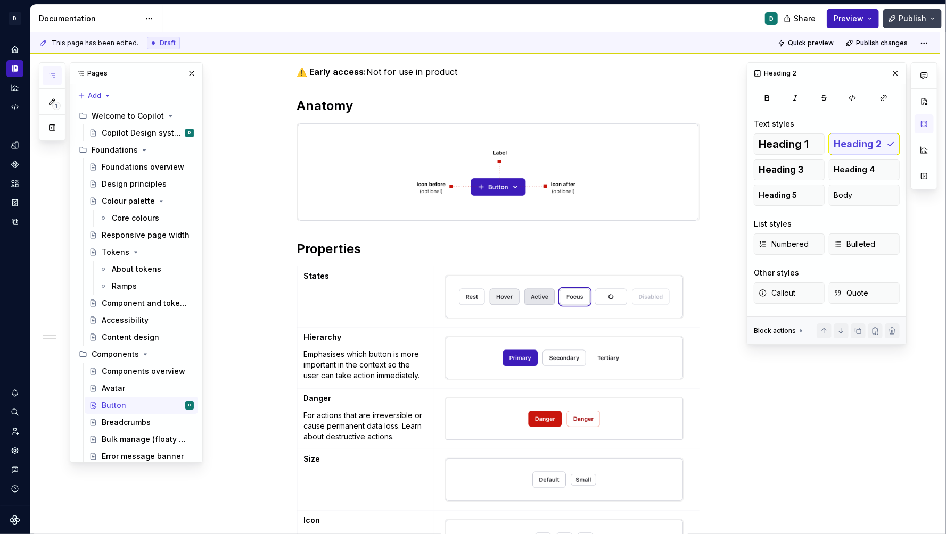
click at [922, 19] on span "Publish" at bounding box center [912, 18] width 28 height 11
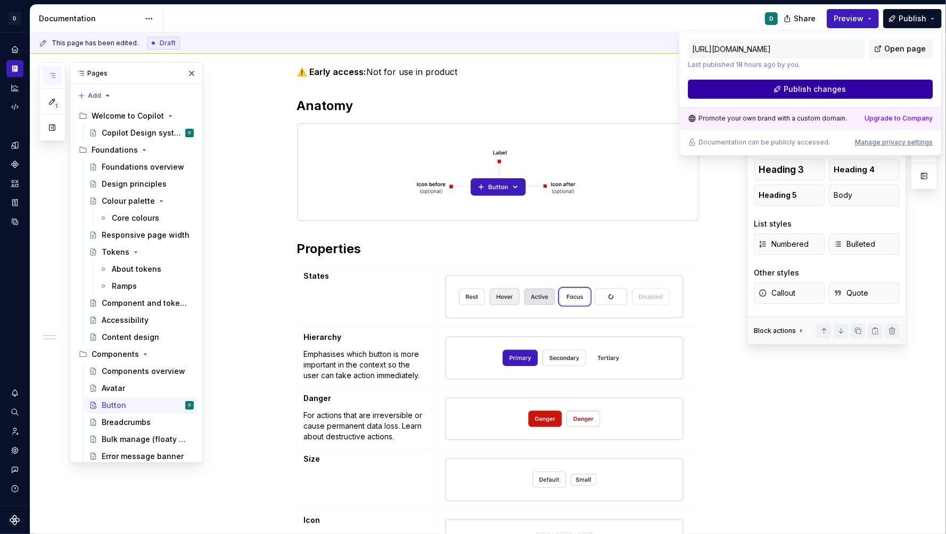
click at [893, 88] on button "Publish changes" at bounding box center [810, 89] width 245 height 19
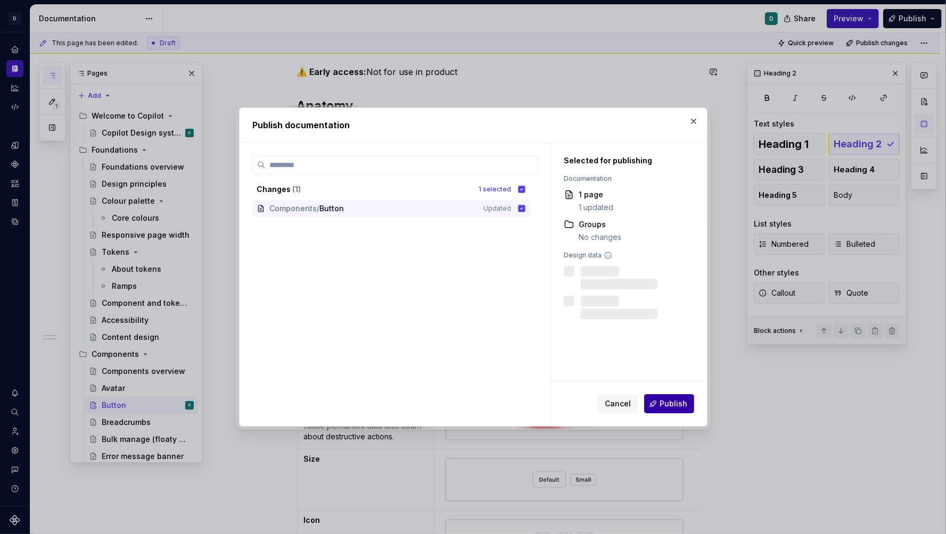
click at [669, 409] on span "Publish" at bounding box center [673, 404] width 28 height 11
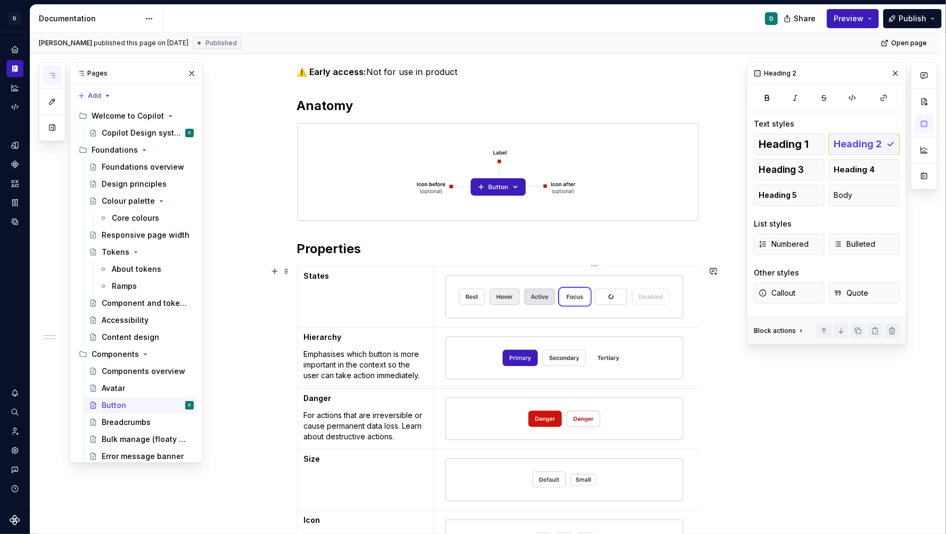
click at [572, 376] on img at bounding box center [563, 358] width 237 height 43
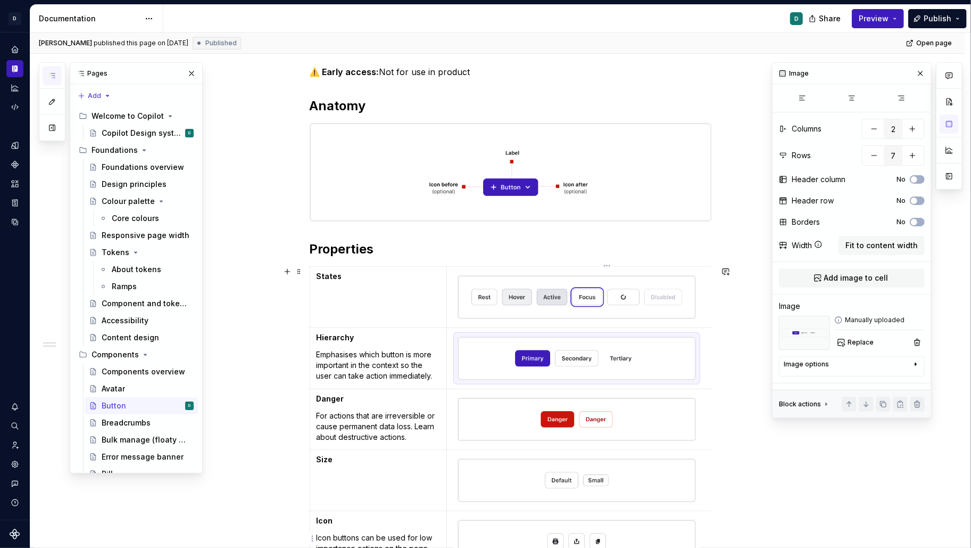
click at [658, 300] on img at bounding box center [576, 297] width 237 height 43
click at [485, 255] on h2 "Properties" at bounding box center [511, 249] width 402 height 17
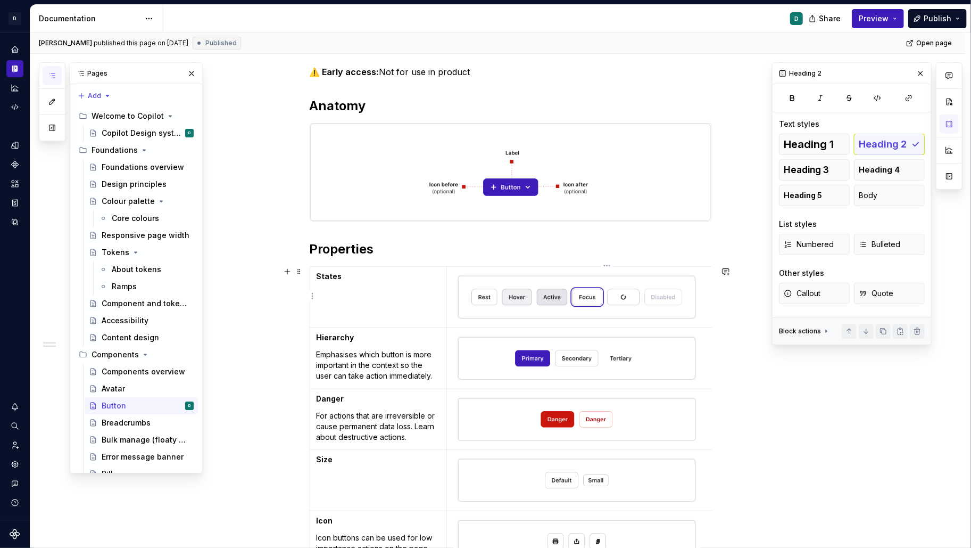
click at [588, 267] on td at bounding box center [604, 297] width 315 height 61
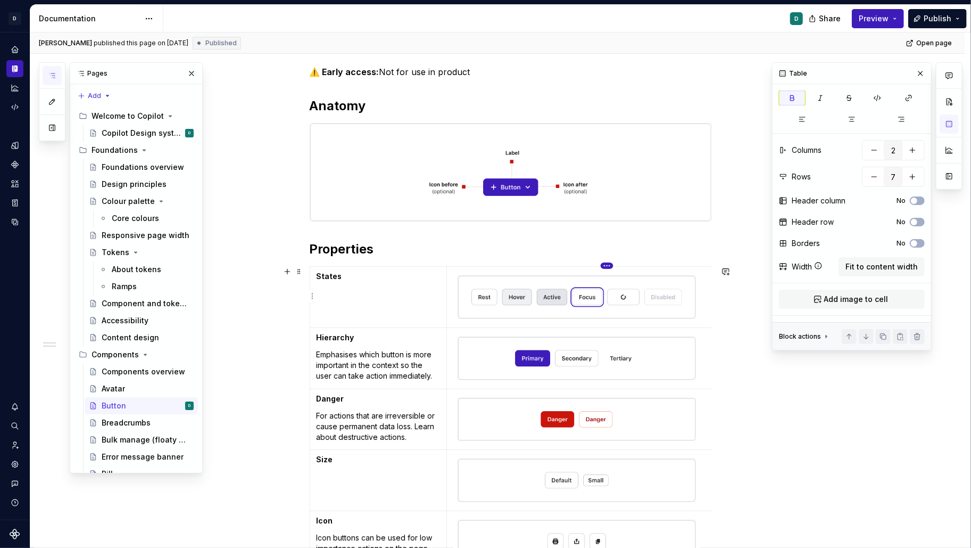
click at [608, 268] on html "D Copilot D Design system data Documentation D Share Preview Publish Pages Add …" at bounding box center [485, 274] width 971 height 548
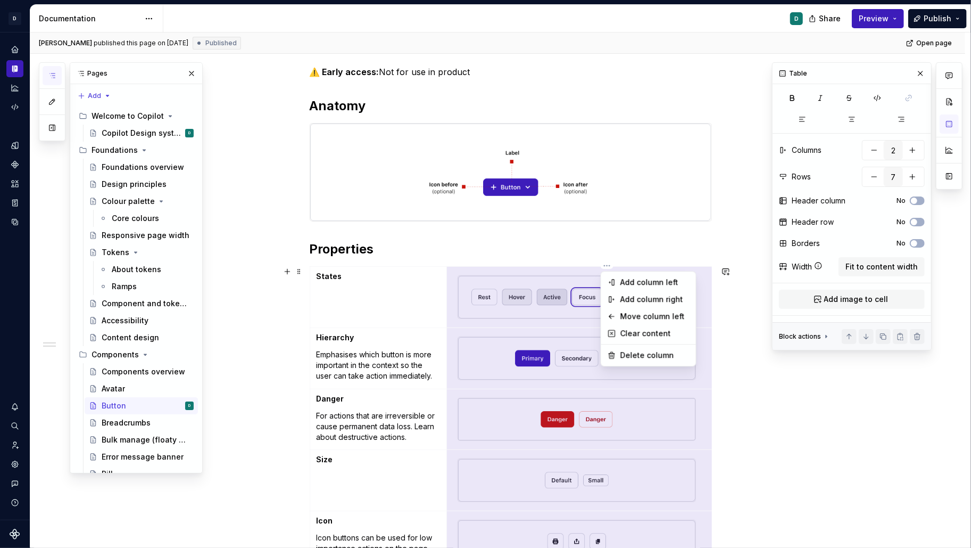
click at [735, 344] on html "D Copilot D Design system data Documentation D Share Preview Publish Pages Add …" at bounding box center [485, 274] width 971 height 548
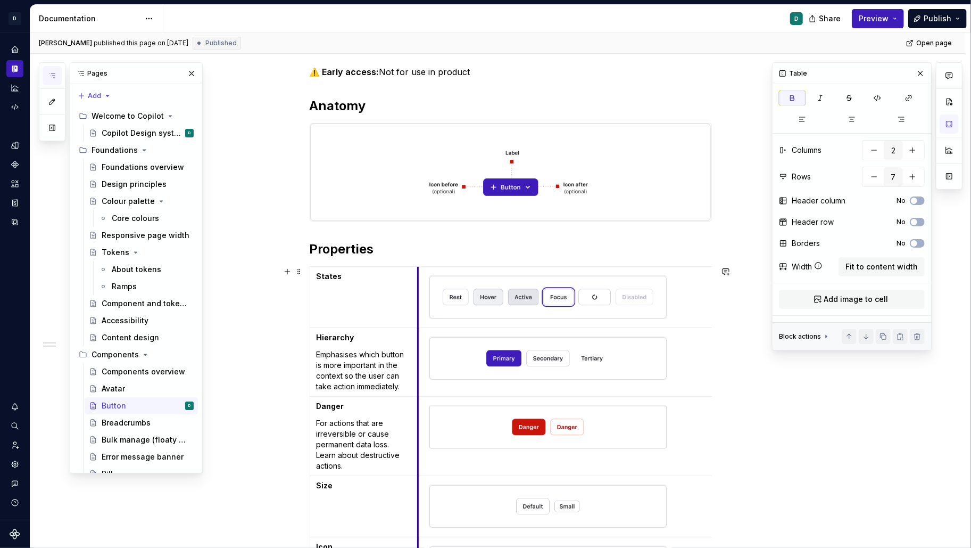
drag, startPoint x: 449, startPoint y: 311, endPoint x: 420, endPoint y: 316, distance: 29.1
click at [420, 316] on td at bounding box center [575, 297] width 315 height 61
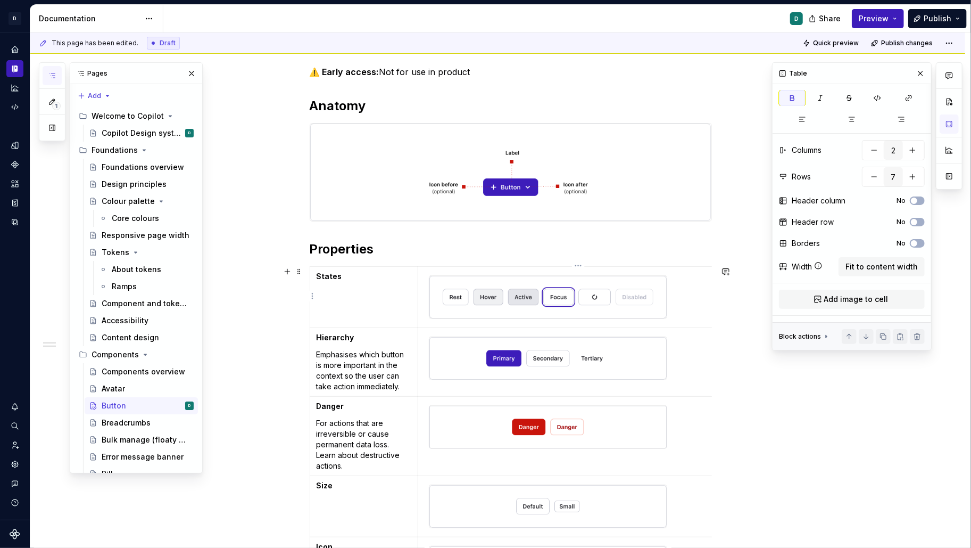
click at [697, 311] on td at bounding box center [575, 297] width 315 height 61
click at [712, 263] on div "⚠️ Early access: Not for use in product Anatomy Properties States Hierarchy Emp…" at bounding box center [511, 416] width 402 height 702
click at [578, 261] on div "⚠️ Early access: Not for use in product Anatomy Properties States Hierarchy Emp…" at bounding box center [511, 416] width 402 height 702
click at [387, 250] on h2 "Properties" at bounding box center [511, 249] width 402 height 17
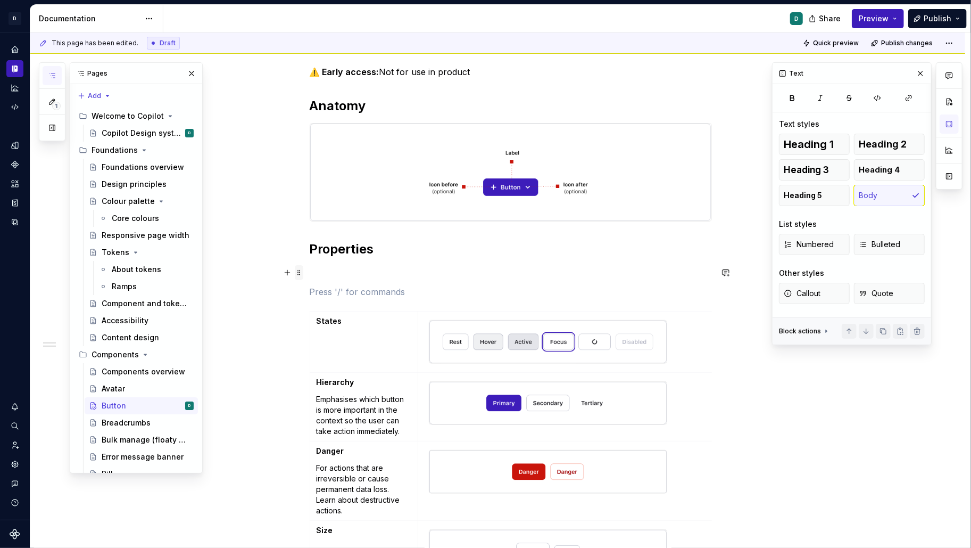
click at [297, 268] on span at bounding box center [299, 272] width 9 height 15
click at [291, 270] on button "button" at bounding box center [287, 272] width 15 height 15
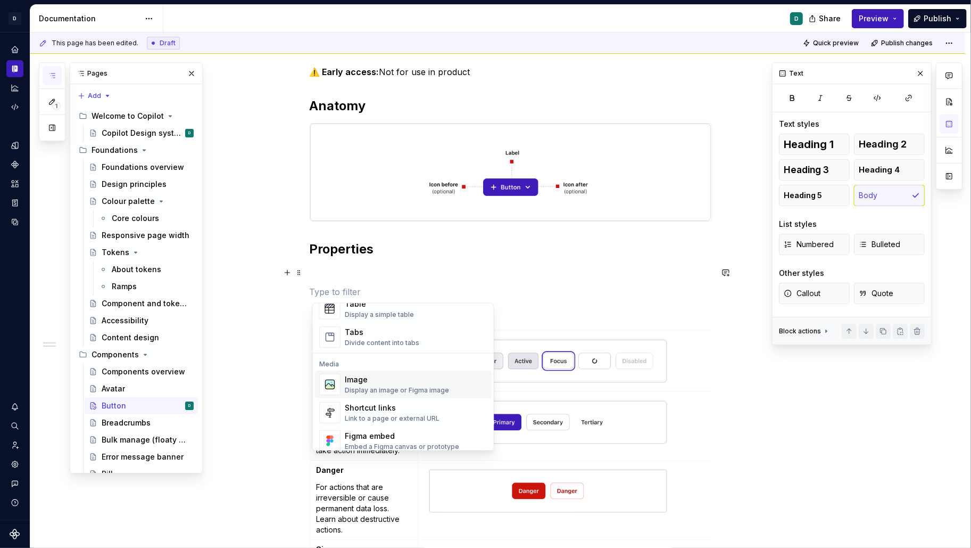
scroll to position [373, 0]
click at [355, 326] on span "Table Display a simple table" at bounding box center [403, 338] width 177 height 28
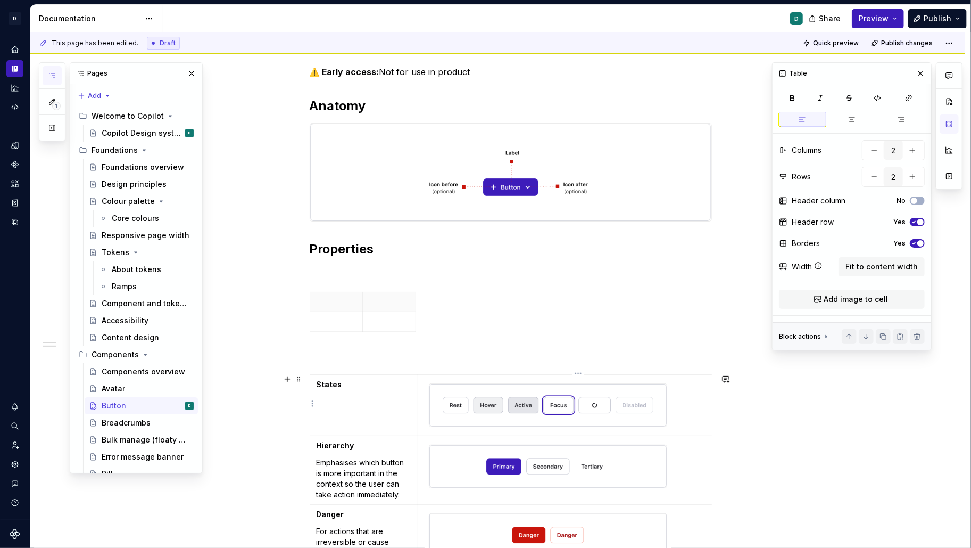
click at [485, 404] on img at bounding box center [547, 405] width 237 height 43
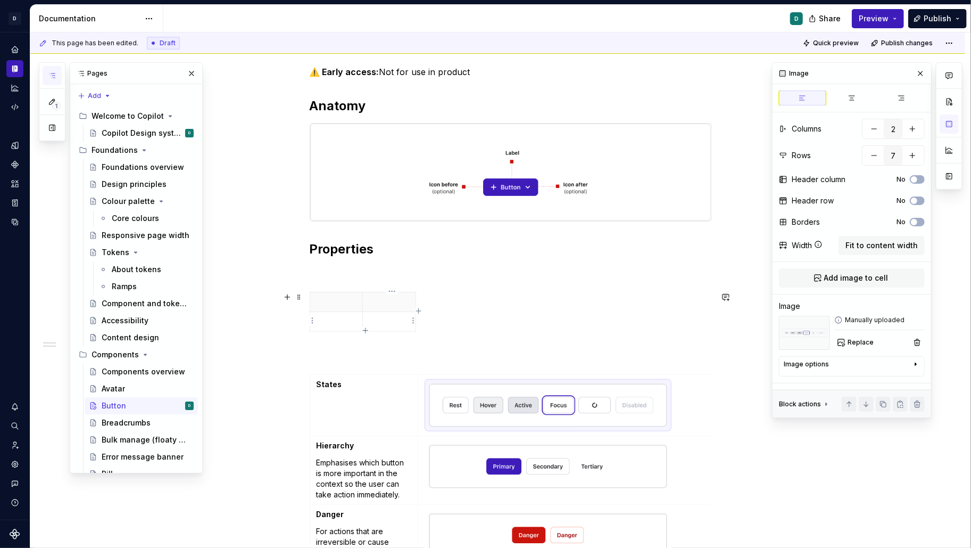
click at [391, 323] on p at bounding box center [389, 321] width 40 height 11
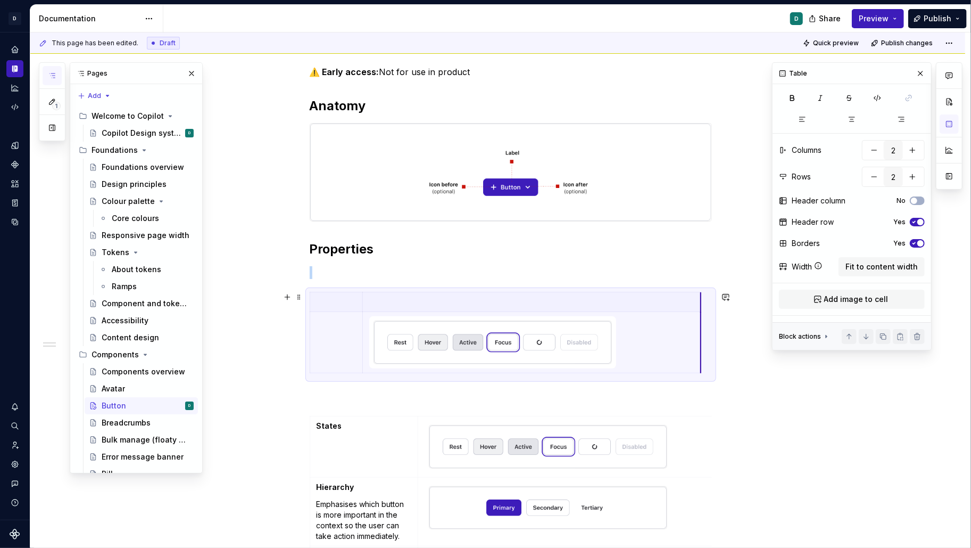
drag, startPoint x: 418, startPoint y: 307, endPoint x: 703, endPoint y: 308, distance: 285.3
drag, startPoint x: 703, startPoint y: 306, endPoint x: 625, endPoint y: 316, distance: 78.4
drag, startPoint x: 366, startPoint y: 334, endPoint x: 449, endPoint y: 330, distance: 82.6
click at [449, 330] on td at bounding box center [575, 342] width 260 height 61
click at [724, 416] on button "button" at bounding box center [725, 419] width 15 height 15
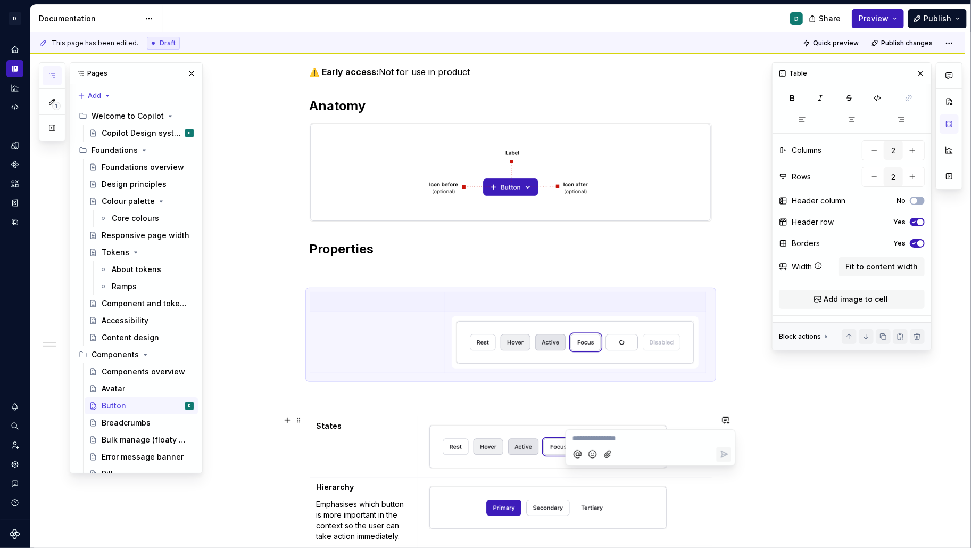
click at [522, 348] on img at bounding box center [575, 342] width 237 height 43
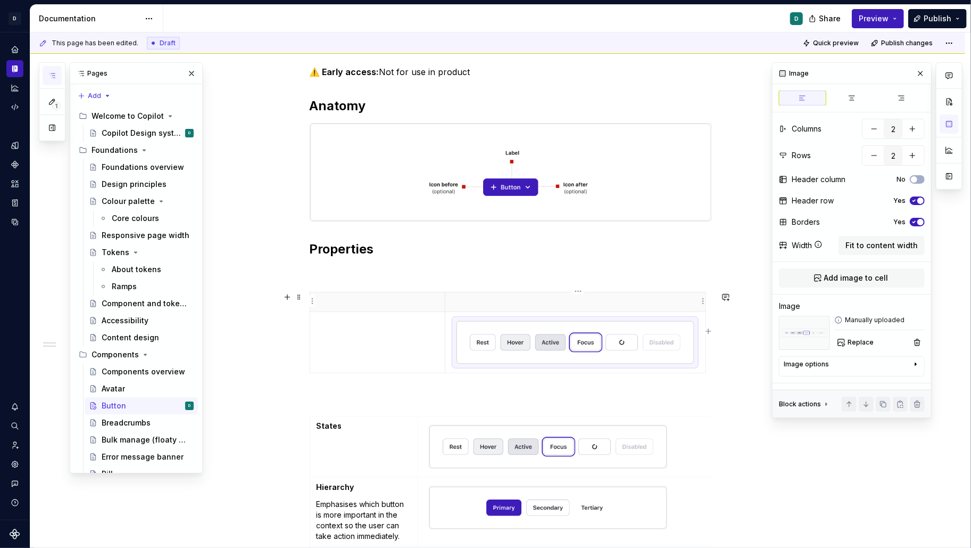
click at [511, 304] on p at bounding box center [575, 301] width 247 height 11
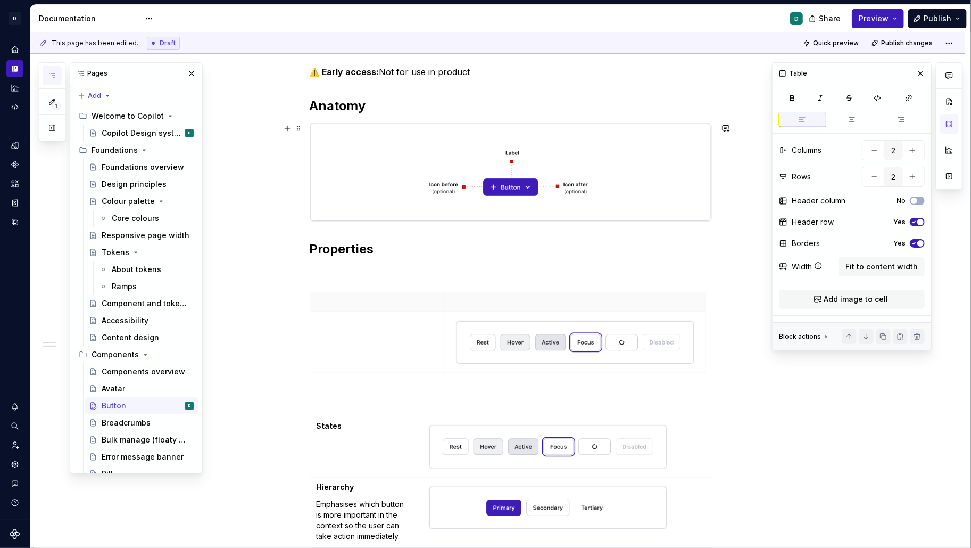
click at [915, 221] on icon "button" at bounding box center [914, 222] width 3 height 2
click at [910, 242] on div "Yes" at bounding box center [909, 243] width 31 height 9
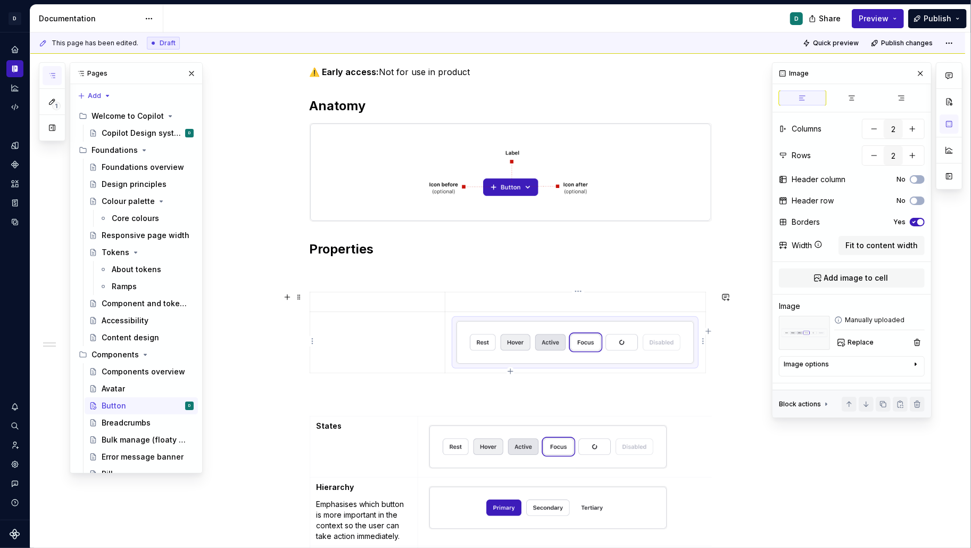
click at [525, 335] on img at bounding box center [575, 342] width 237 height 43
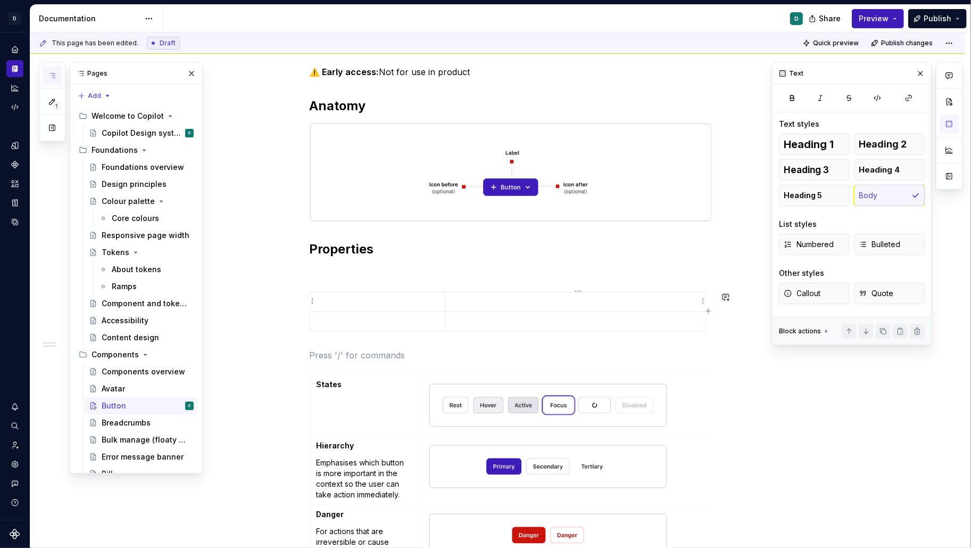
click at [488, 299] on p at bounding box center [575, 301] width 247 height 11
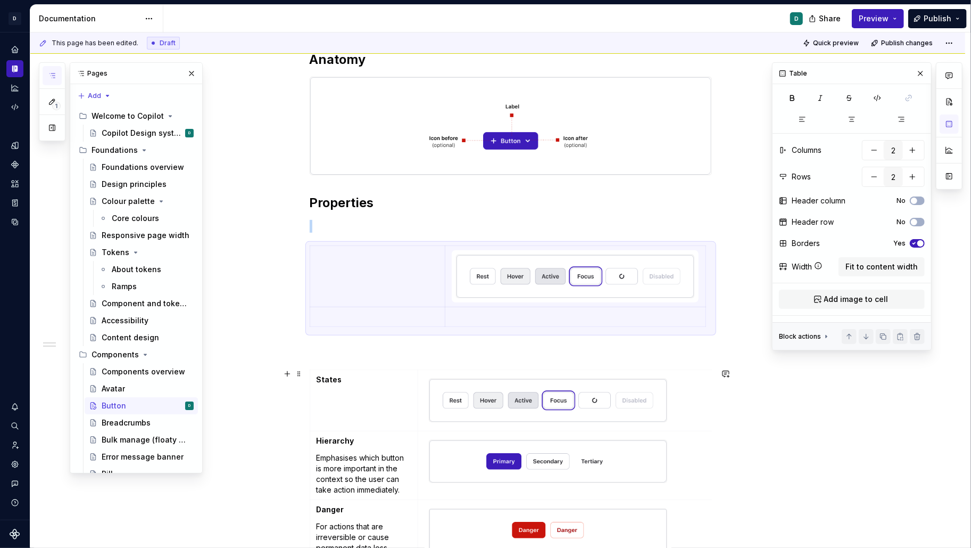
scroll to position [191, 0]
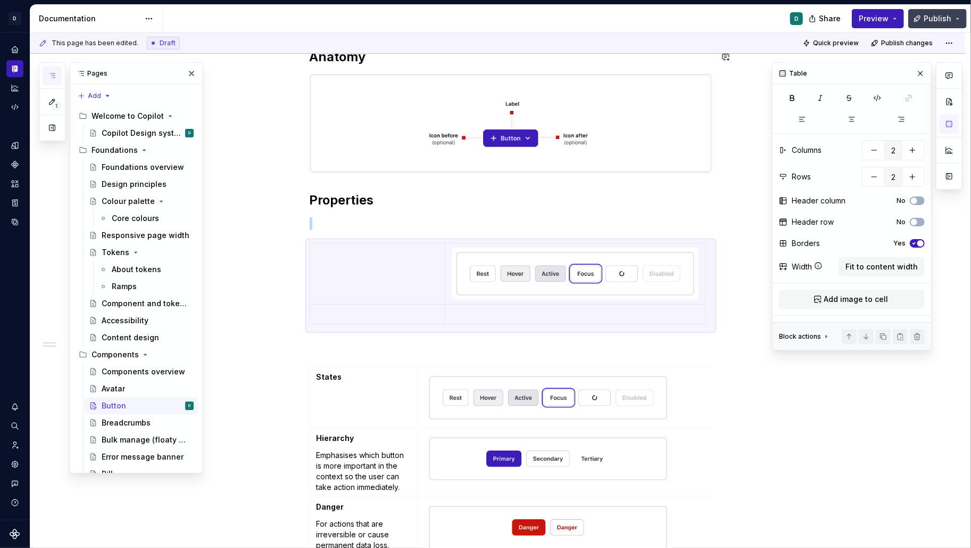
click at [930, 21] on span "Publish" at bounding box center [938, 18] width 28 height 11
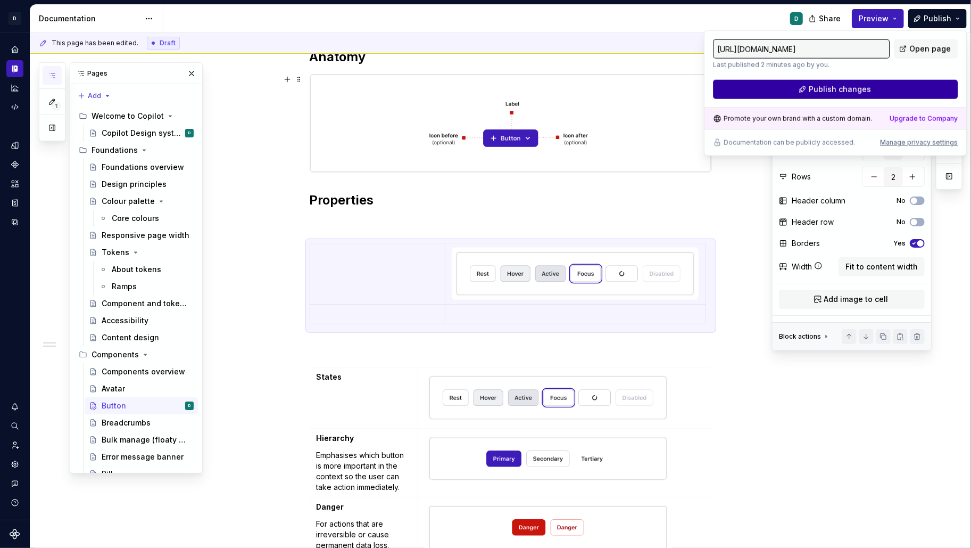
click at [894, 86] on button "Publish changes" at bounding box center [835, 89] width 245 height 19
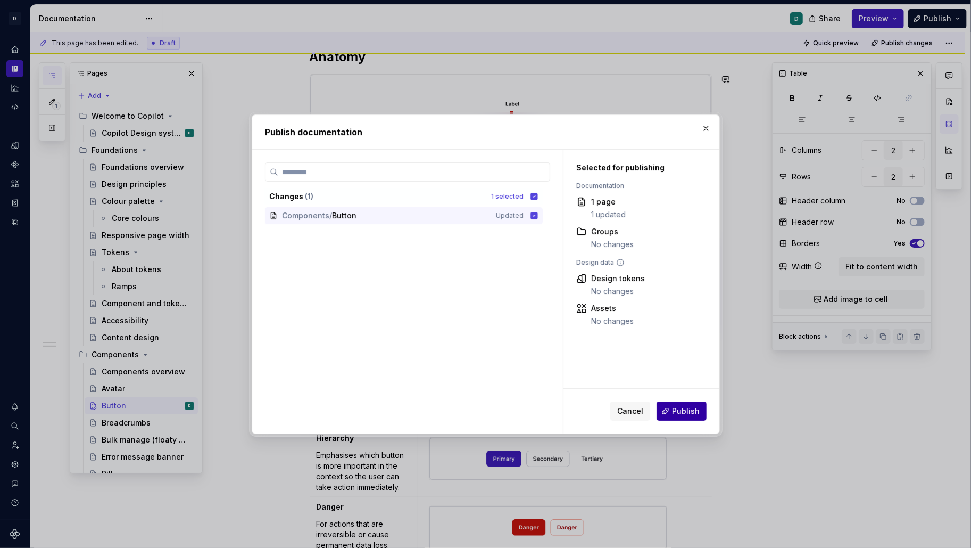
click at [682, 410] on span "Publish" at bounding box center [686, 411] width 28 height 11
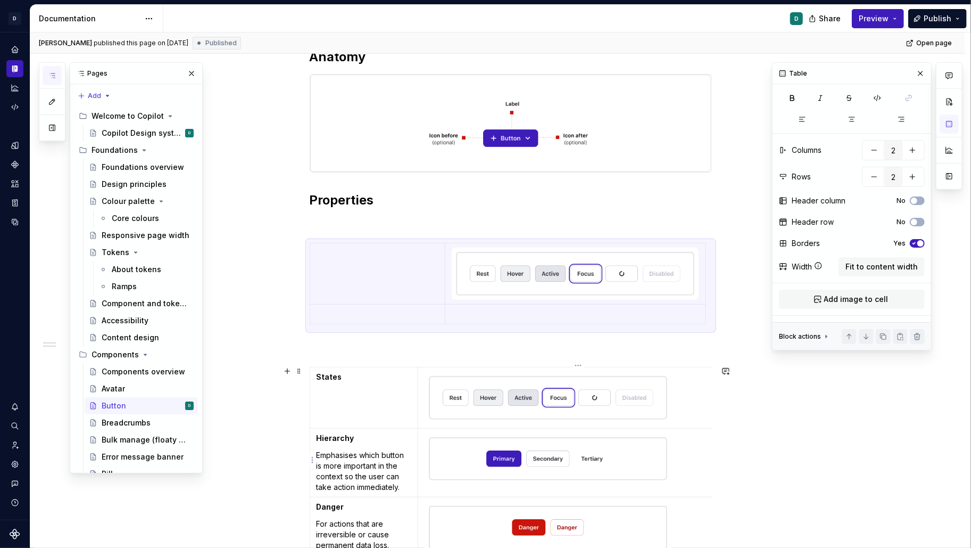
type textarea "*"
click at [578, 456] on img at bounding box center [547, 458] width 237 height 43
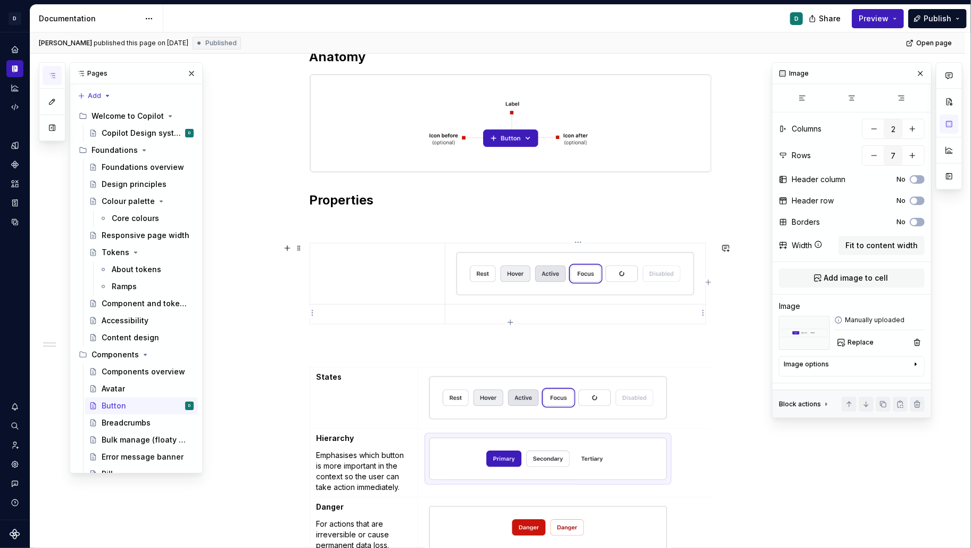
click at [510, 311] on p at bounding box center [575, 314] width 247 height 11
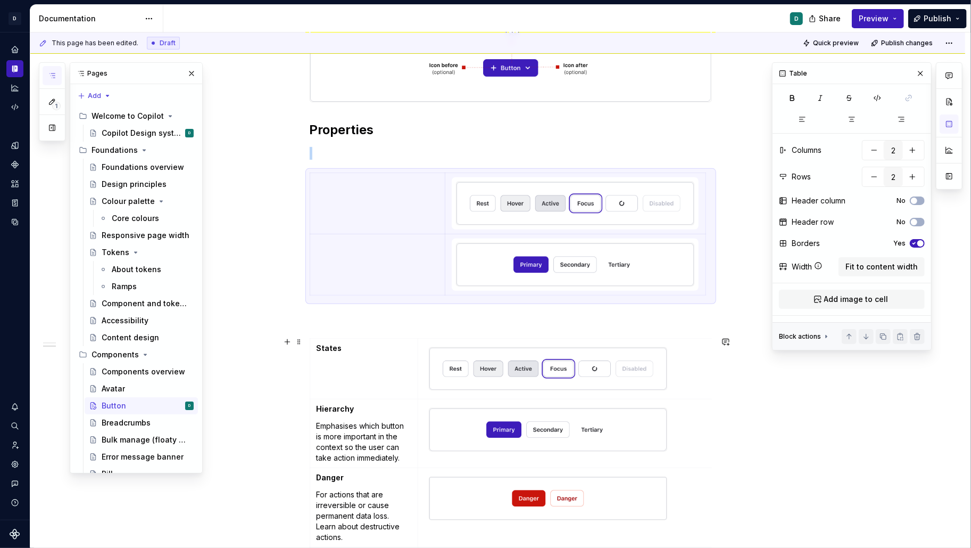
scroll to position [278, 0]
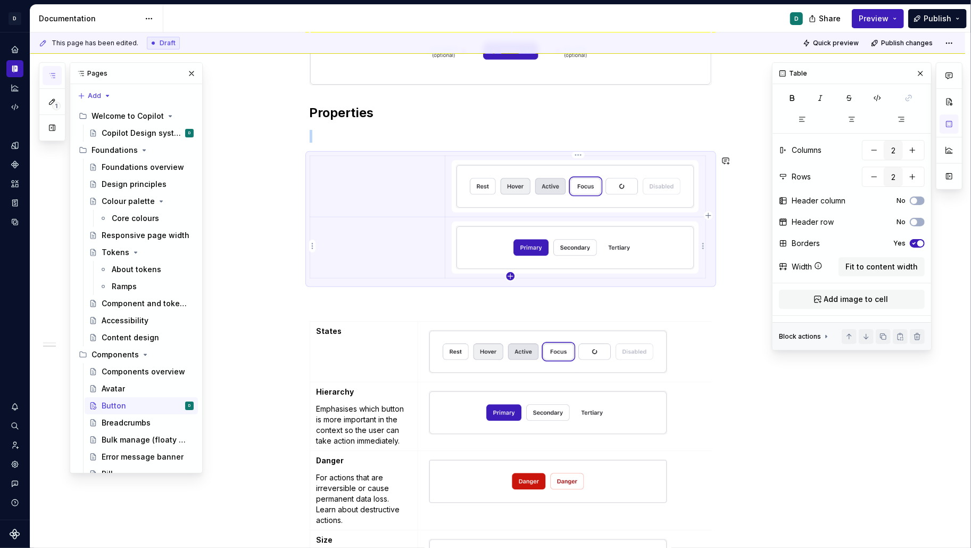
click at [509, 273] on icon "button" at bounding box center [510, 276] width 9 height 9
type input "3"
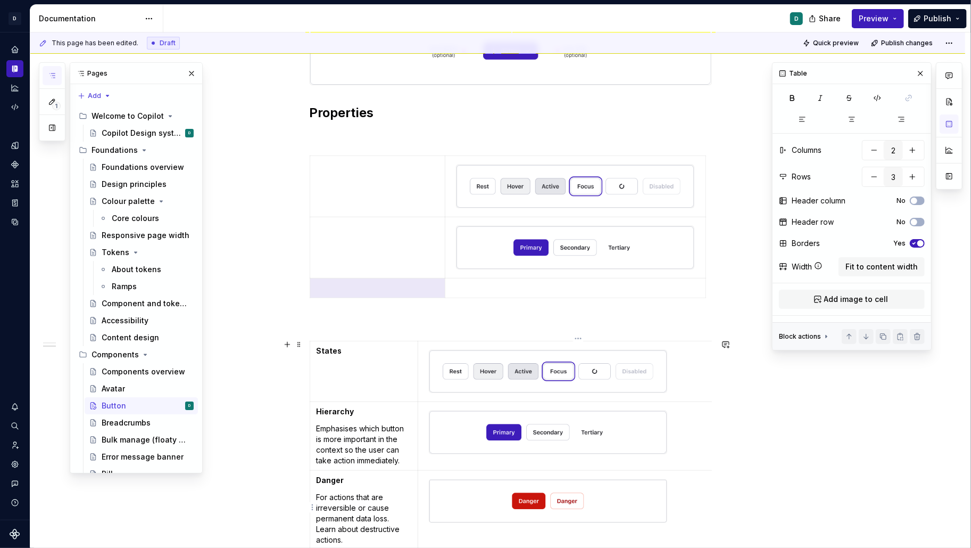
type textarea "*"
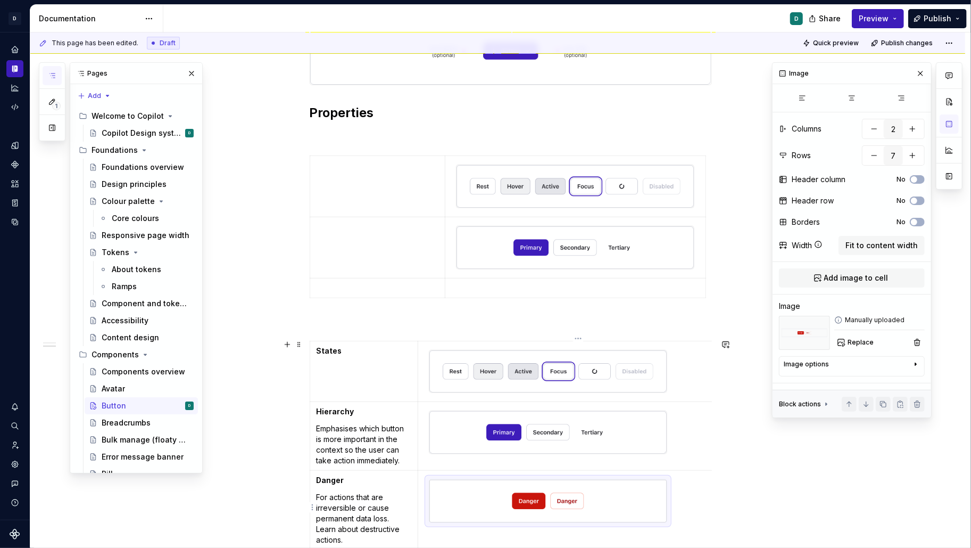
click at [555, 502] on img at bounding box center [547, 501] width 237 height 43
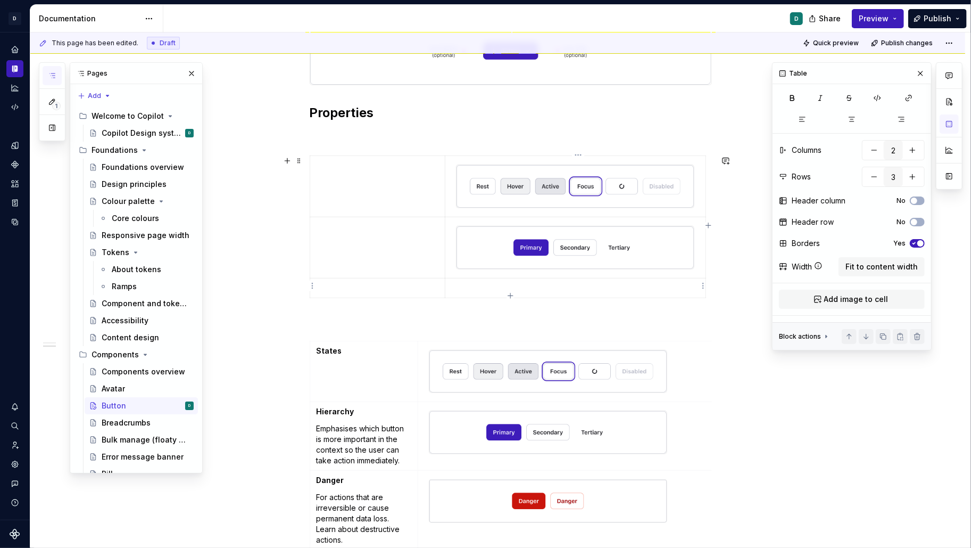
click at [502, 284] on p at bounding box center [575, 288] width 247 height 11
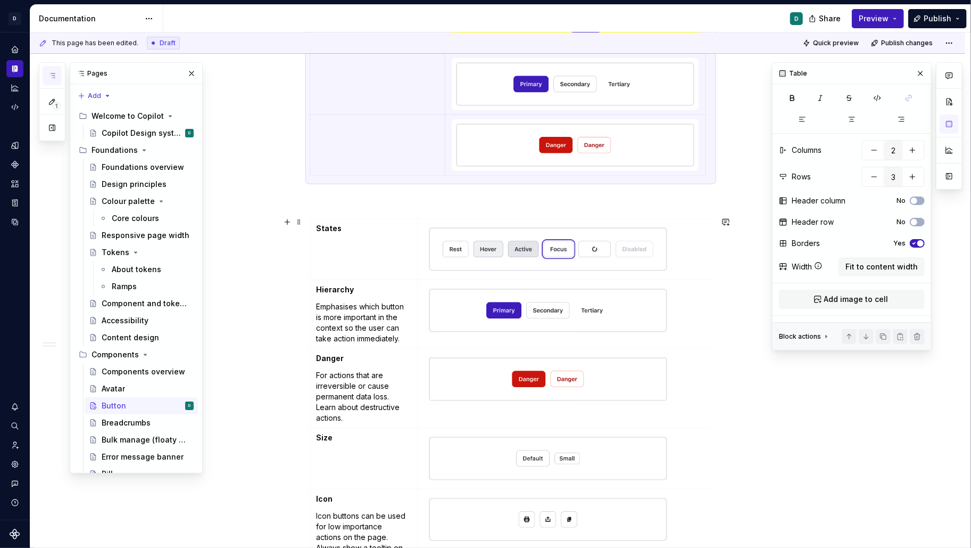
scroll to position [477, 0]
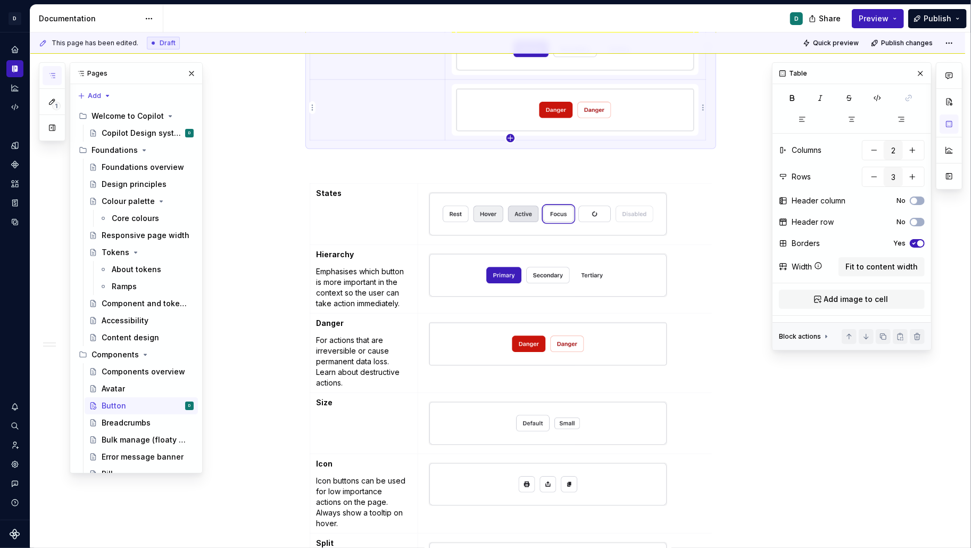
click at [510, 137] on icon "button" at bounding box center [510, 138] width 5 height 5
type input "4"
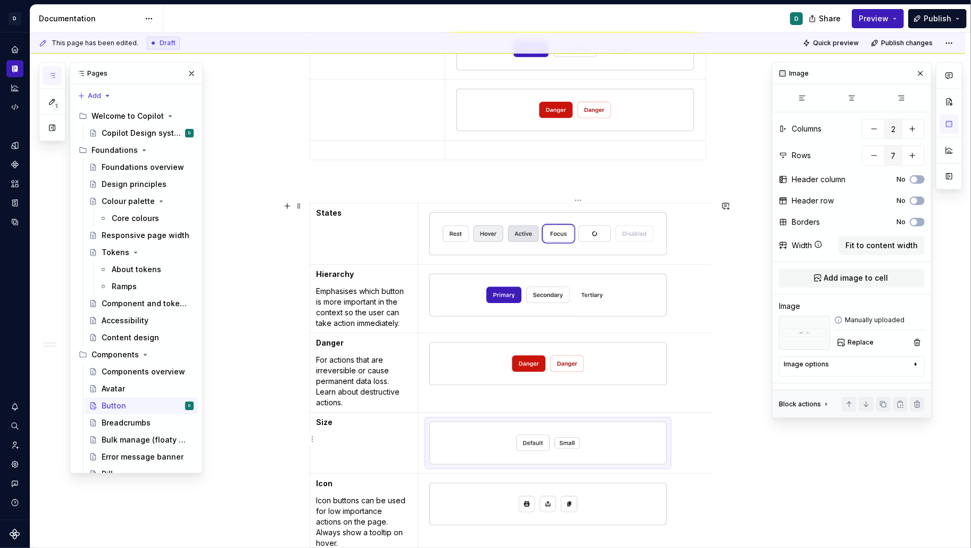
click at [543, 441] on img at bounding box center [547, 442] width 237 height 43
click at [517, 150] on p at bounding box center [575, 150] width 247 height 11
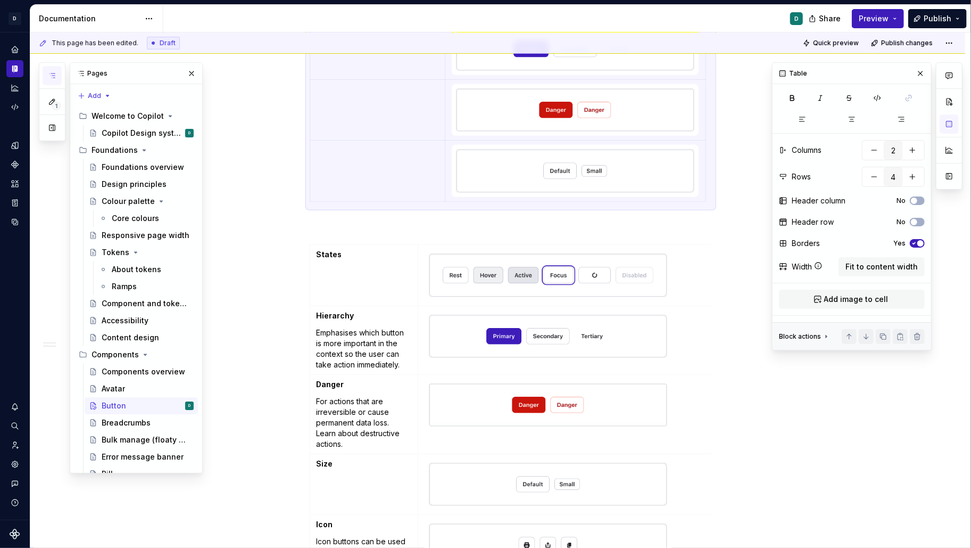
scroll to position [561, 0]
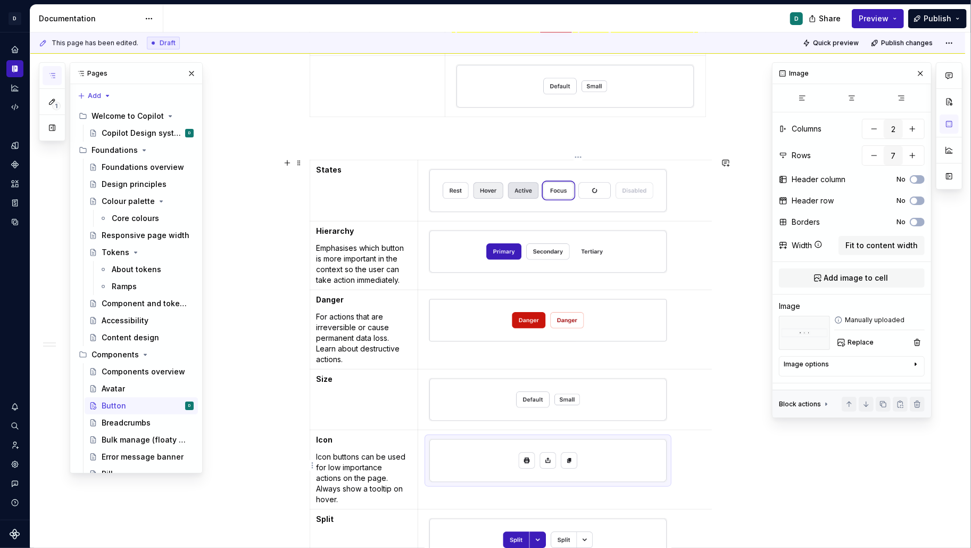
click at [552, 459] on img at bounding box center [547, 460] width 237 height 43
click at [510, 111] on icon "button" at bounding box center [510, 113] width 5 height 5
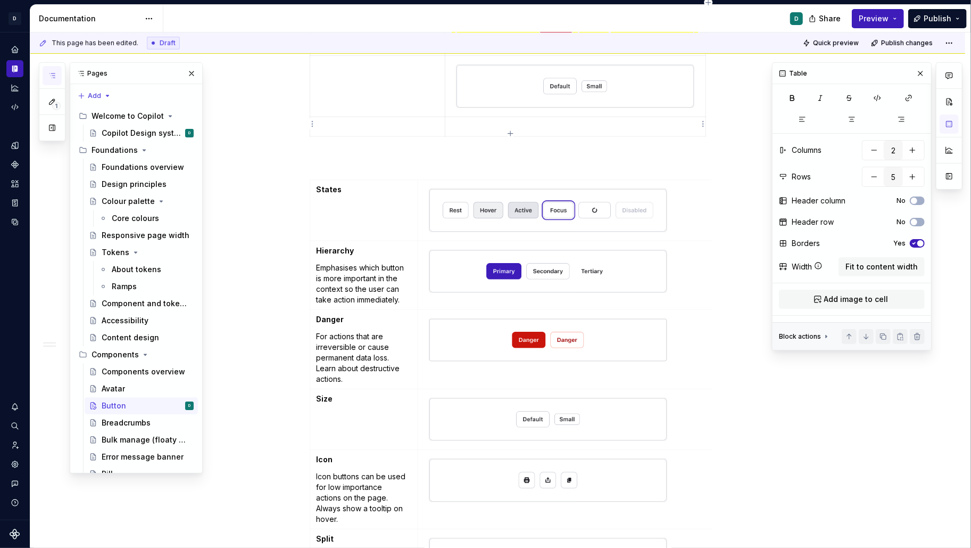
click at [511, 127] on p at bounding box center [575, 126] width 247 height 11
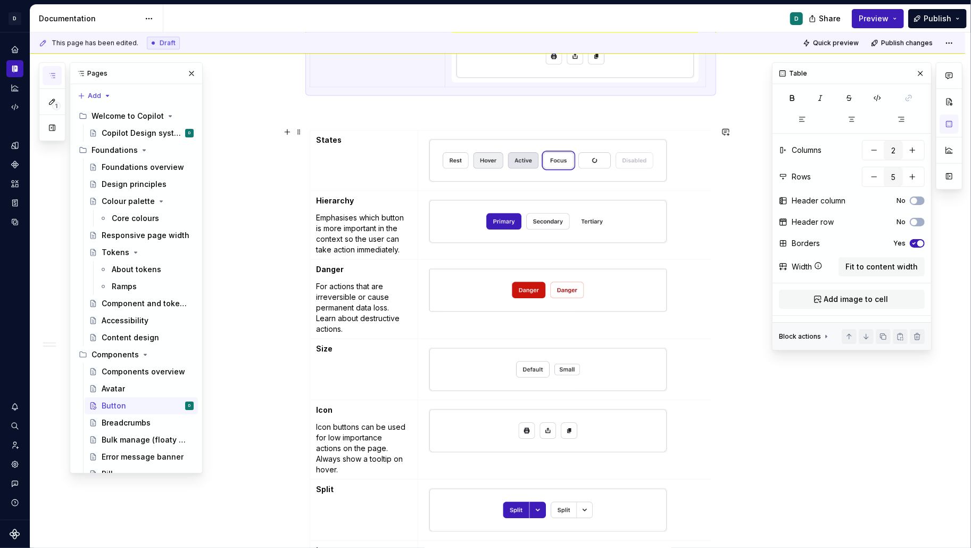
scroll to position [755, 0]
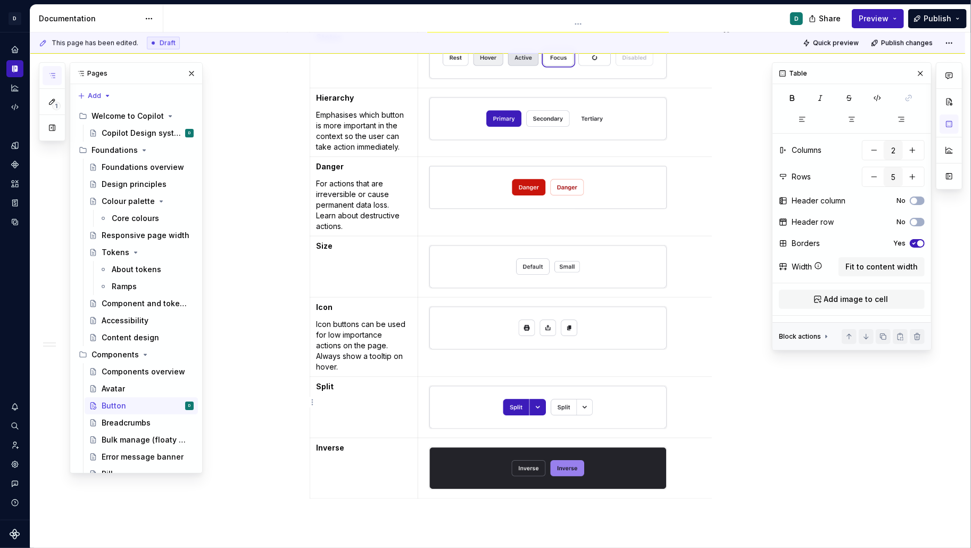
click at [561, 419] on img at bounding box center [547, 407] width 237 height 43
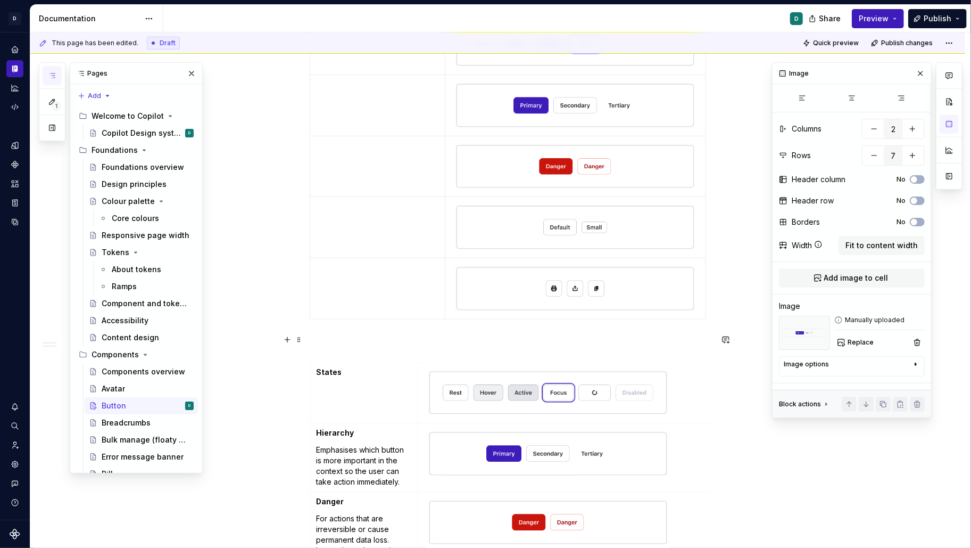
scroll to position [406, 0]
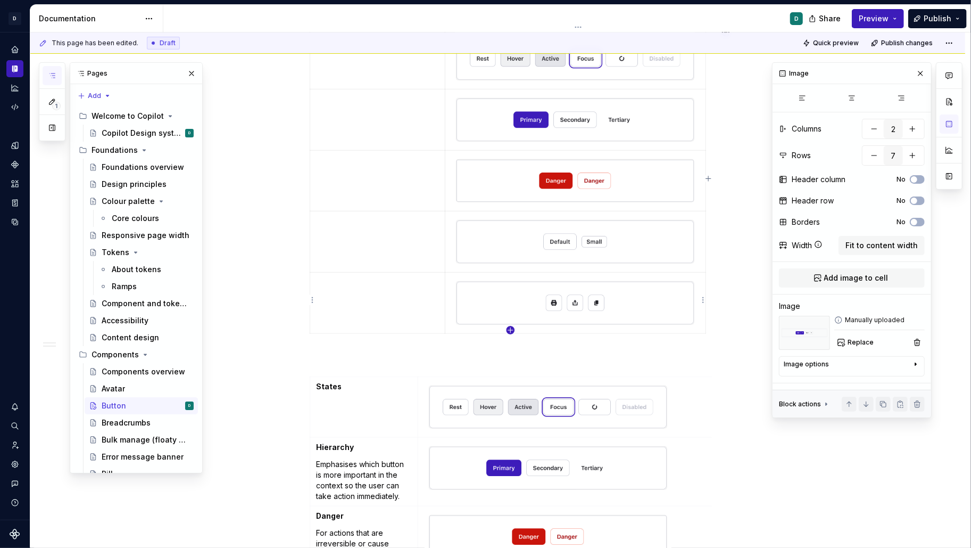
click at [510, 329] on icon "button" at bounding box center [510, 330] width 9 height 9
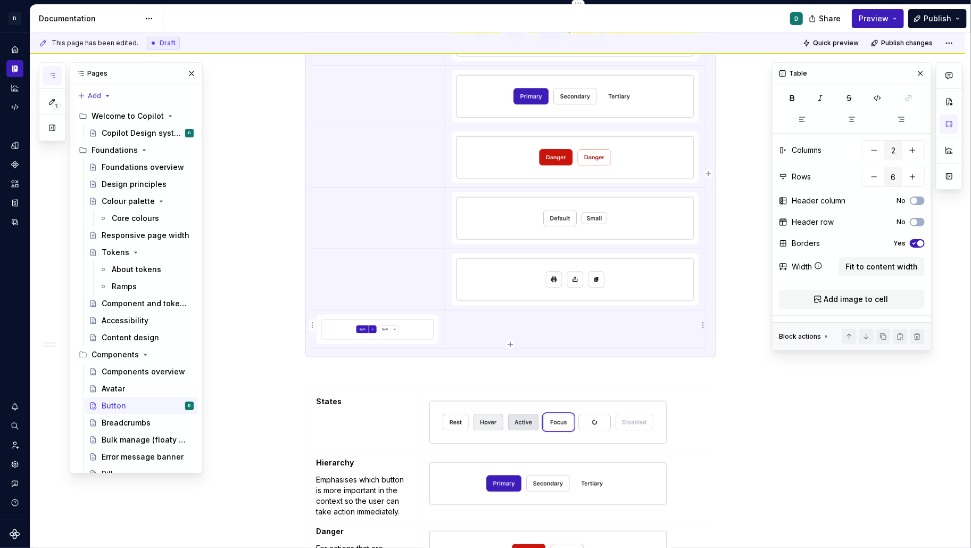
scroll to position [430, 0]
click at [428, 330] on img at bounding box center [377, 329] width 113 height 20
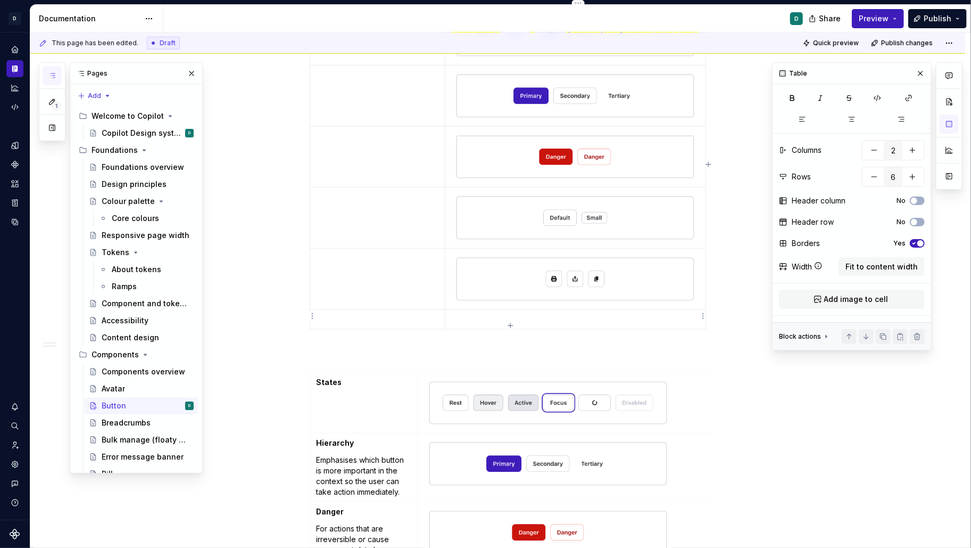
click at [495, 324] on td at bounding box center [575, 319] width 260 height 20
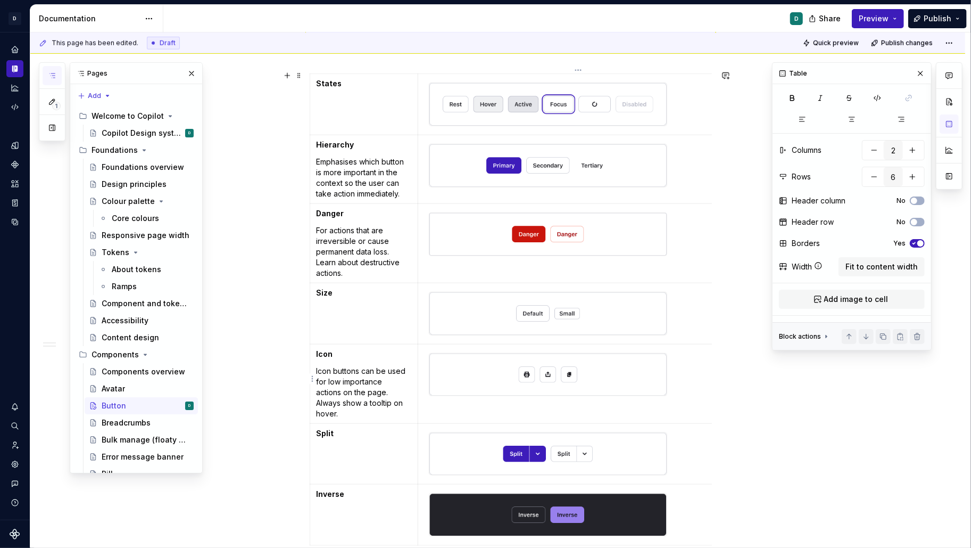
scroll to position [821, 0]
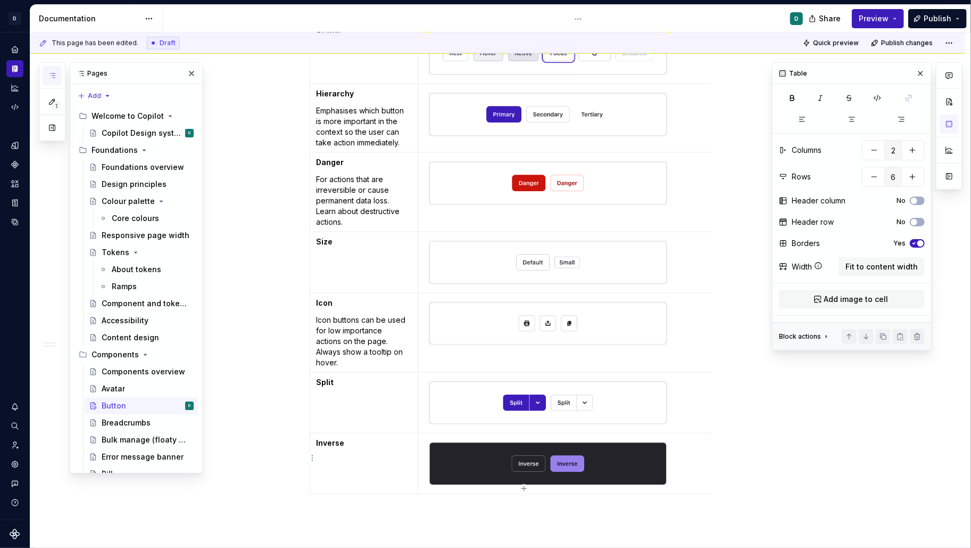
click at [536, 458] on img at bounding box center [547, 463] width 237 height 43
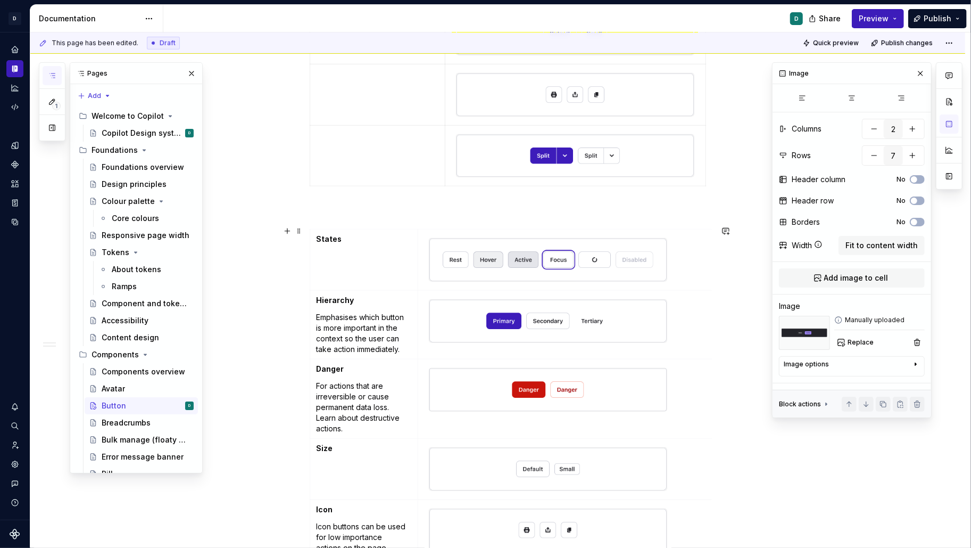
scroll to position [616, 0]
click at [509, 178] on icon "button" at bounding box center [510, 180] width 9 height 9
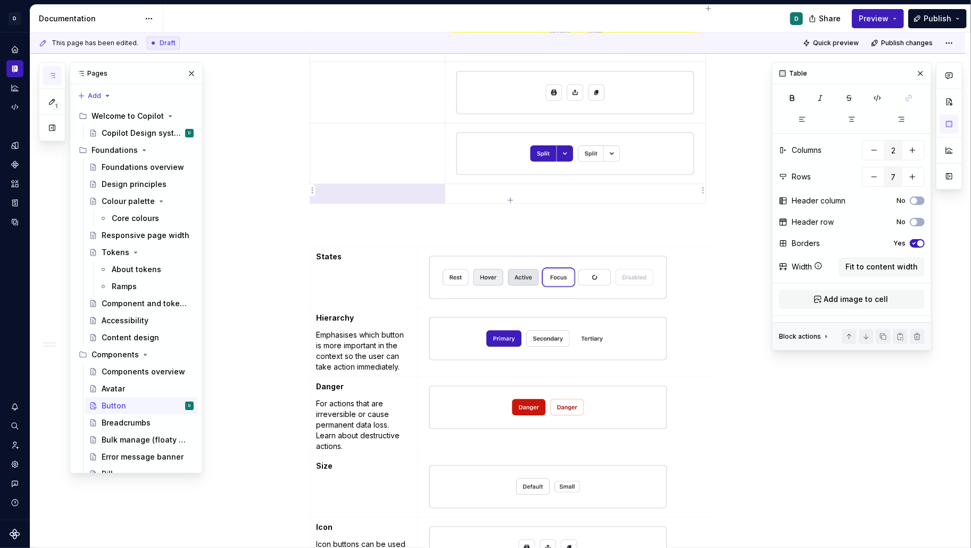
click at [505, 192] on p at bounding box center [575, 193] width 247 height 11
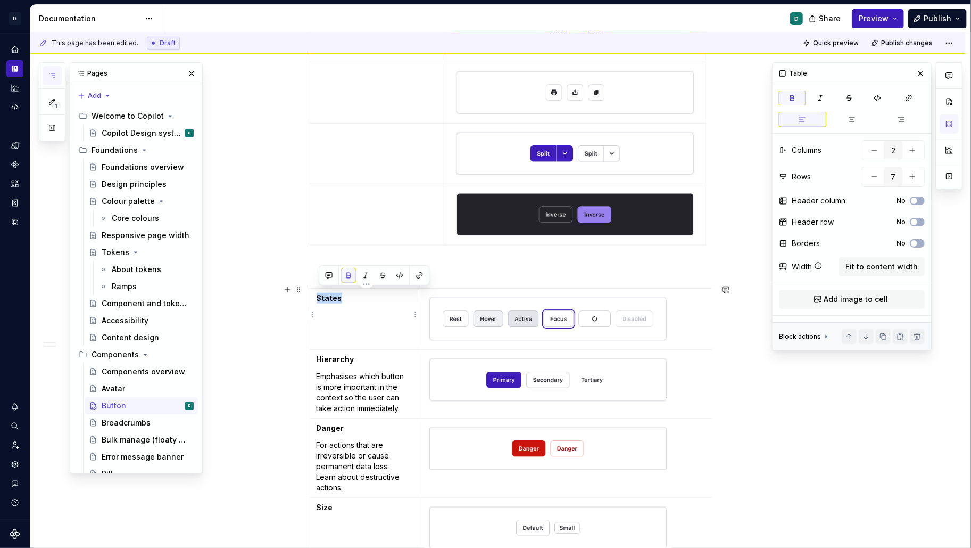
drag, startPoint x: 350, startPoint y: 294, endPoint x: 319, endPoint y: 294, distance: 31.4
click at [319, 294] on p "States" at bounding box center [364, 298] width 95 height 11
copy strong "States"
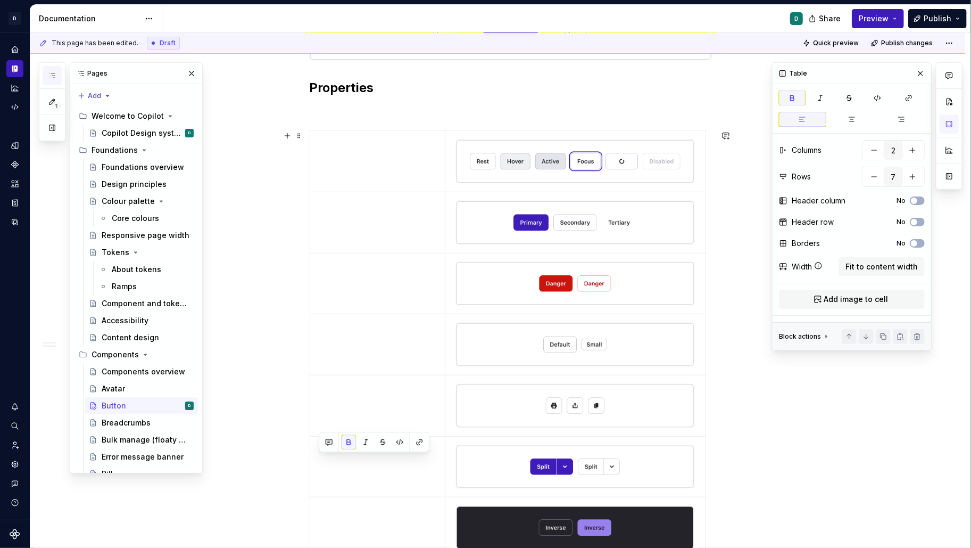
scroll to position [200, 0]
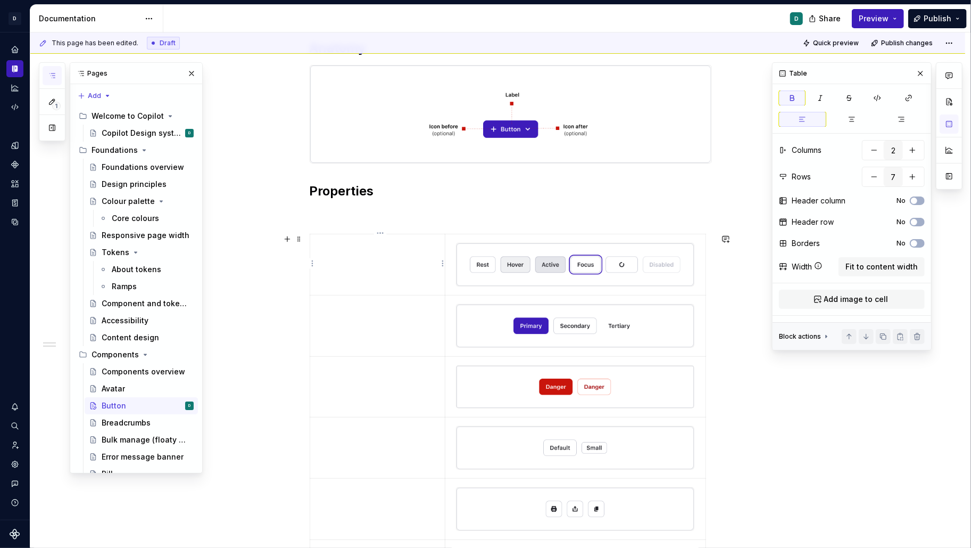
click at [338, 246] on p at bounding box center [378, 243] width 122 height 11
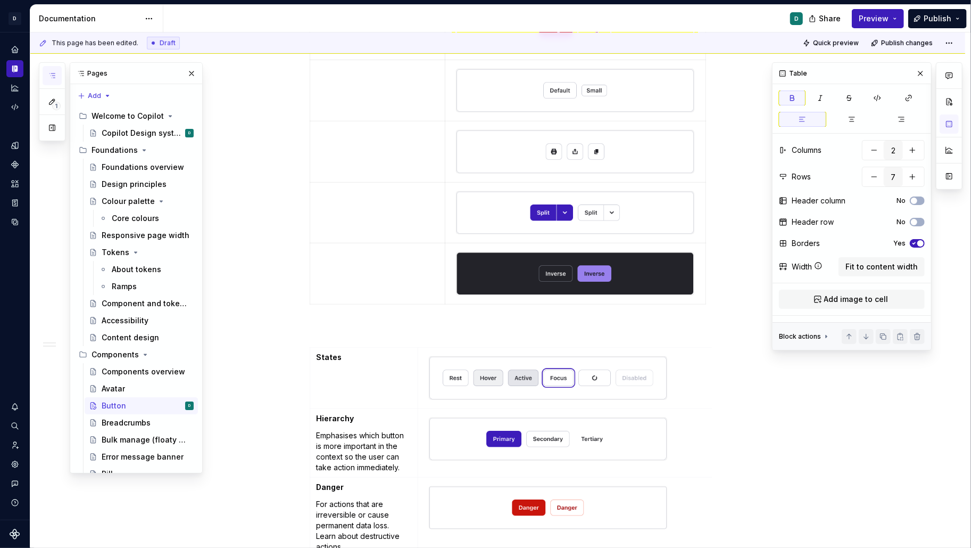
scroll to position [573, 0]
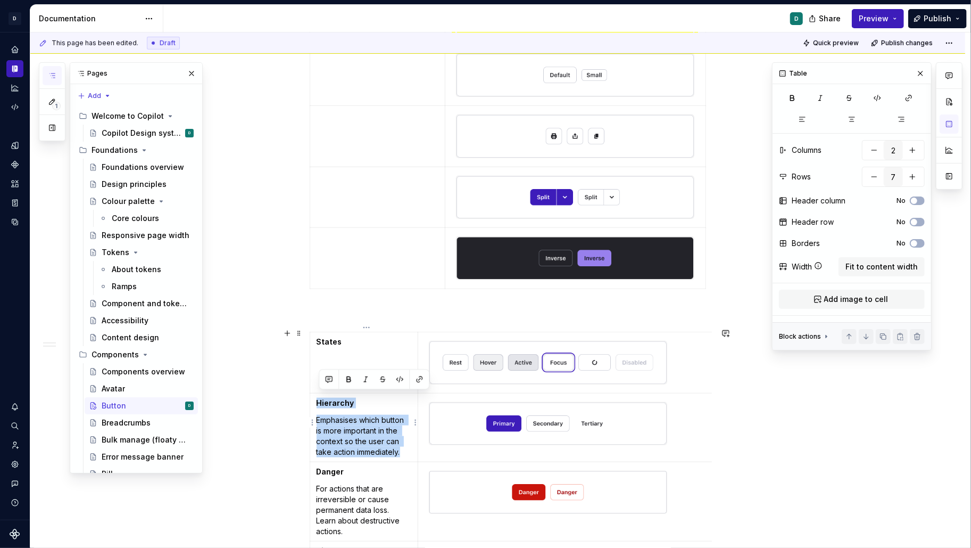
drag, startPoint x: 408, startPoint y: 443, endPoint x: 319, endPoint y: 400, distance: 98.8
click at [319, 400] on td "Hierarchy Emphasises which button is more important in the context so the user …" at bounding box center [364, 427] width 109 height 69
copy td "Hierarchy Emphasises which button is more important in the context so the user …"
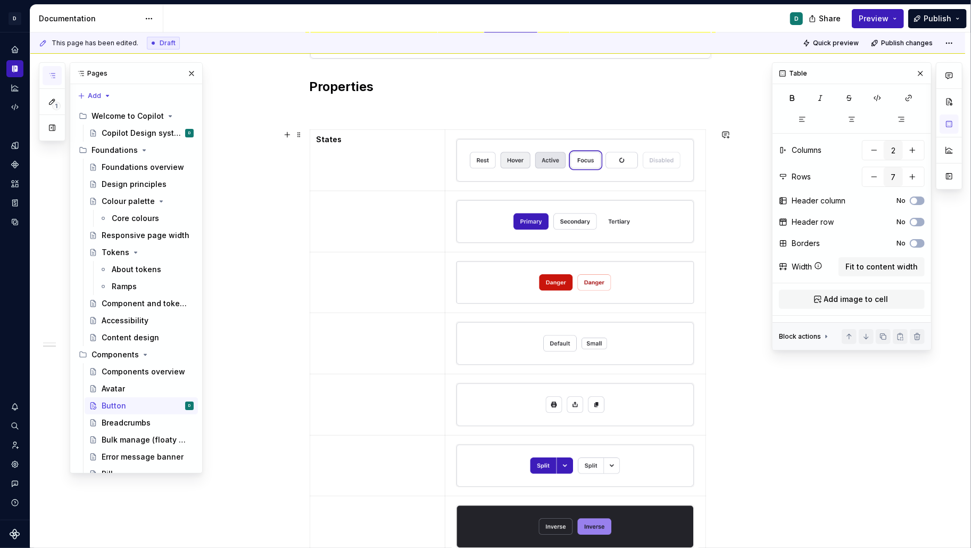
scroll to position [309, 0]
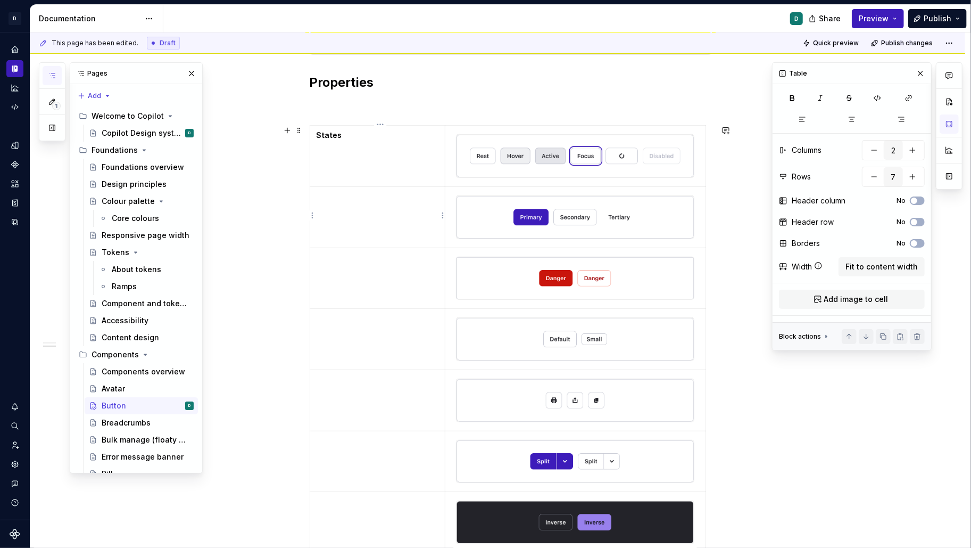
click at [325, 197] on p at bounding box center [378, 196] width 122 height 11
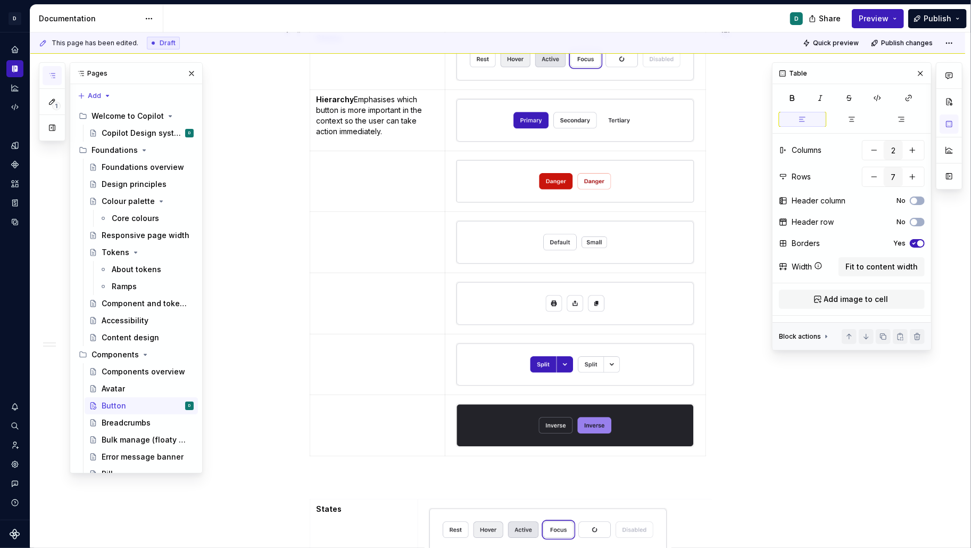
scroll to position [353, 0]
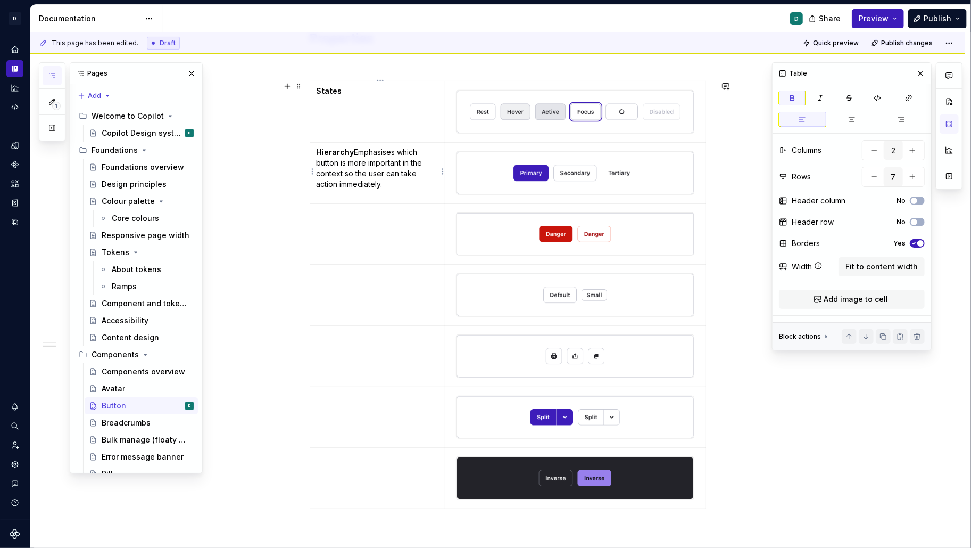
click at [357, 152] on p "Hierarchy Emphasises which button is more important in the context so the user …" at bounding box center [378, 168] width 122 height 43
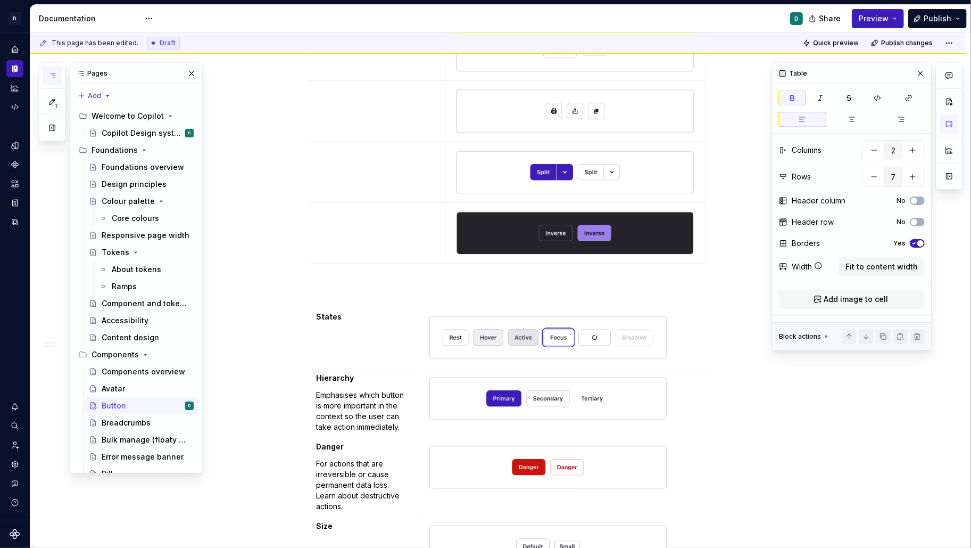
scroll to position [657, 0]
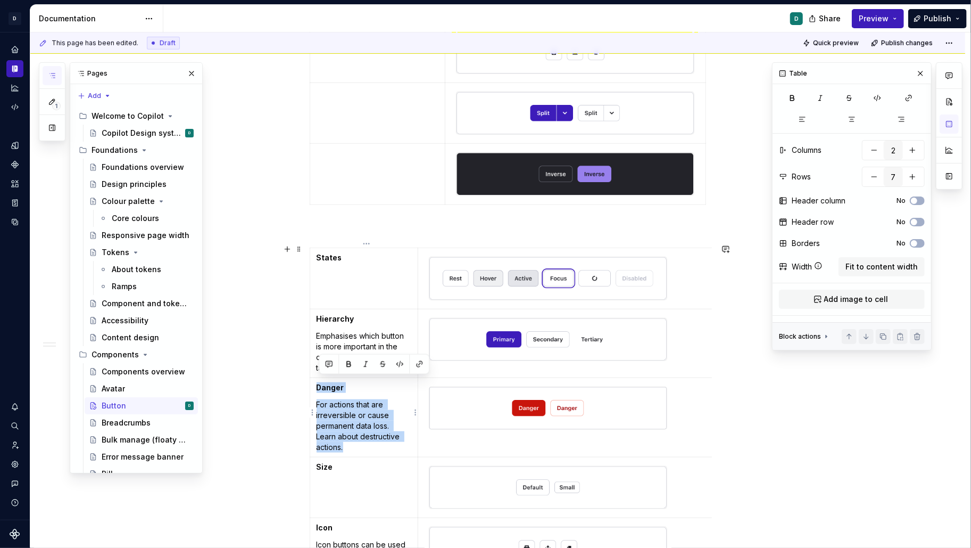
drag, startPoint x: 350, startPoint y: 439, endPoint x: 314, endPoint y: 382, distance: 67.5
click at [314, 382] on td "Danger For actions that are irreversible or cause permanent data loss. Learn ab…" at bounding box center [364, 416] width 109 height 79
copy td "Danger For actions that are irreversible or cause permanent data loss. Learn ab…"
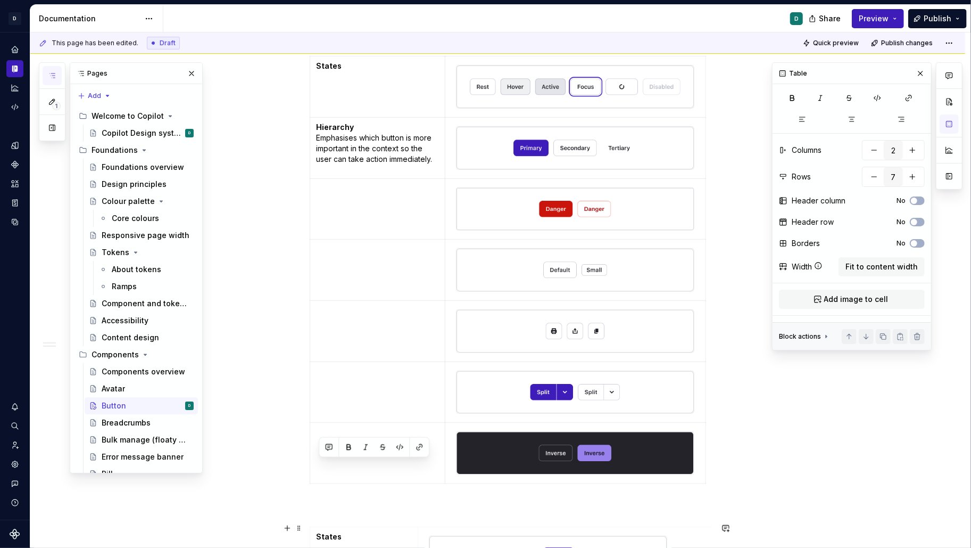
scroll to position [312, 0]
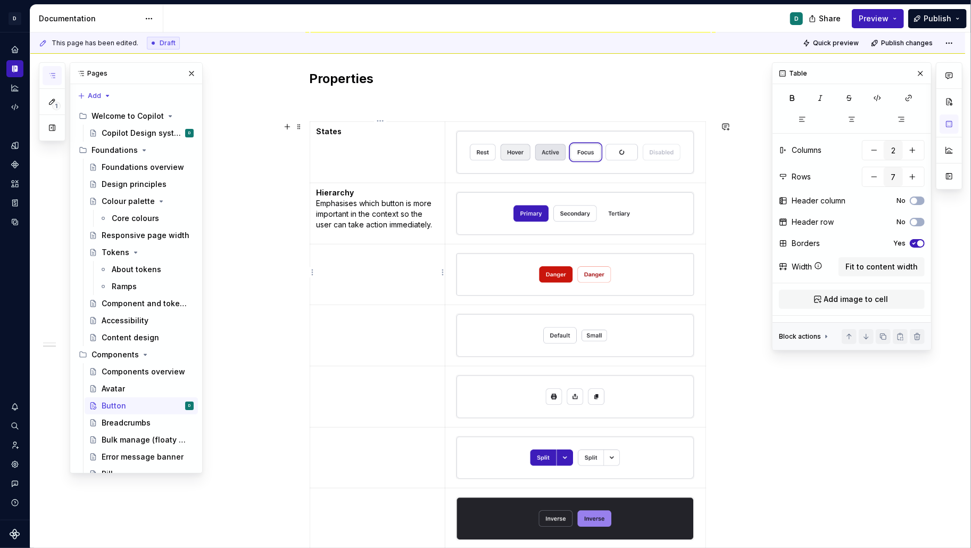
click at [340, 266] on td at bounding box center [378, 274] width 136 height 61
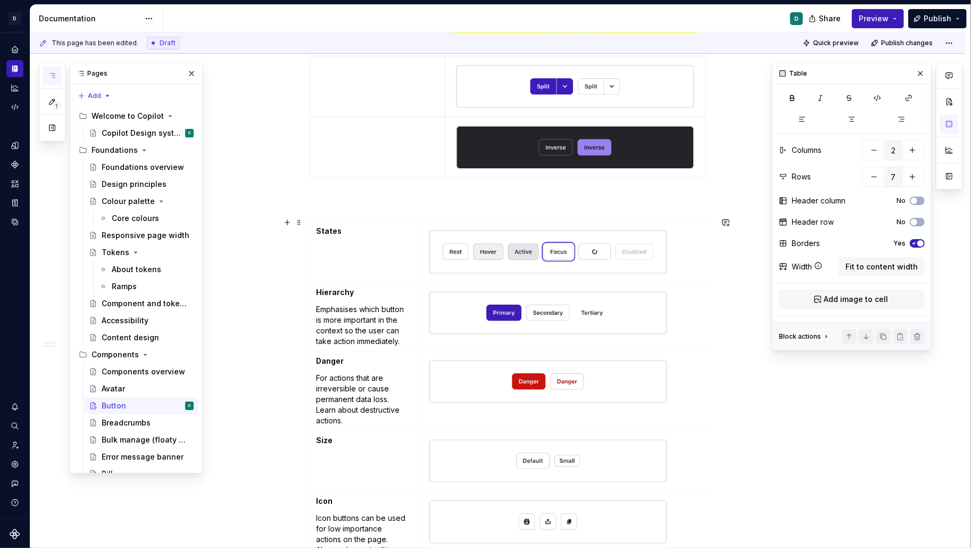
scroll to position [886, 0]
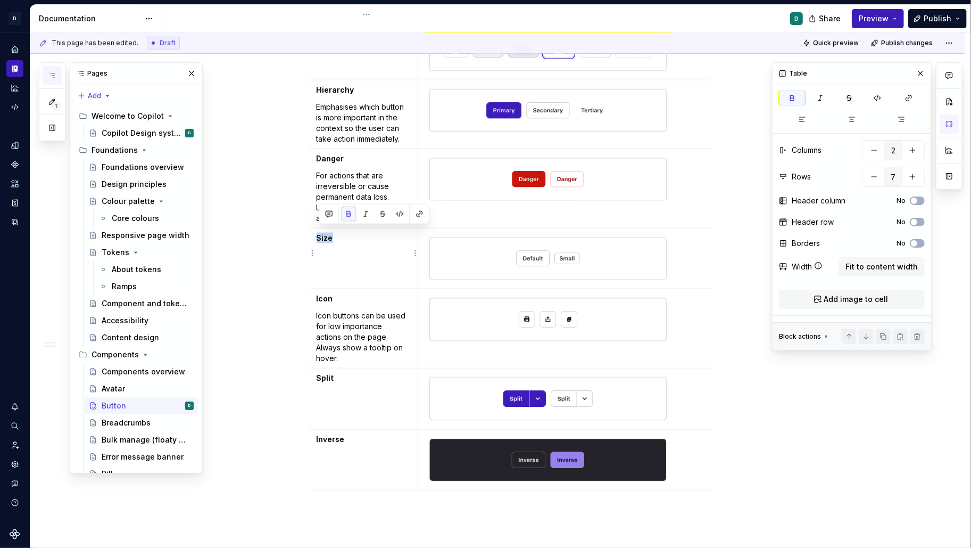
drag, startPoint x: 341, startPoint y: 231, endPoint x: 317, endPoint y: 231, distance: 23.9
click at [317, 231] on td "Size" at bounding box center [364, 258] width 109 height 61
copy strong "Size"
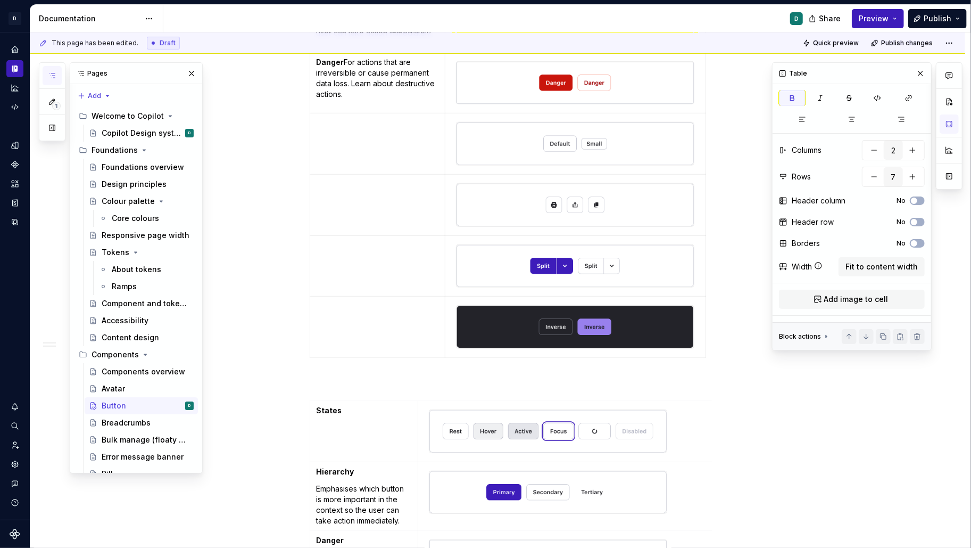
scroll to position [514, 0]
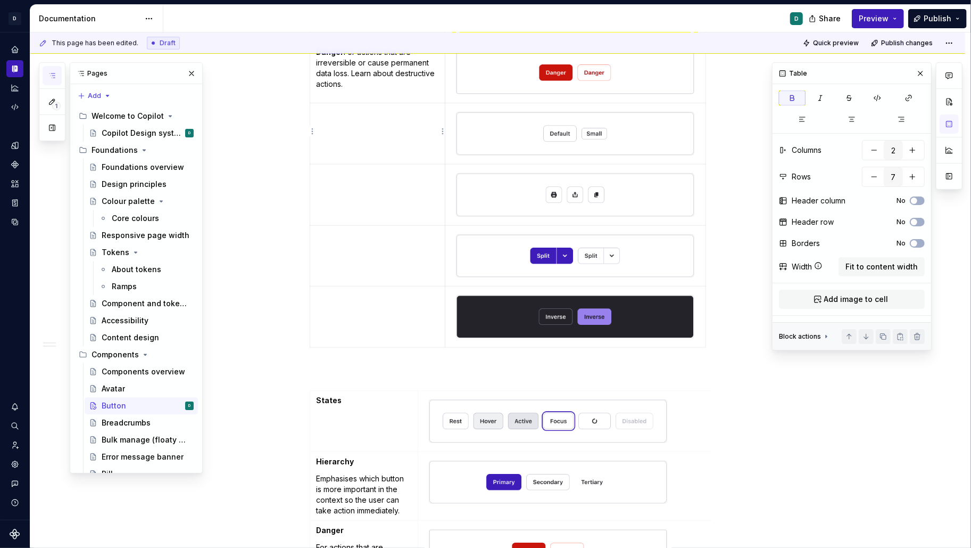
click at [350, 122] on td at bounding box center [378, 133] width 136 height 61
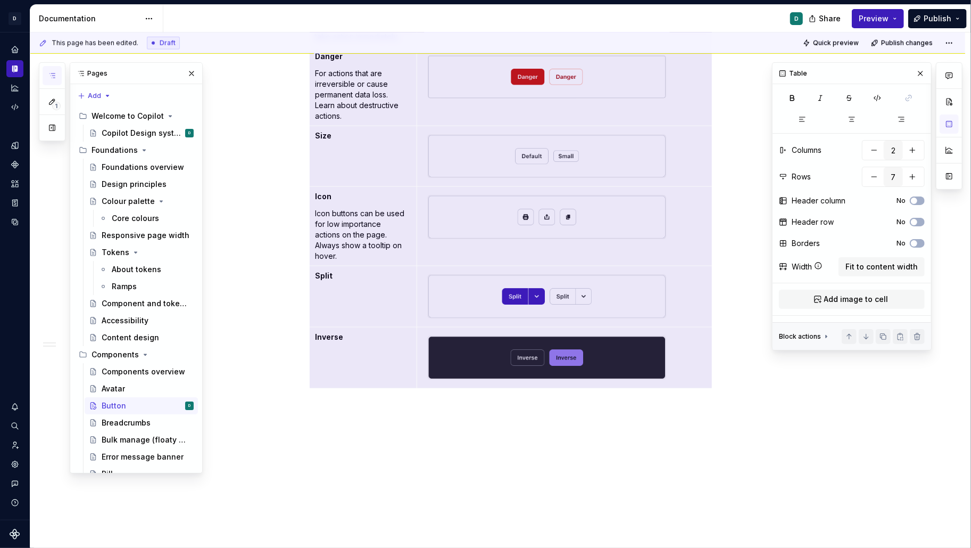
scroll to position [1017, 0]
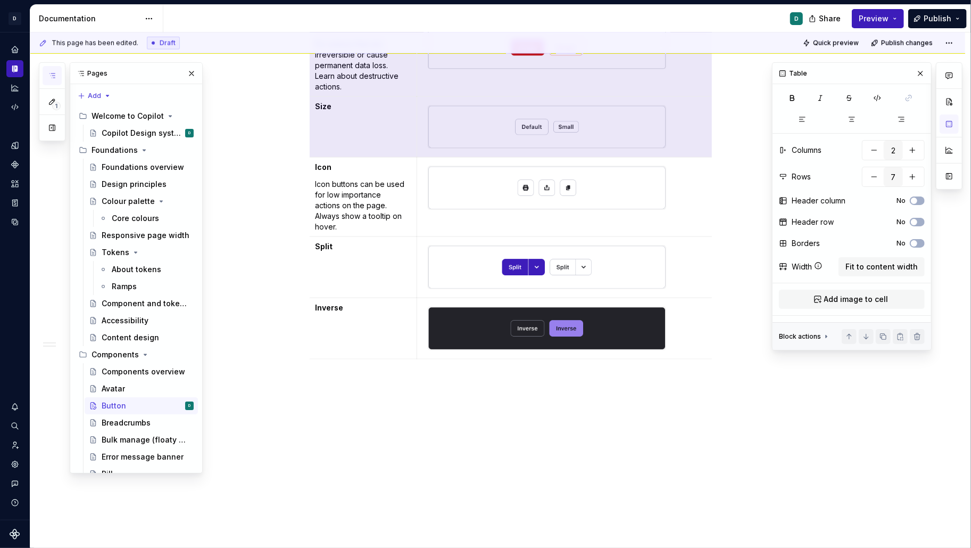
drag, startPoint x: 320, startPoint y: 291, endPoint x: 458, endPoint y: 124, distance: 216.6
click at [458, 124] on tbody "States Hierarchy Emphasises which button is more important in the context so th…" at bounding box center [520, 124] width 423 height 472
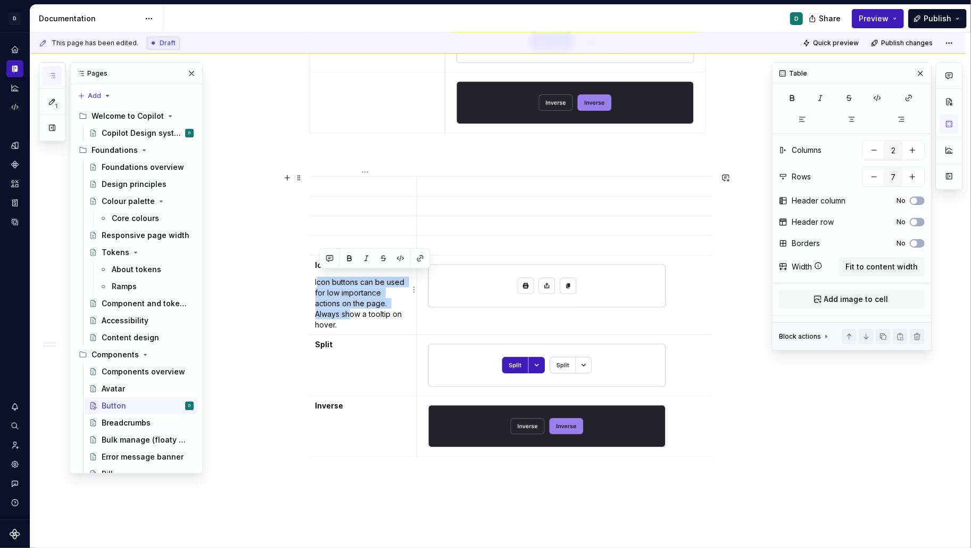
scroll to position [0, 0]
drag, startPoint x: 355, startPoint y: 313, endPoint x: 317, endPoint y: 267, distance: 59.8
click at [317, 267] on td "Icon Icon buttons can be used for low importance actions on the page. Always sh…" at bounding box center [364, 294] width 109 height 79
drag, startPoint x: 341, startPoint y: 319, endPoint x: 314, endPoint y: 255, distance: 68.9
click at [314, 255] on td "Icon Icon buttons can be used for low importance actions on the page. Always sh…" at bounding box center [364, 294] width 109 height 79
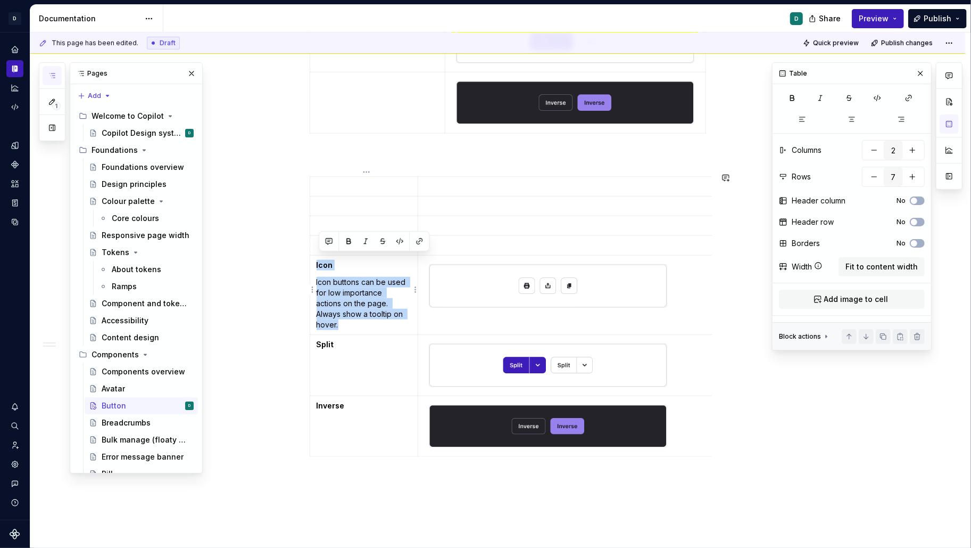
copy td "Icon Icon buttons can be used for low importance actions on the page. Always sh…"
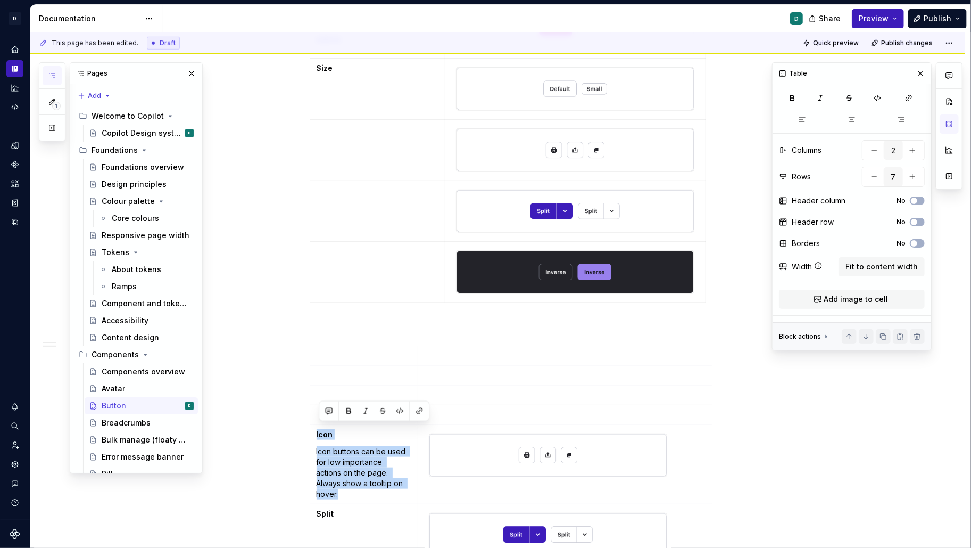
scroll to position [513, 0]
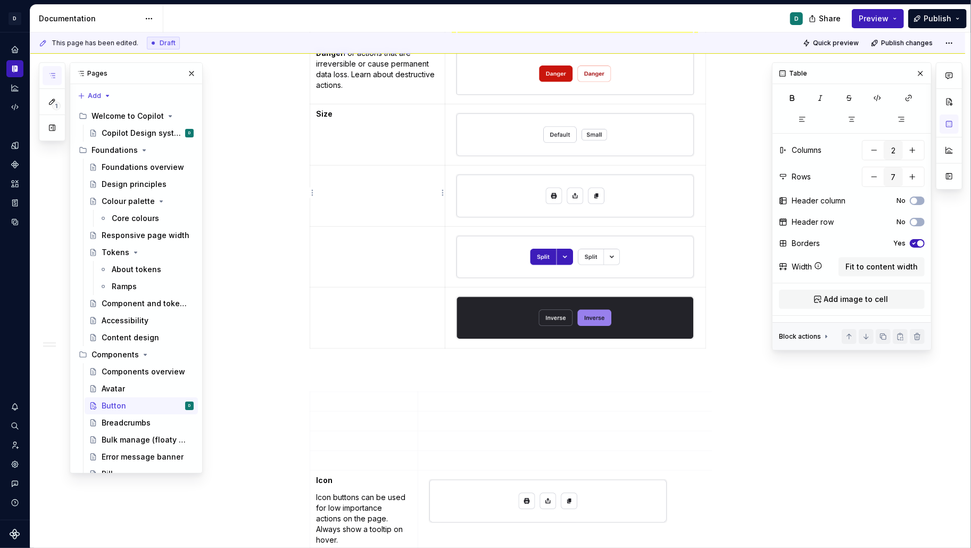
click at [337, 180] on td at bounding box center [378, 195] width 136 height 61
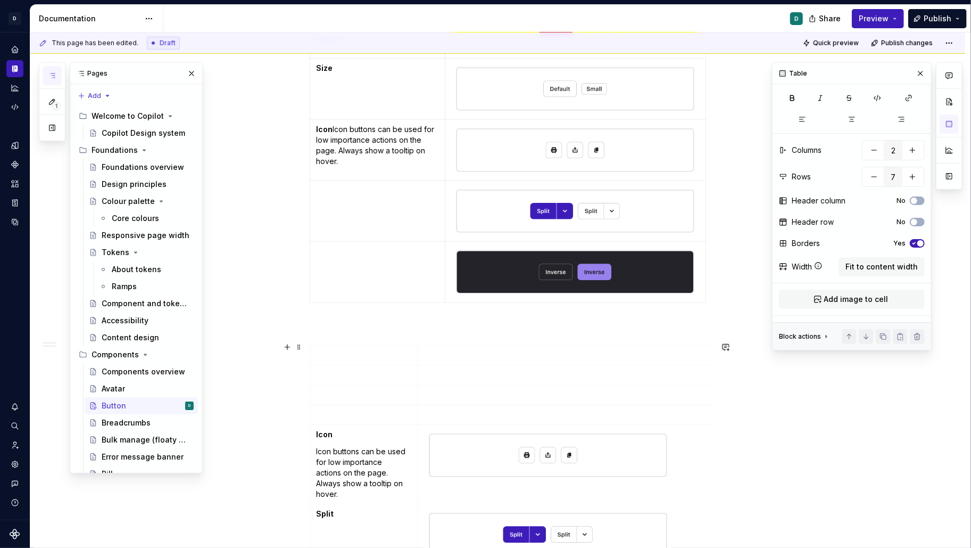
scroll to position [494, 0]
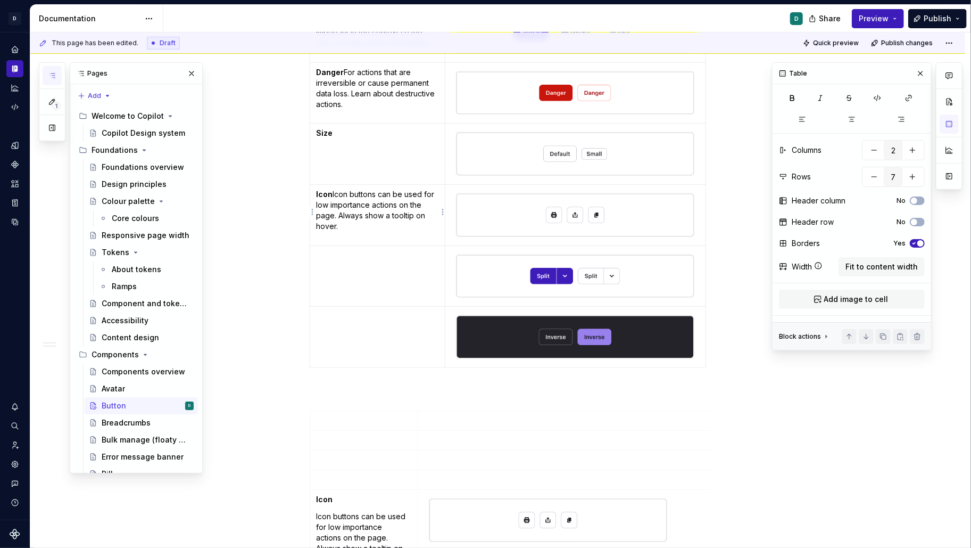
click at [336, 191] on p "Icon Icon buttons can be used for low importance actions on the page. Always sh…" at bounding box center [378, 210] width 122 height 43
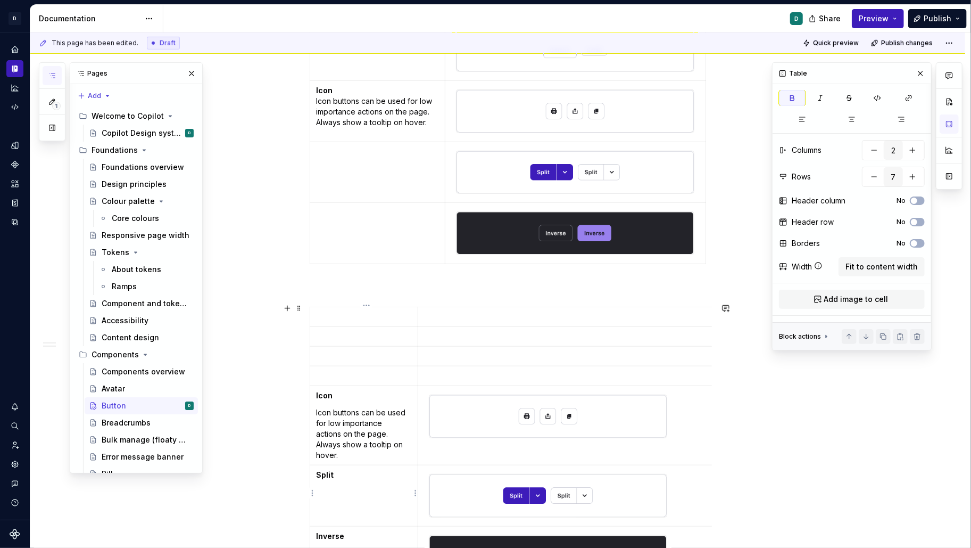
scroll to position [601, 0]
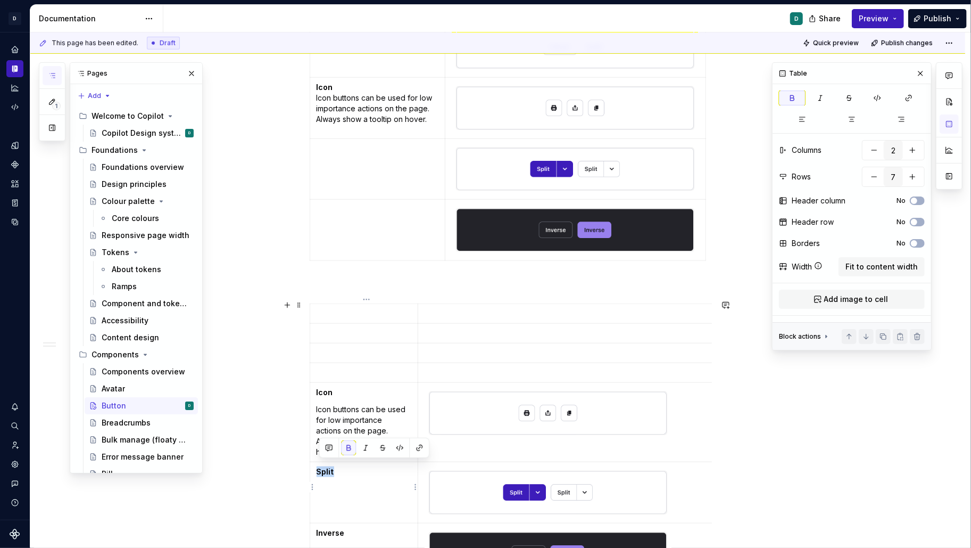
drag, startPoint x: 340, startPoint y: 496, endPoint x: 319, endPoint y: 463, distance: 39.3
click at [319, 466] on p "Split" at bounding box center [364, 471] width 95 height 11
copy strong "Split"
click at [341, 159] on td at bounding box center [378, 168] width 136 height 61
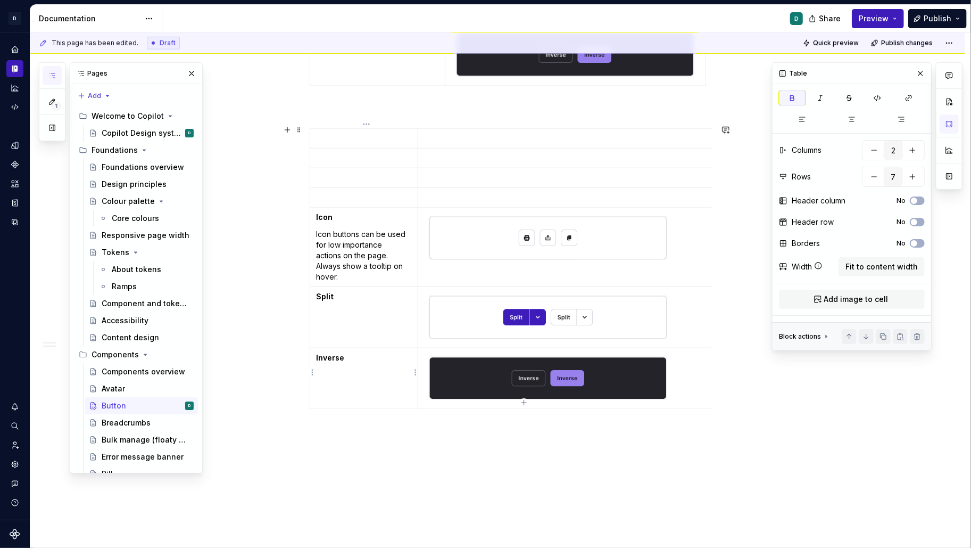
click at [352, 359] on td "Inverse" at bounding box center [364, 378] width 109 height 61
drag, startPoint x: 349, startPoint y: 351, endPoint x: 317, endPoint y: 349, distance: 32.0
click at [317, 349] on td "Inverse" at bounding box center [364, 378] width 109 height 61
copy strong "Inverse"
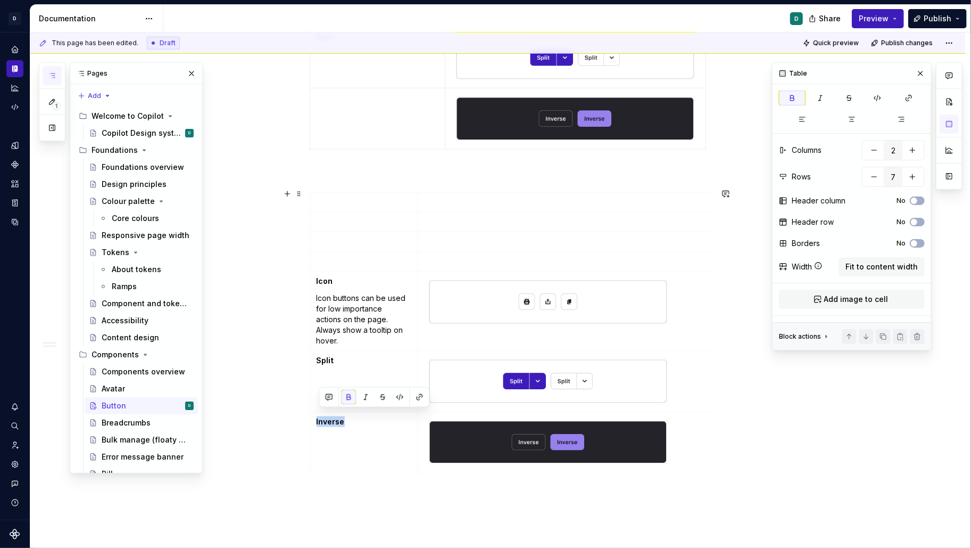
scroll to position [705, 0]
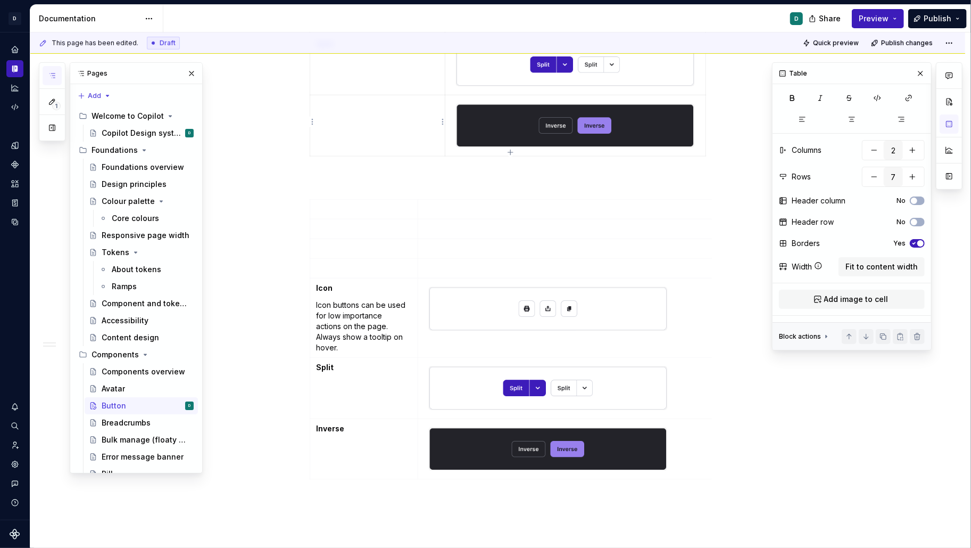
click at [337, 108] on td at bounding box center [378, 125] width 136 height 61
click at [289, 195] on button "button" at bounding box center [287, 200] width 15 height 15
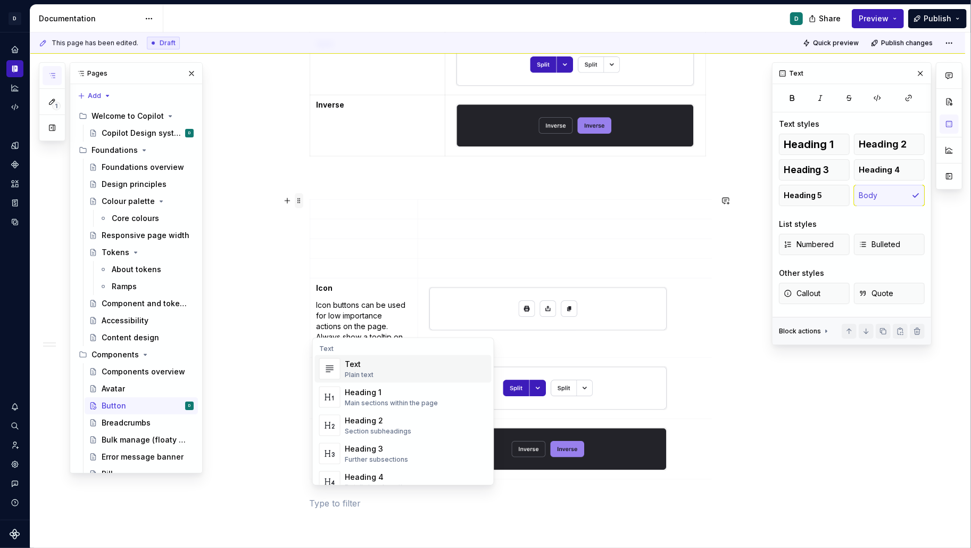
click at [301, 200] on span at bounding box center [299, 200] width 9 height 15
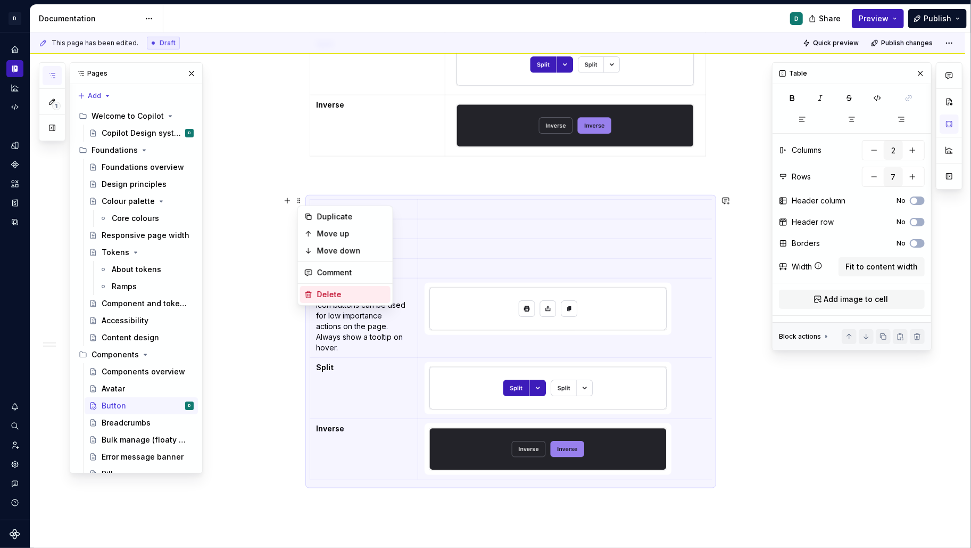
click at [333, 287] on div "Delete" at bounding box center [345, 294] width 90 height 17
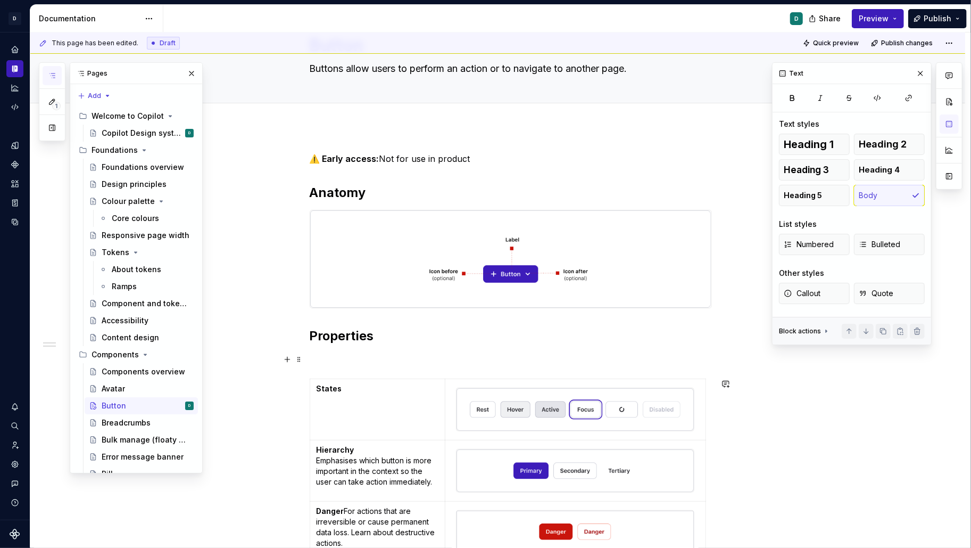
scroll to position [0, 0]
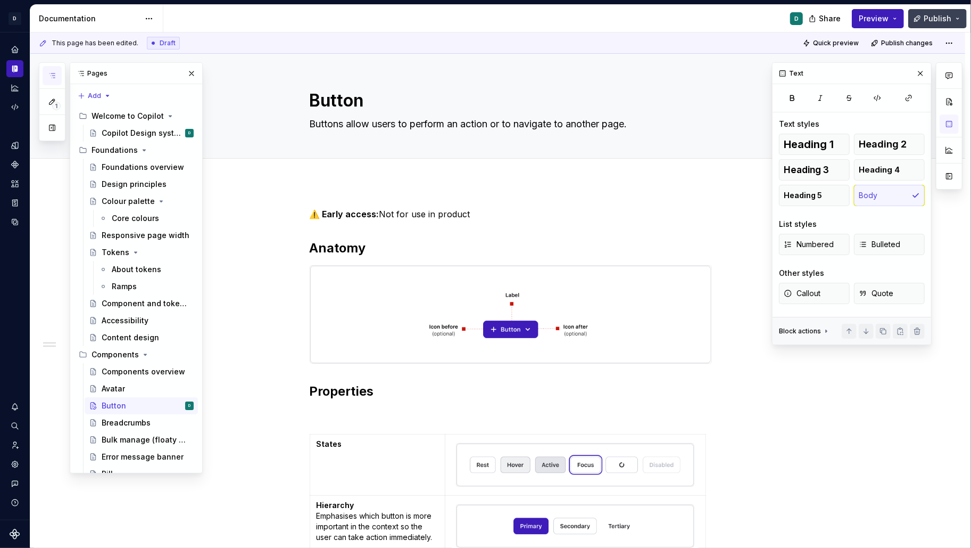
click at [945, 15] on span "Publish" at bounding box center [938, 18] width 28 height 11
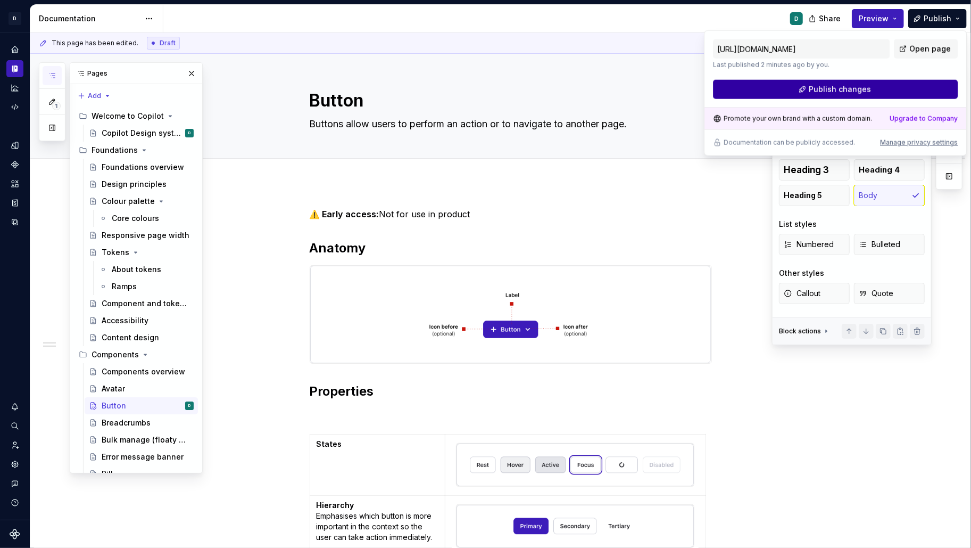
click at [922, 86] on button "Publish changes" at bounding box center [835, 89] width 245 height 19
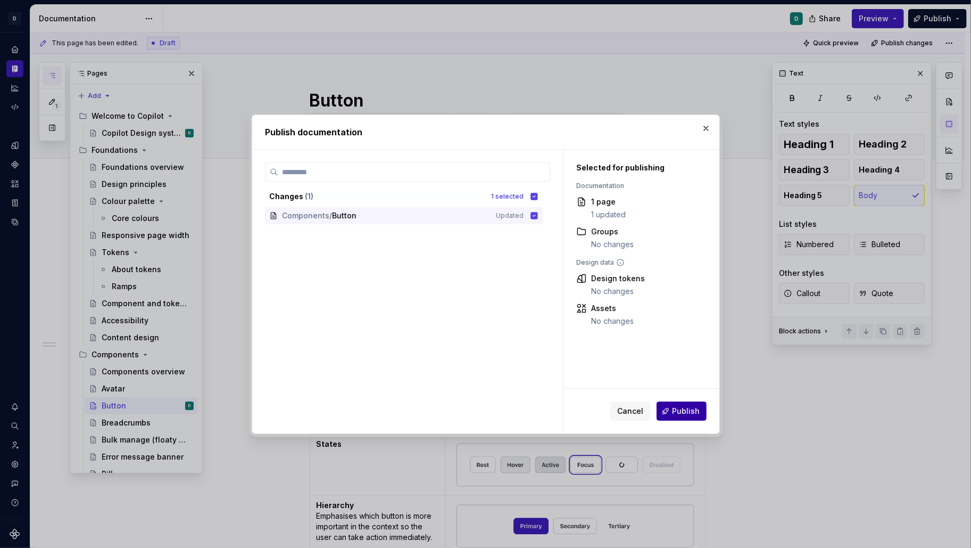
click at [686, 418] on button "Publish" at bounding box center [682, 410] width 50 height 19
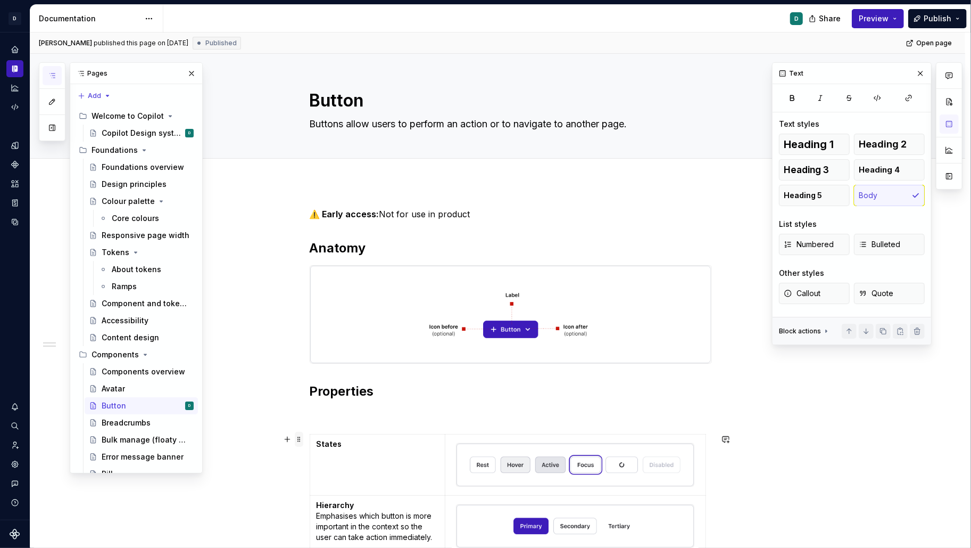
click at [301, 435] on span at bounding box center [299, 439] width 9 height 15
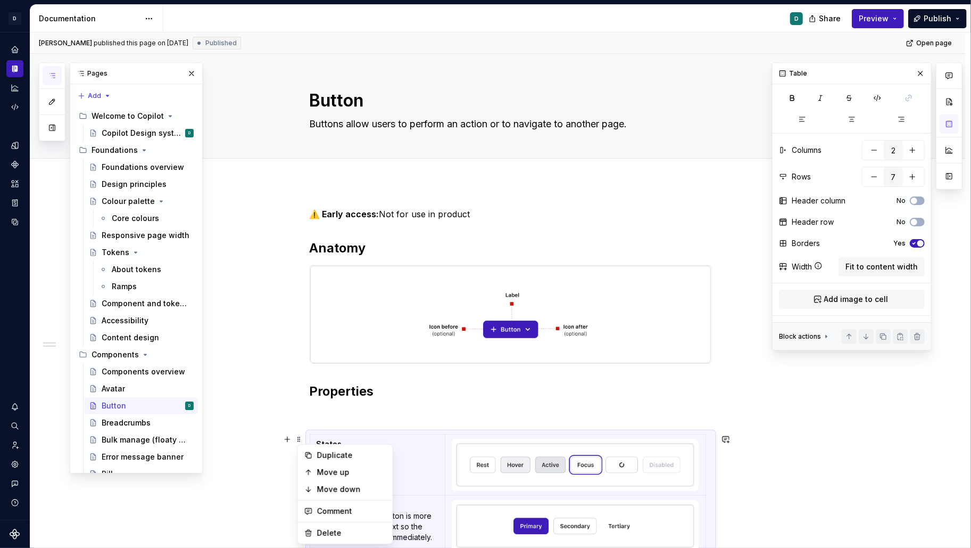
click at [914, 243] on icon "button" at bounding box center [914, 244] width 3 height 2
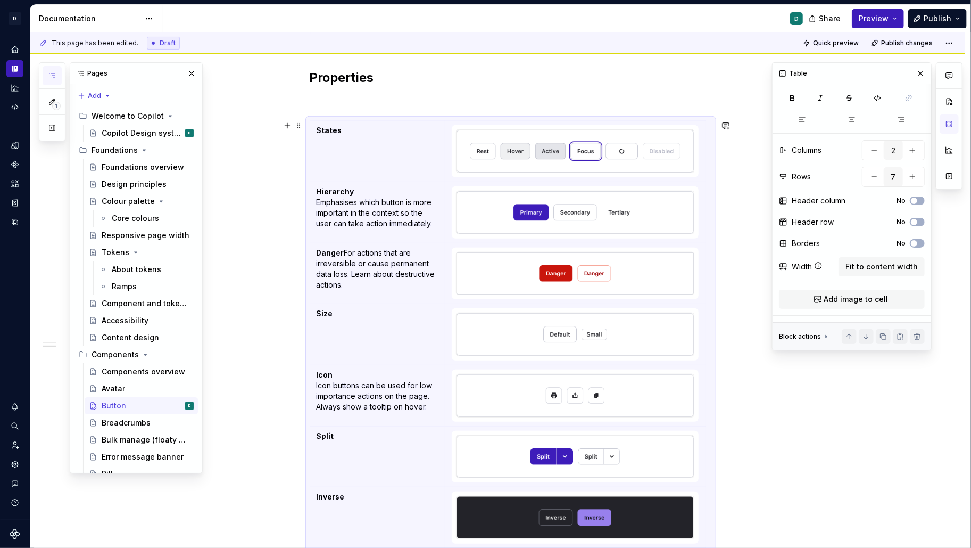
click at [876, 412] on div "⚠️ Early access: Not for use in product Anatomy Properties States Hierarchy Emp…" at bounding box center [497, 331] width 935 height 925
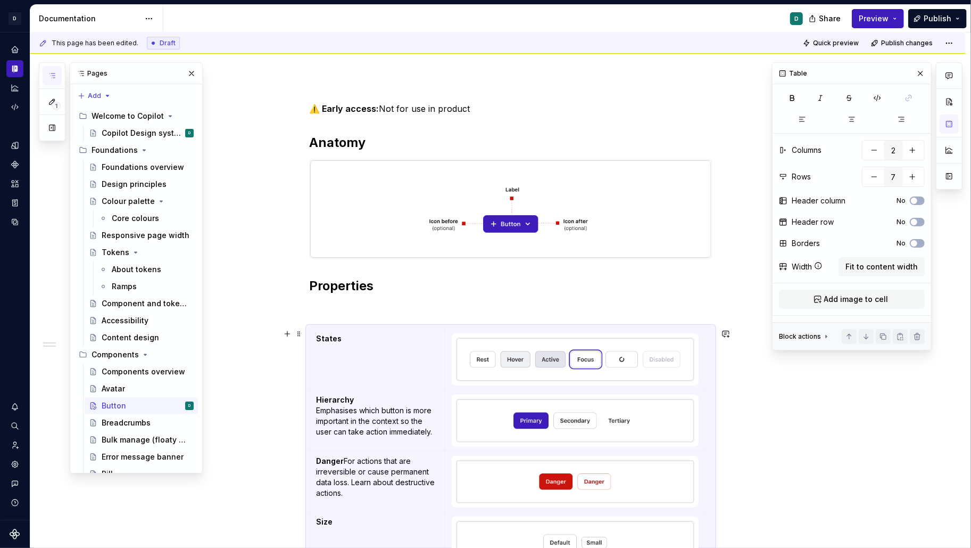
scroll to position [101, 0]
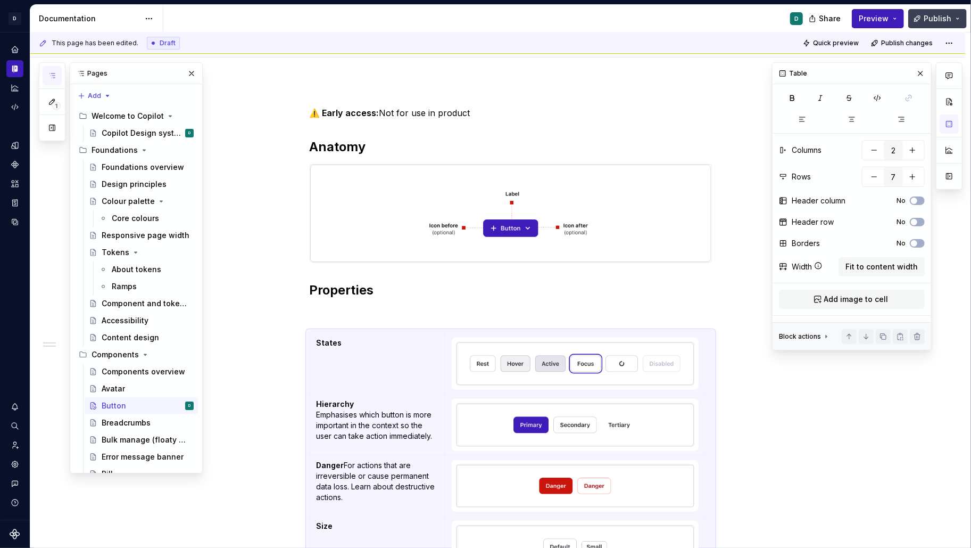
click at [945, 20] on span "Publish" at bounding box center [938, 18] width 28 height 11
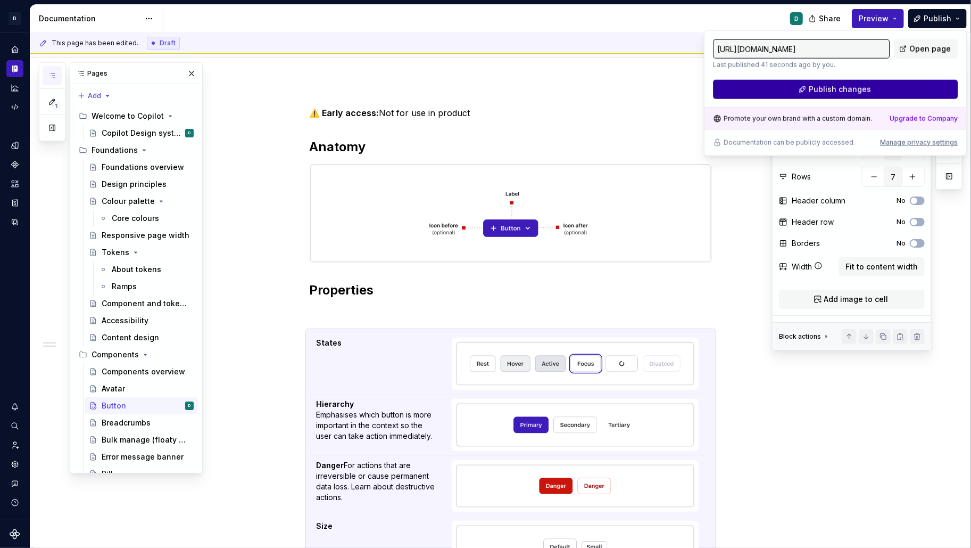
click at [918, 80] on button "Publish changes" at bounding box center [835, 89] width 245 height 19
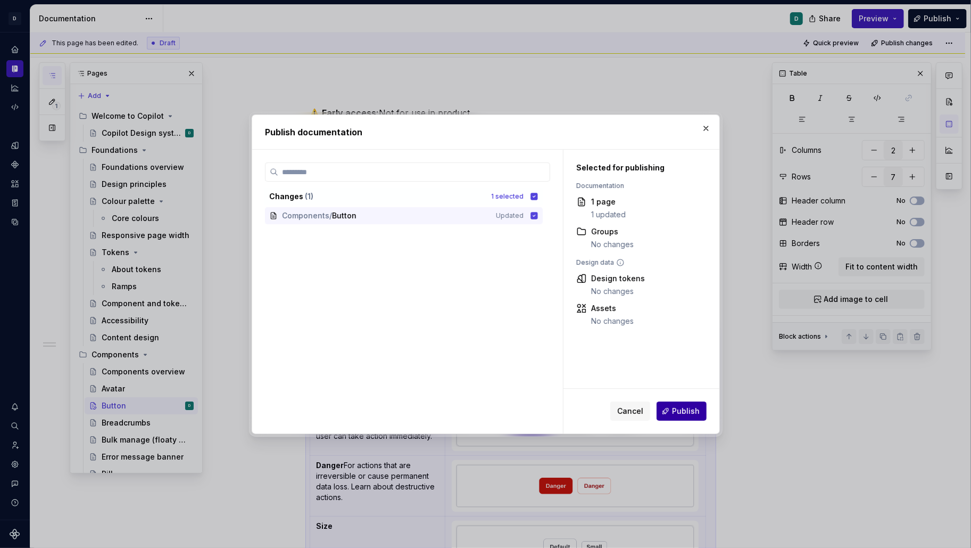
click at [688, 414] on span "Publish" at bounding box center [686, 411] width 28 height 11
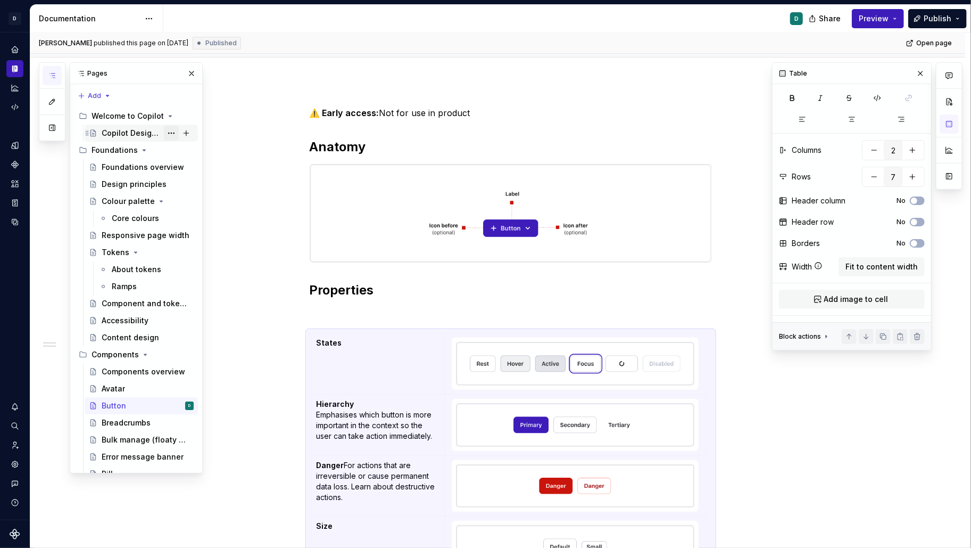
type textarea "*"
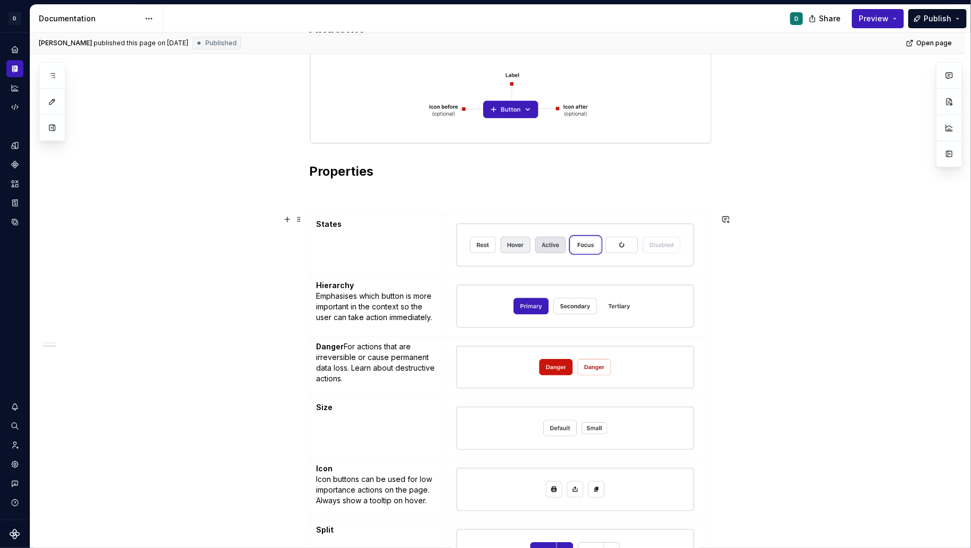
scroll to position [295, 0]
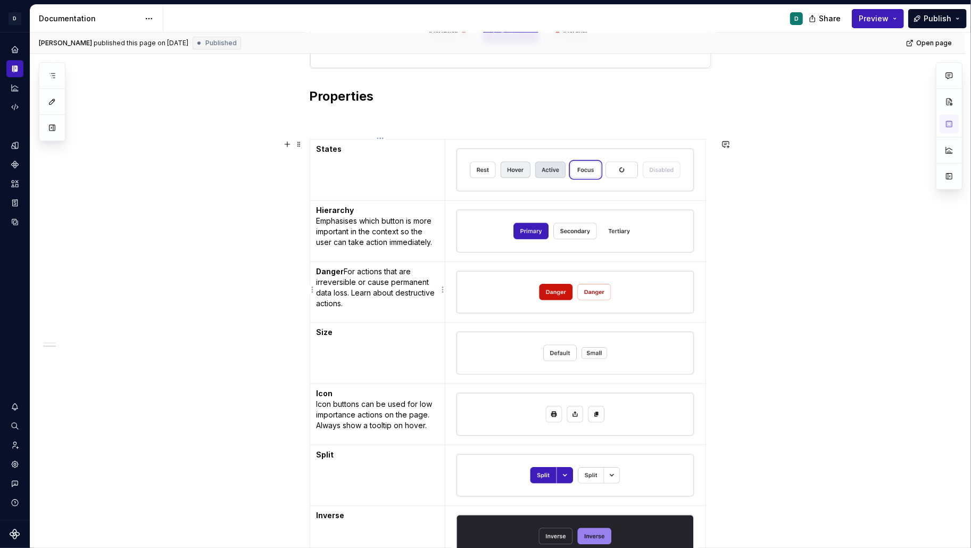
click at [353, 270] on p "Danger For actions that are irreversible or cause permanent data loss. Learn ab…" at bounding box center [378, 287] width 122 height 43
click at [346, 268] on p "Danger For actions that are irreversible or cause permanent data loss. Learn ab…" at bounding box center [378, 287] width 122 height 43
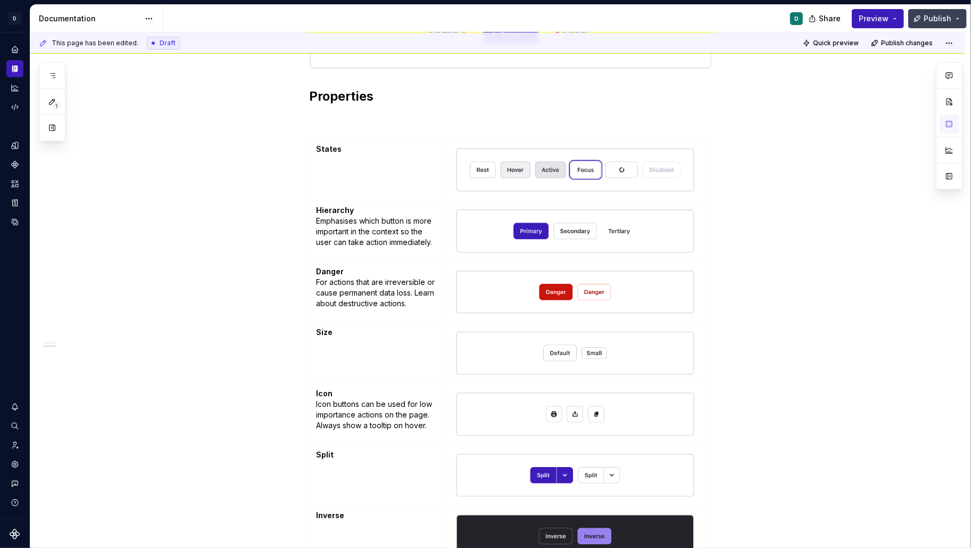
click at [932, 15] on span "Publish" at bounding box center [938, 18] width 28 height 11
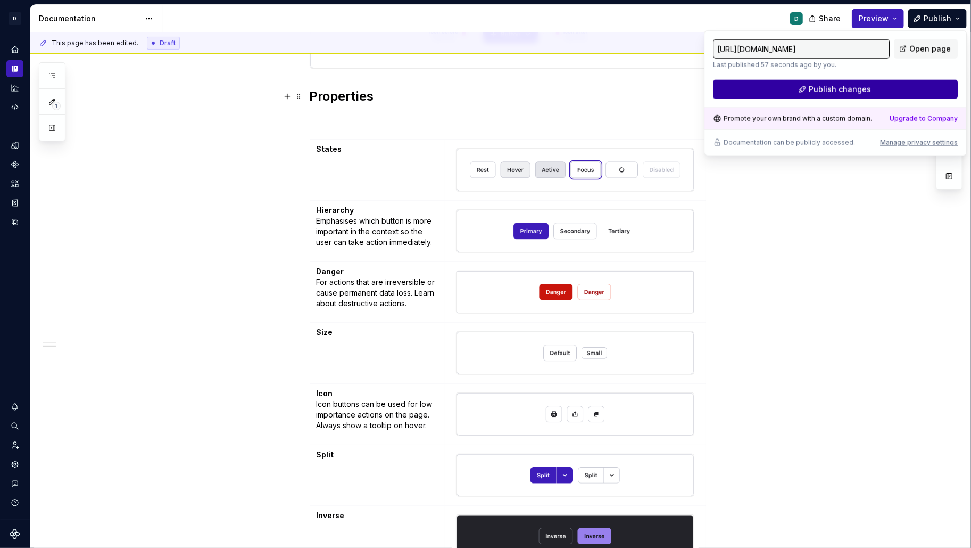
click at [896, 89] on button "Publish changes" at bounding box center [835, 89] width 245 height 19
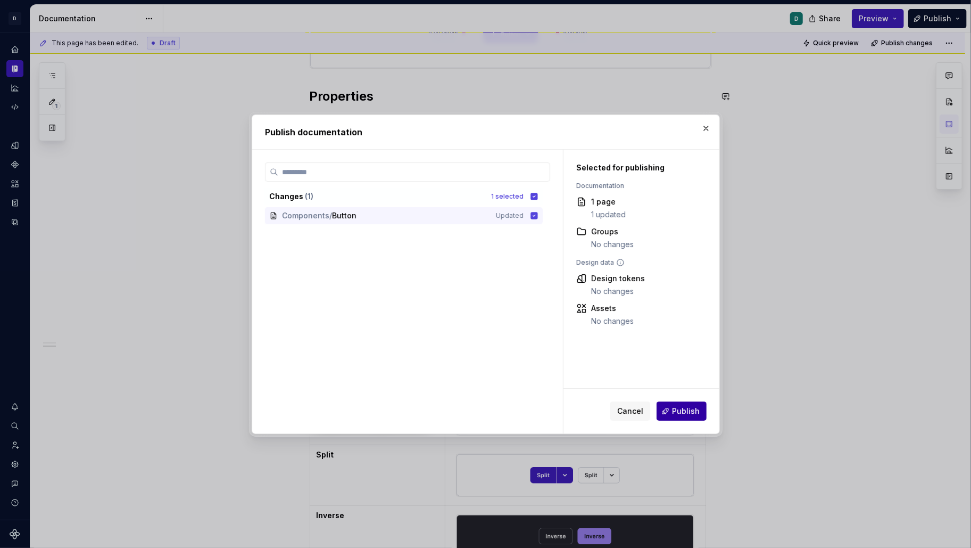
click at [683, 408] on span "Publish" at bounding box center [686, 411] width 28 height 11
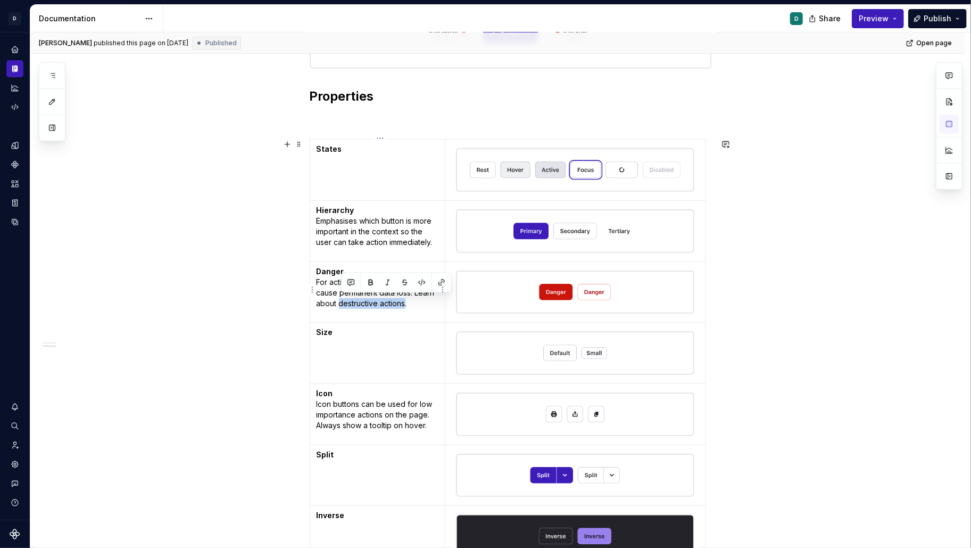
drag, startPoint x: 408, startPoint y: 303, endPoint x: 342, endPoint y: 300, distance: 66.6
click at [342, 300] on p "Danger For actions that are irreversible or cause permanent data loss. Learn ab…" at bounding box center [378, 287] width 122 height 43
click at [441, 282] on button "button" at bounding box center [441, 282] width 15 height 15
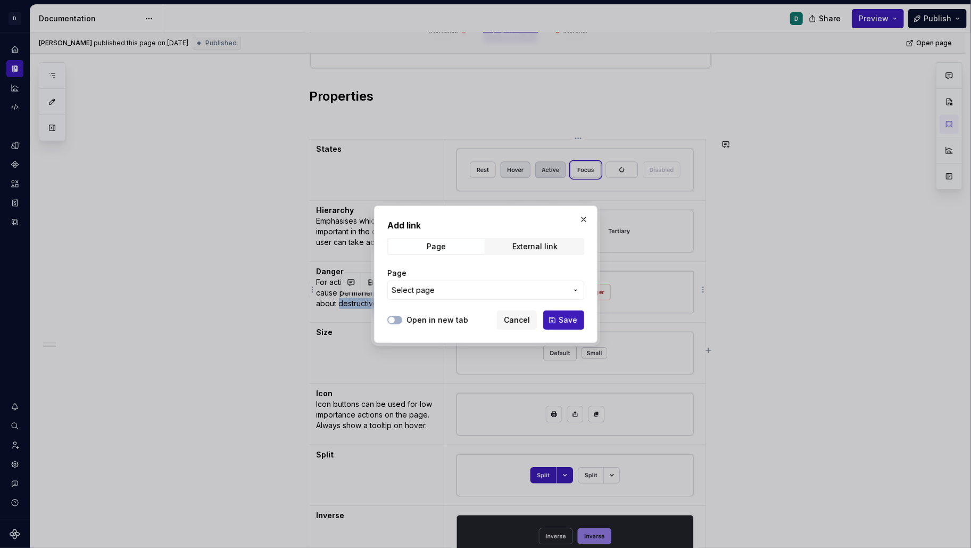
click at [519, 290] on span "Select page" at bounding box center [480, 290] width 176 height 11
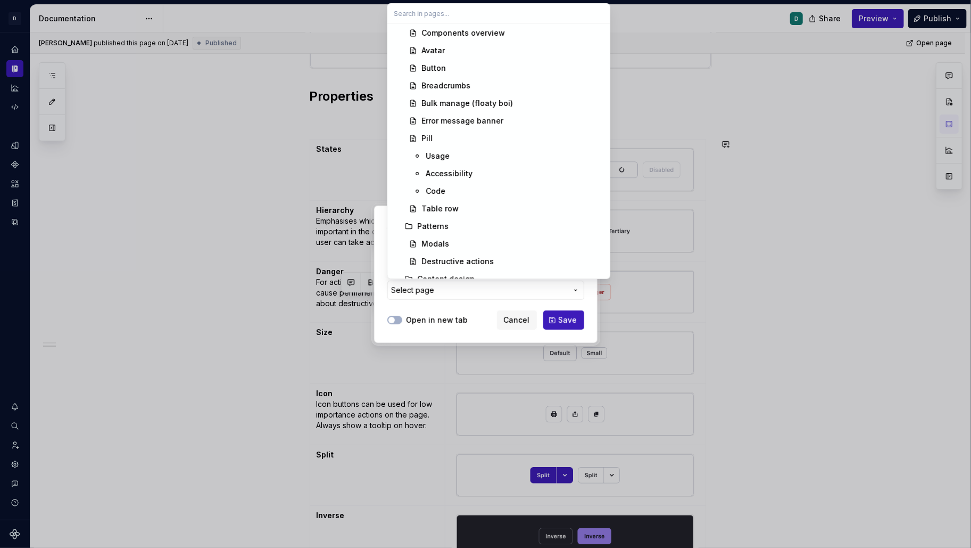
scroll to position [296, 0]
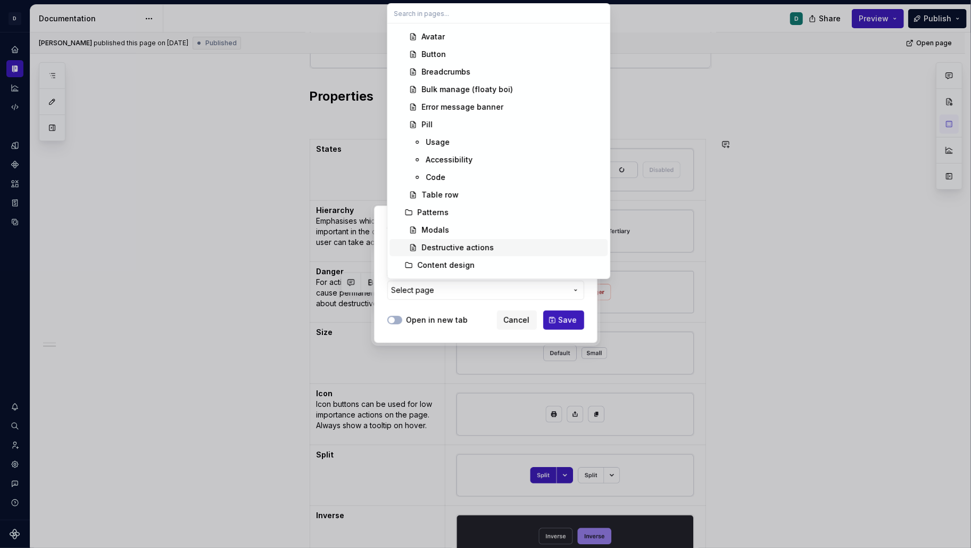
click at [491, 244] on div "Destructive actions" at bounding box center [512, 247] width 182 height 11
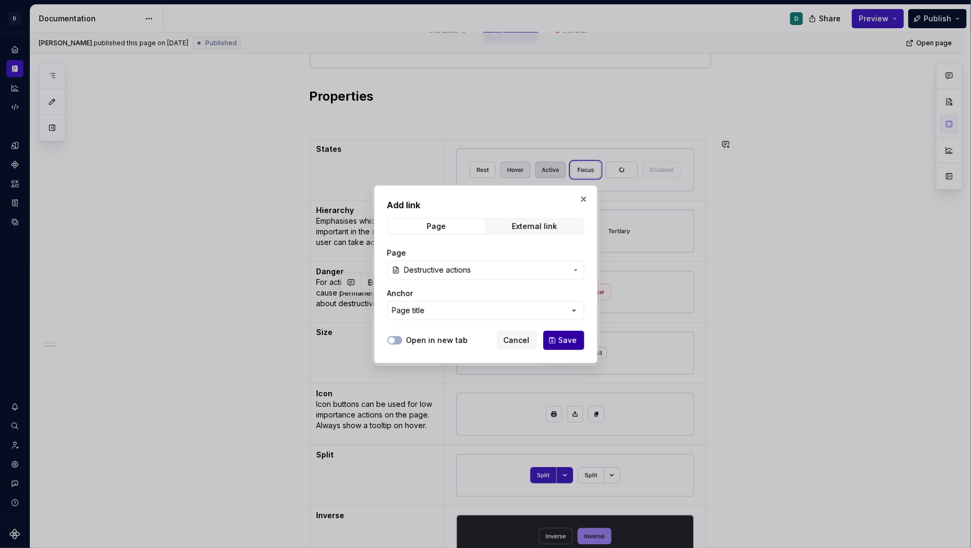
click at [566, 340] on span "Save" at bounding box center [568, 340] width 19 height 11
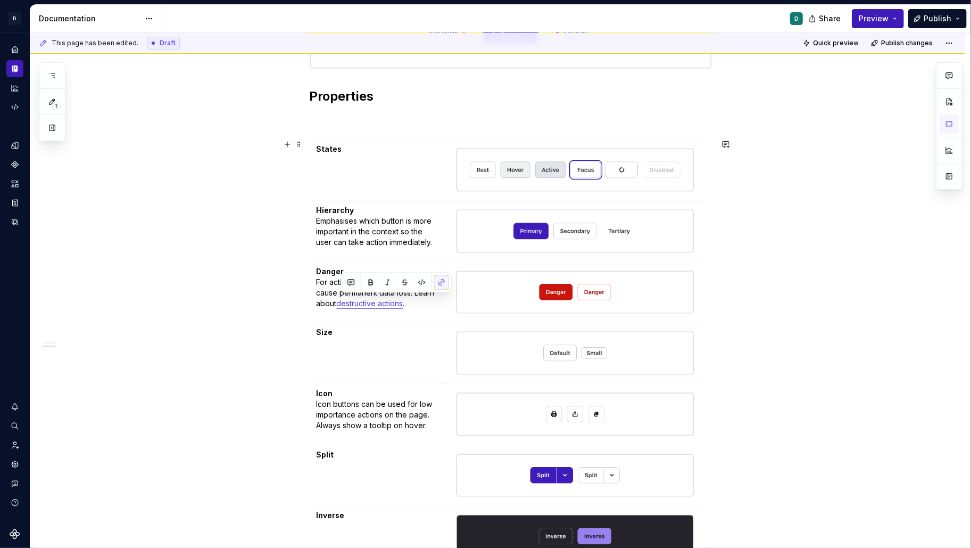
click at [756, 323] on div "⚠️ Early access: Not for use in product Anatomy Properties States Hierarchy Emp…" at bounding box center [497, 349] width 935 height 925
click at [945, 13] on span "Publish" at bounding box center [938, 18] width 28 height 11
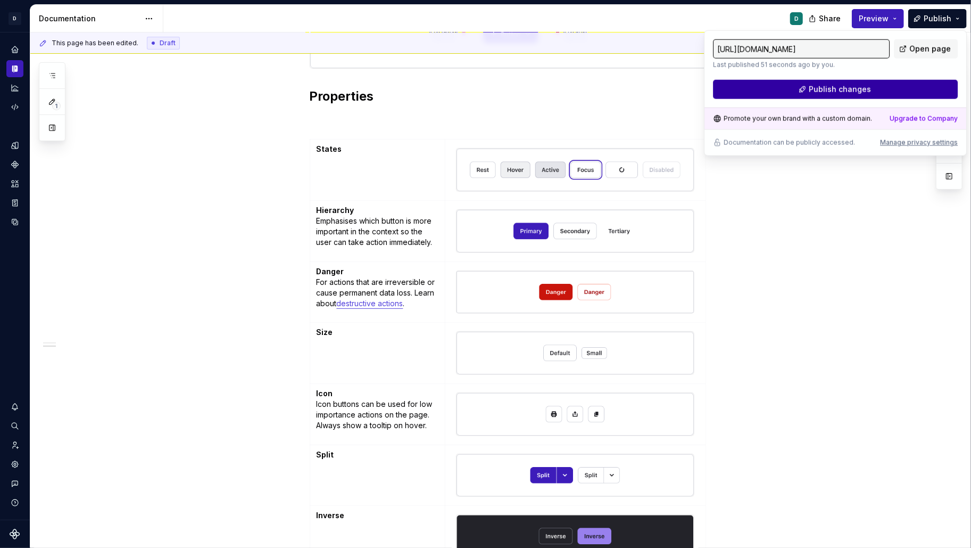
click at [904, 82] on button "Publish changes" at bounding box center [835, 89] width 245 height 19
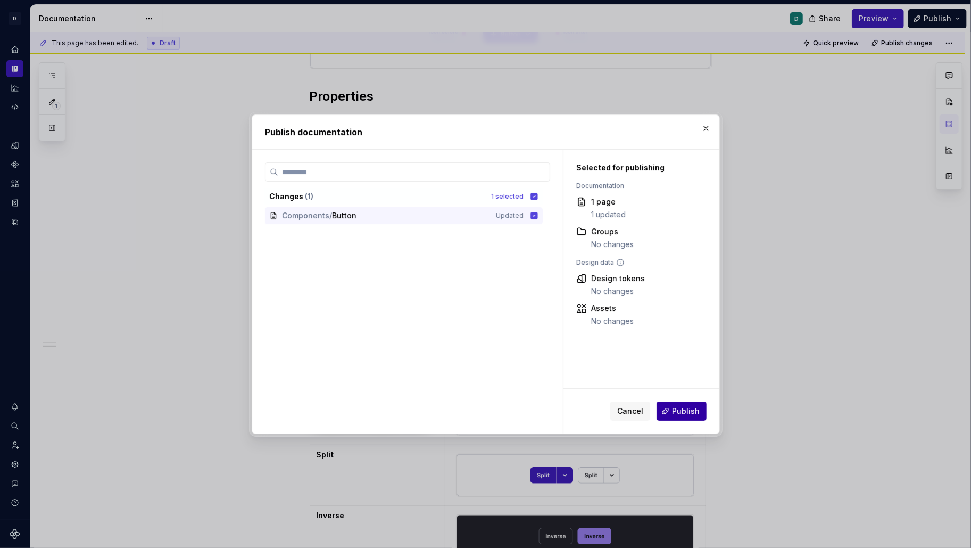
click at [684, 412] on span "Publish" at bounding box center [686, 411] width 28 height 11
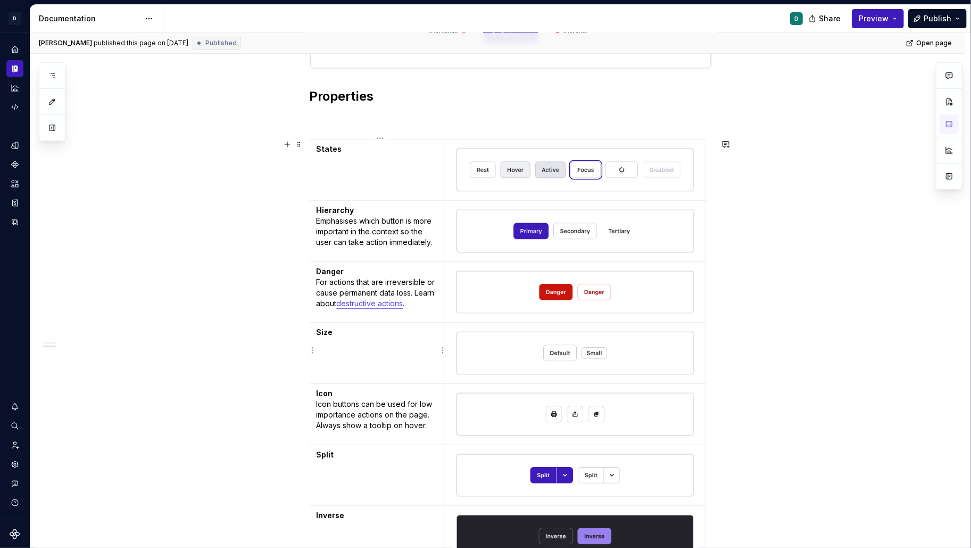
click at [360, 350] on td "Size" at bounding box center [378, 353] width 136 height 61
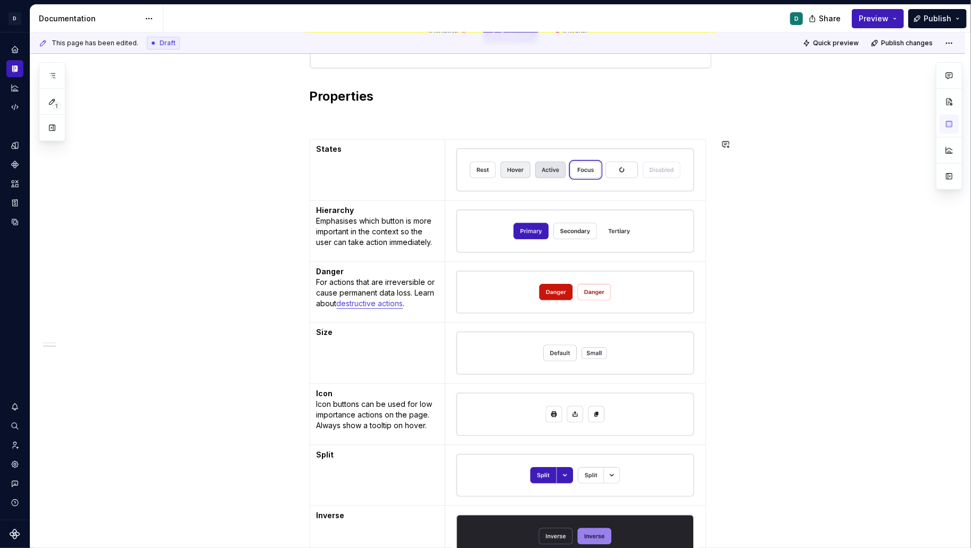
type textarea "*"
drag, startPoint x: 350, startPoint y: 276, endPoint x: 317, endPoint y: 276, distance: 33.5
click at [317, 276] on td "Danger For actions that are irreversible or cause permanent data loss. Learn ab…" at bounding box center [378, 291] width 136 height 61
copy p "For actio"
click at [328, 345] on p at bounding box center [378, 349] width 122 height 11
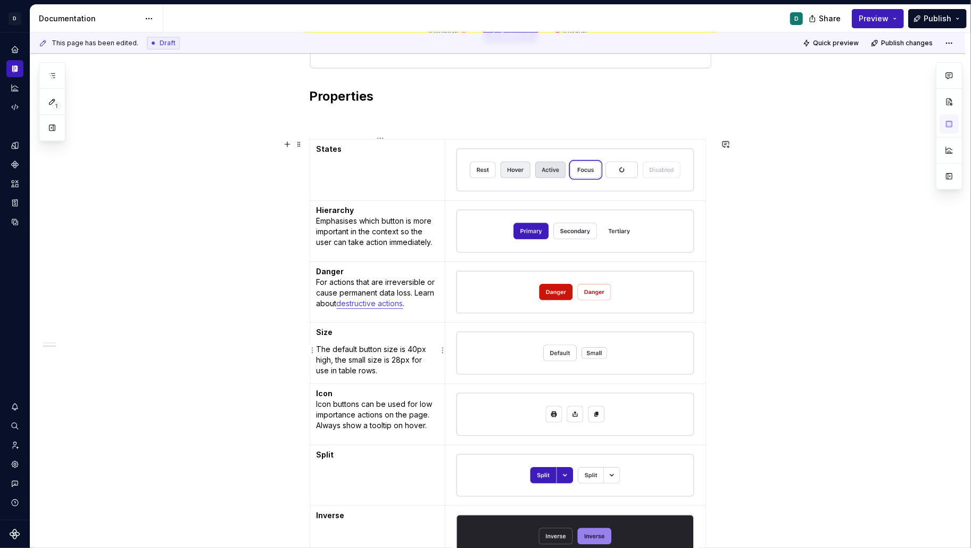
click at [415, 359] on p "The default button size is 40px high, the small size is 28px for use in table r…" at bounding box center [378, 360] width 122 height 32
drag, startPoint x: 404, startPoint y: 373, endPoint x: 317, endPoint y: 369, distance: 86.9
click at [317, 369] on td "Size The default button size is 40px high, the small size is 28px and is for us…" at bounding box center [378, 353] width 136 height 61
type textarea "*"
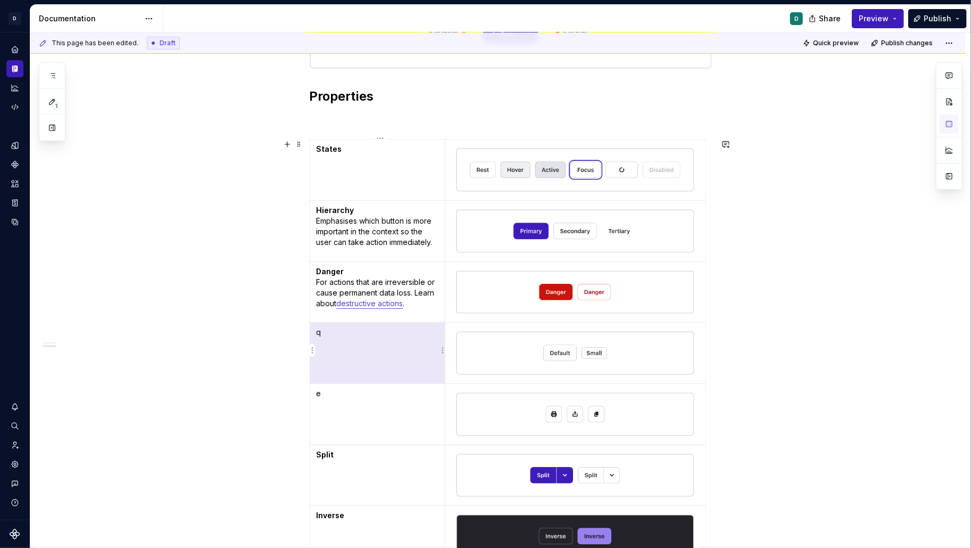
drag, startPoint x: 322, startPoint y: 405, endPoint x: 319, endPoint y: 367, distance: 38.4
click at [319, 367] on td "q" at bounding box center [378, 353] width 136 height 61
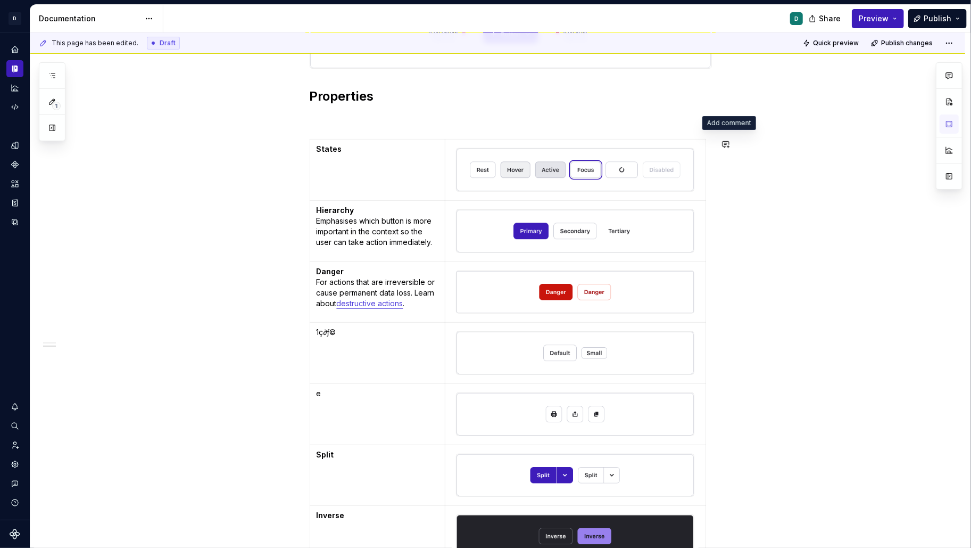
type textarea "*"
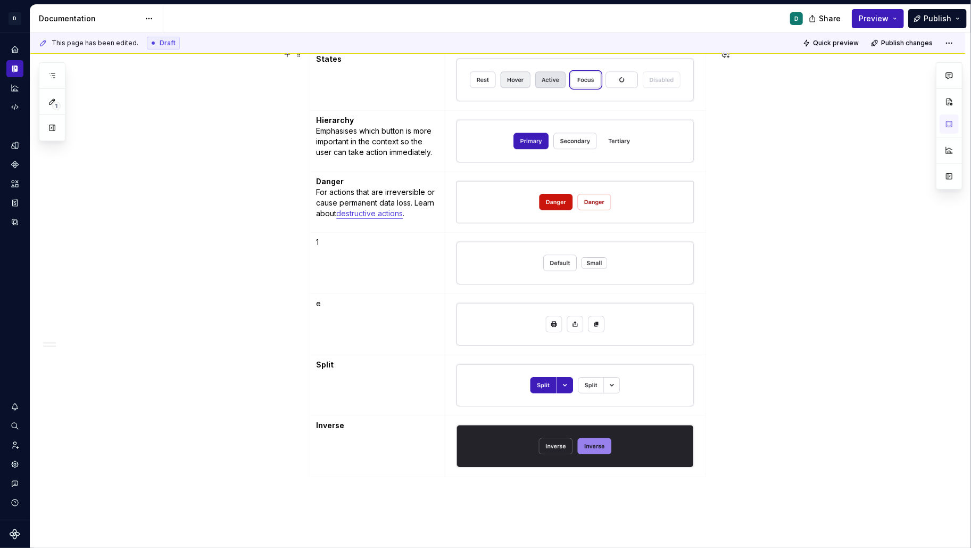
scroll to position [382, 0]
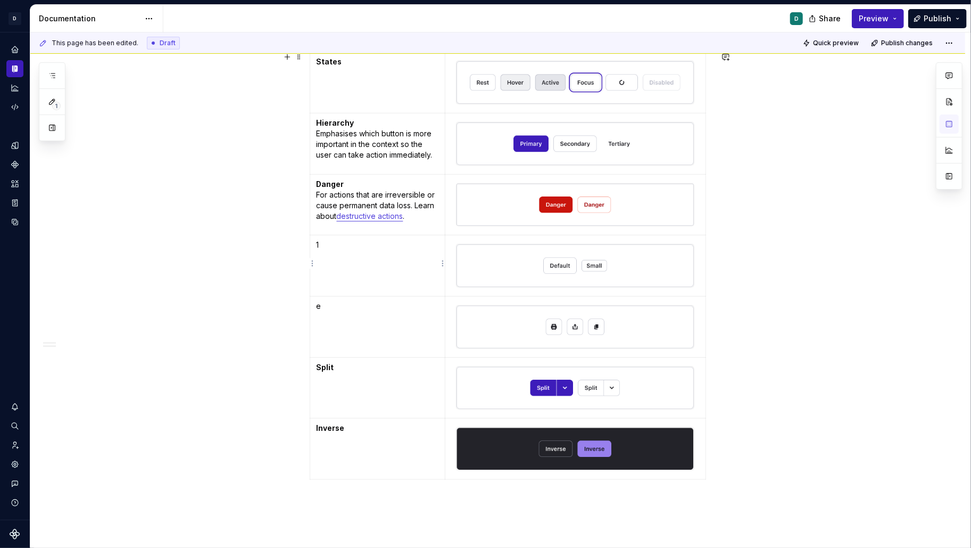
click at [325, 243] on p "1" at bounding box center [378, 244] width 122 height 11
click at [319, 304] on p "e" at bounding box center [378, 306] width 122 height 11
click at [322, 304] on p "e" at bounding box center [378, 306] width 122 height 11
click at [334, 304] on p "Icon Icon buttons can be used for low importance actions on the page. Always sh…" at bounding box center [378, 322] width 122 height 43
click at [951, 16] on span "Publish" at bounding box center [938, 18] width 28 height 11
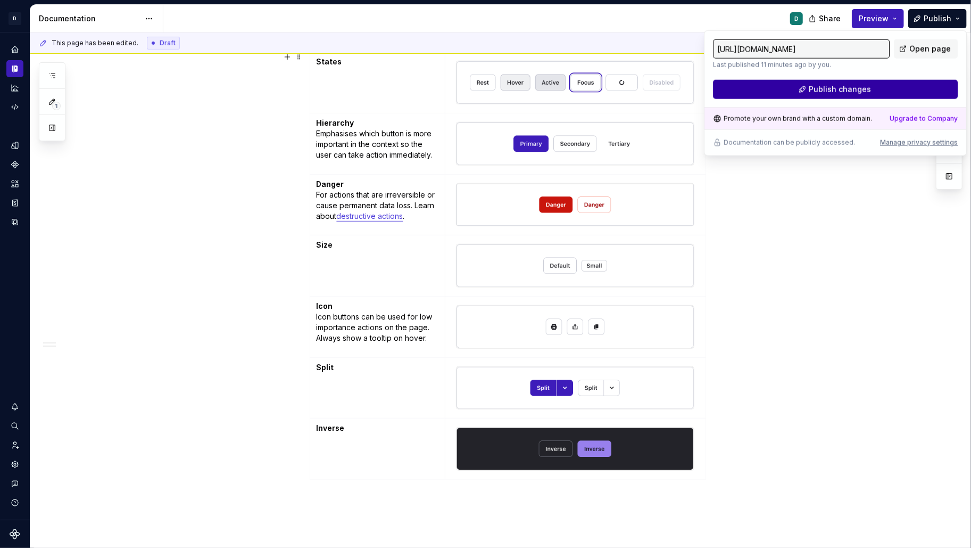
click at [897, 90] on button "Publish changes" at bounding box center [835, 89] width 245 height 19
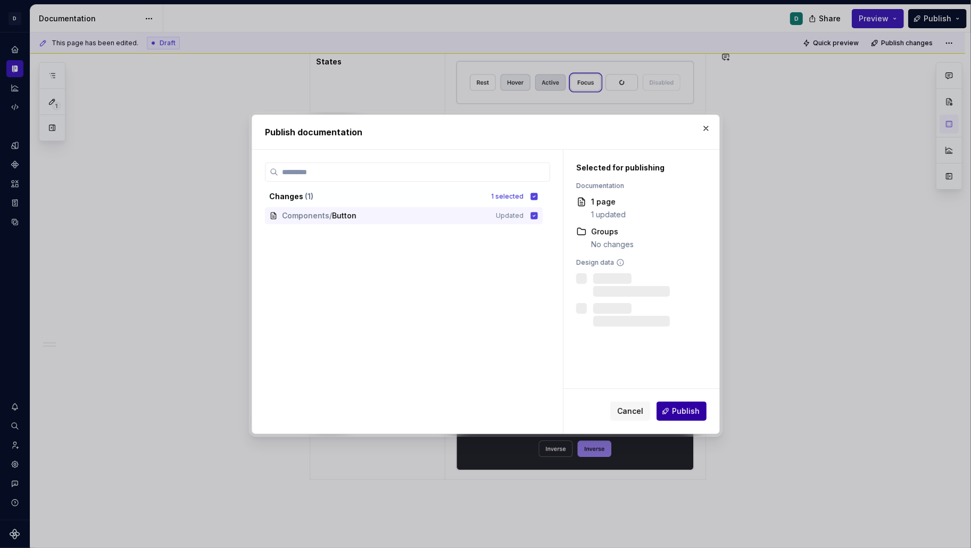
click at [685, 413] on span "Publish" at bounding box center [686, 411] width 28 height 11
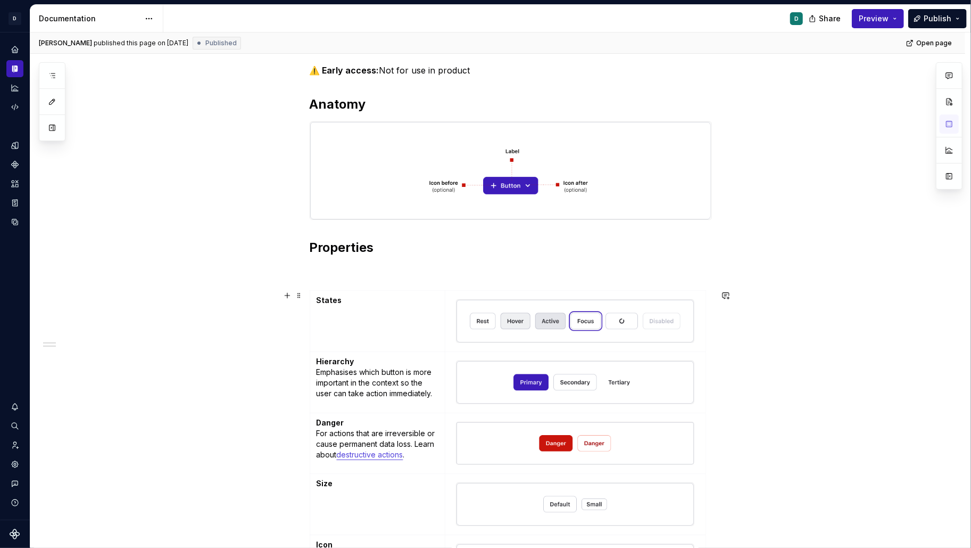
scroll to position [98, 0]
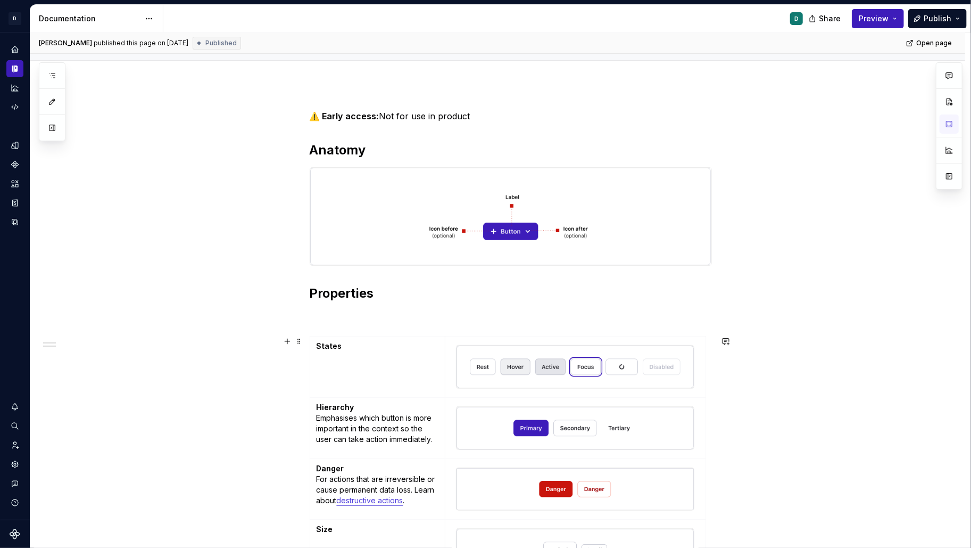
type textarea "*"
